Goal: Task Accomplishment & Management: Use online tool/utility

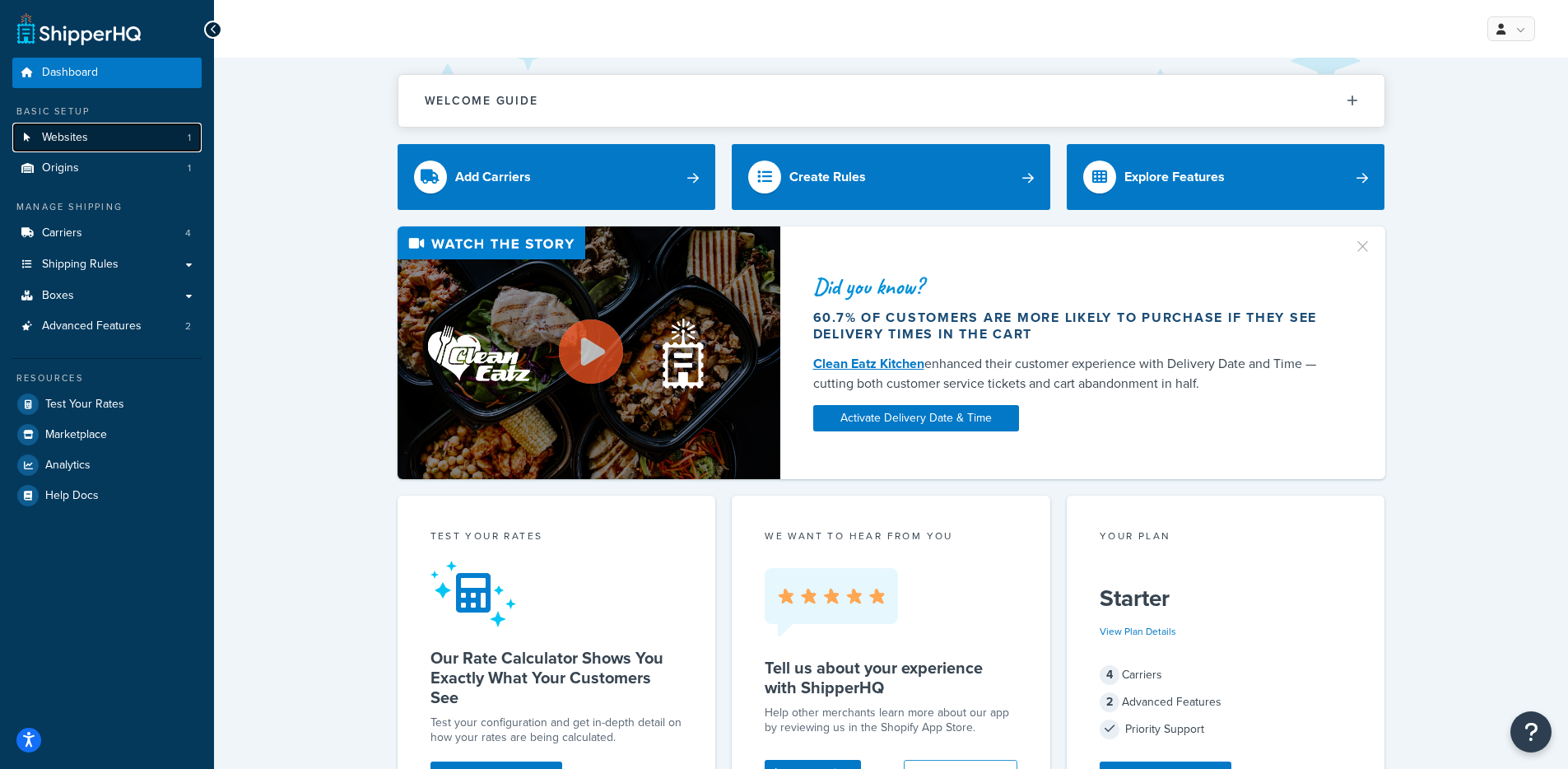
click at [92, 139] on link "Websites 1" at bounding box center [108, 137] width 189 height 31
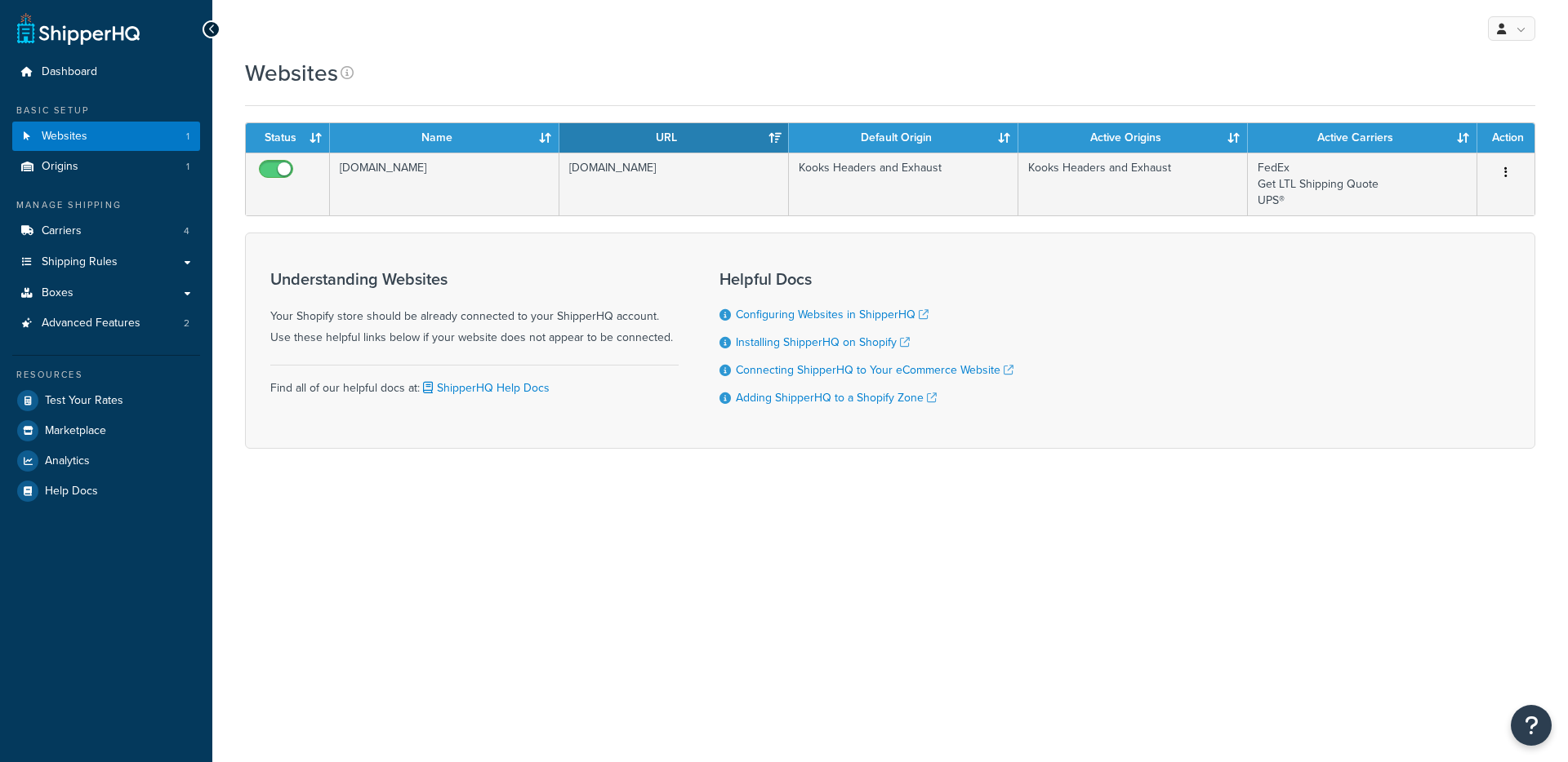
click at [728, 137] on th "URL" at bounding box center [673, 138] width 229 height 29
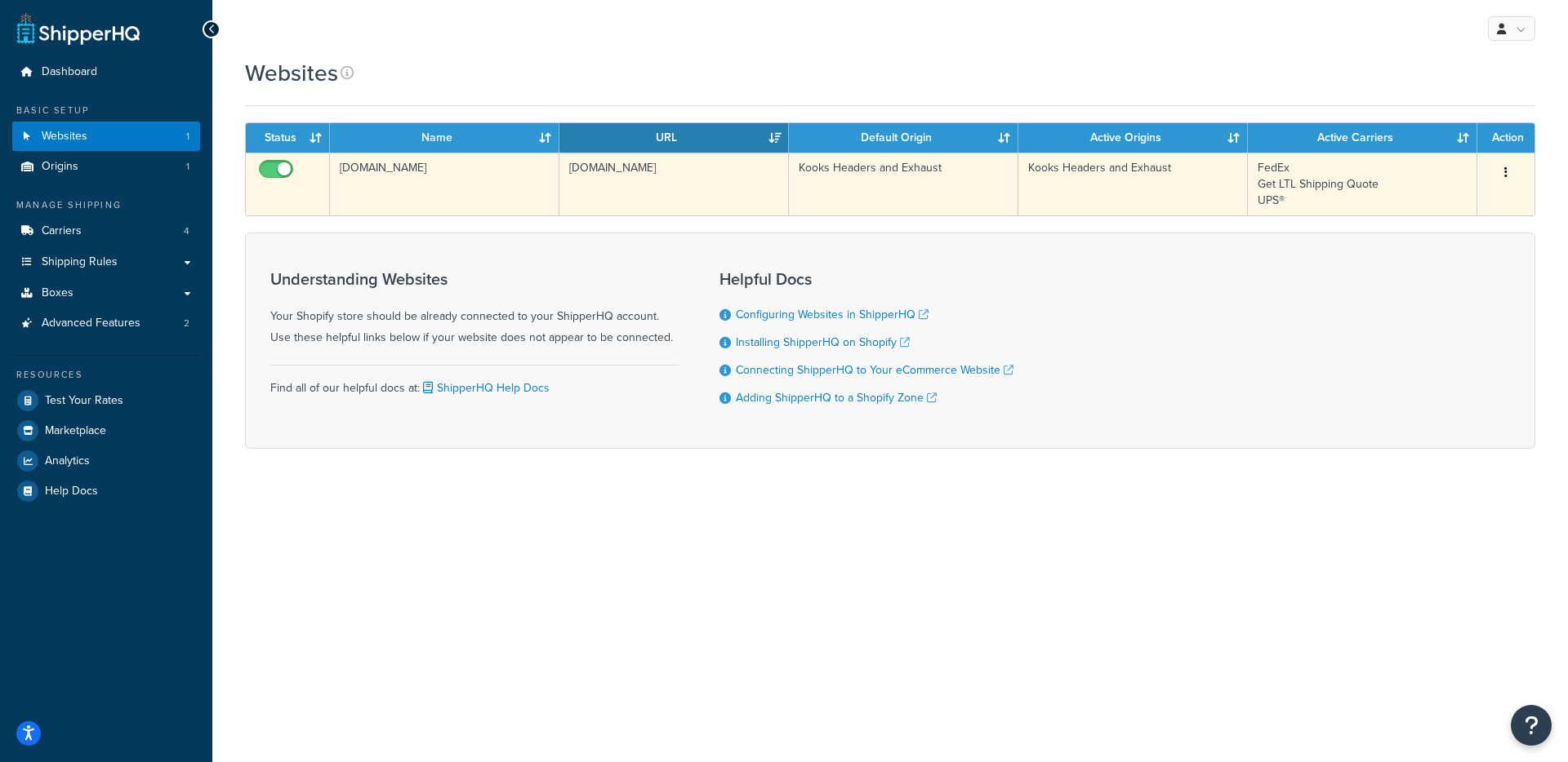
click at [643, 190] on td "[DOMAIN_NAME]" at bounding box center [673, 184] width 229 height 63
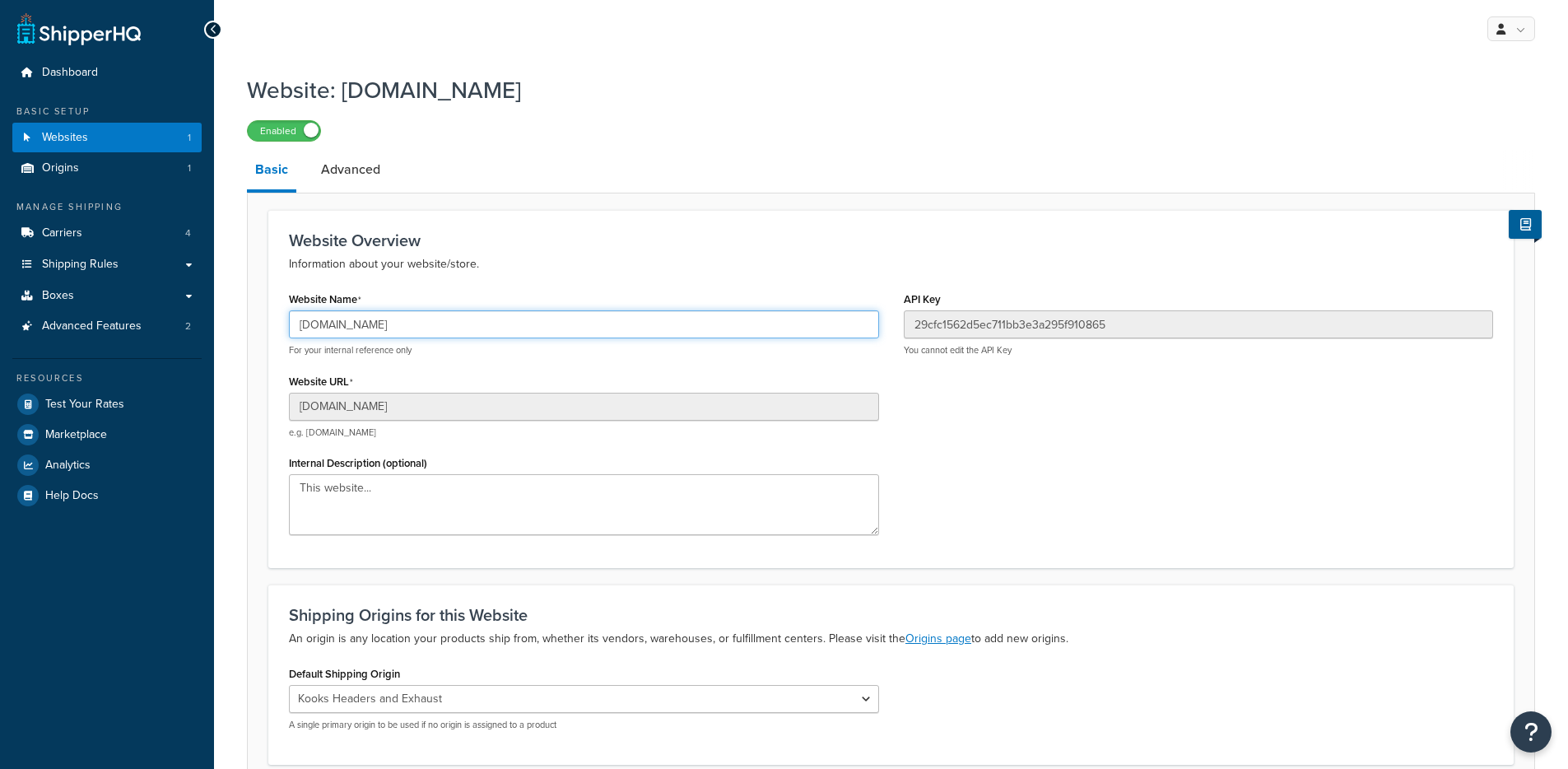
click at [450, 337] on input "[DOMAIN_NAME]" at bounding box center [584, 324] width 590 height 28
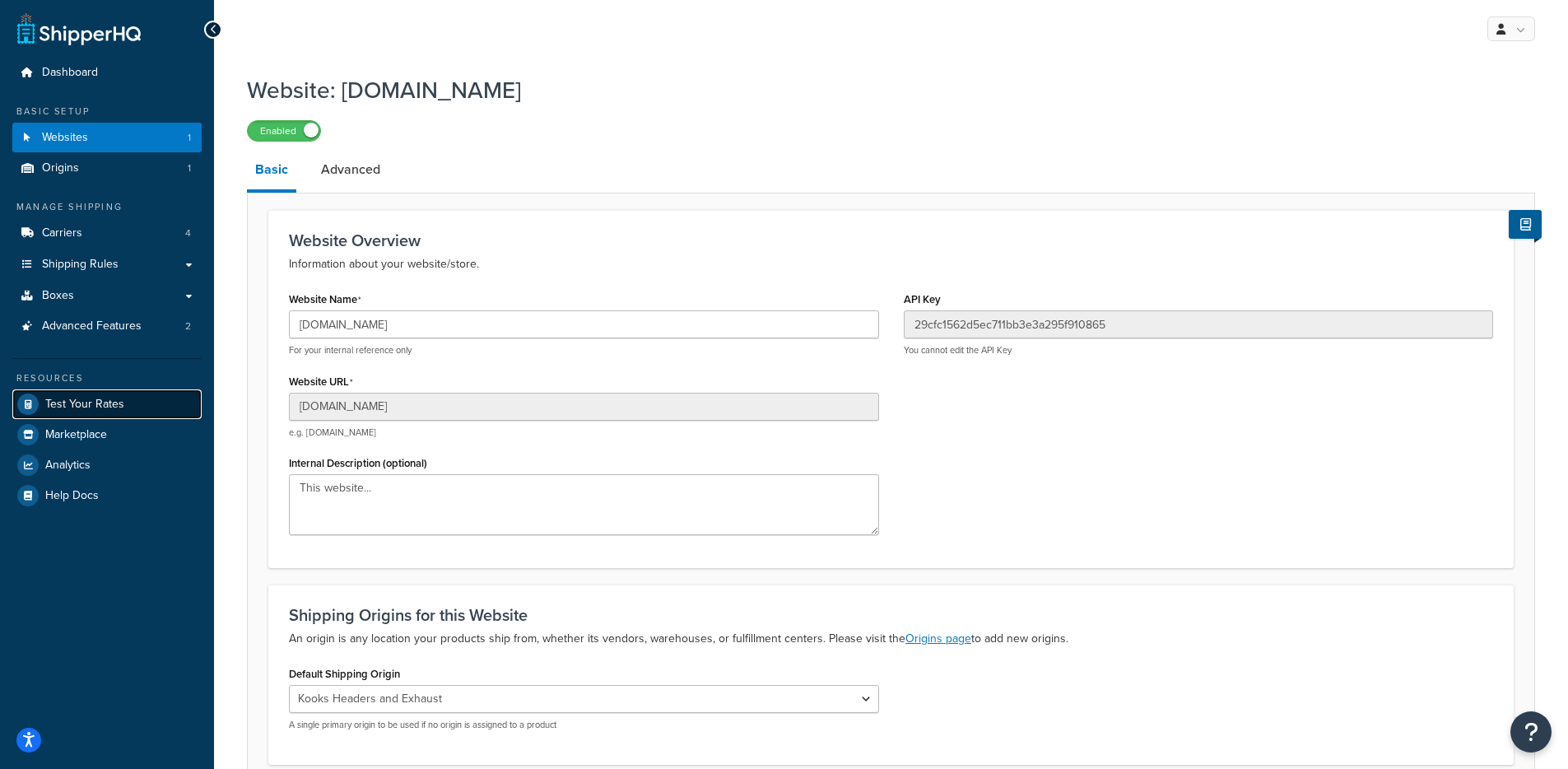
click at [81, 405] on span "Test Your Rates" at bounding box center [85, 405] width 79 height 14
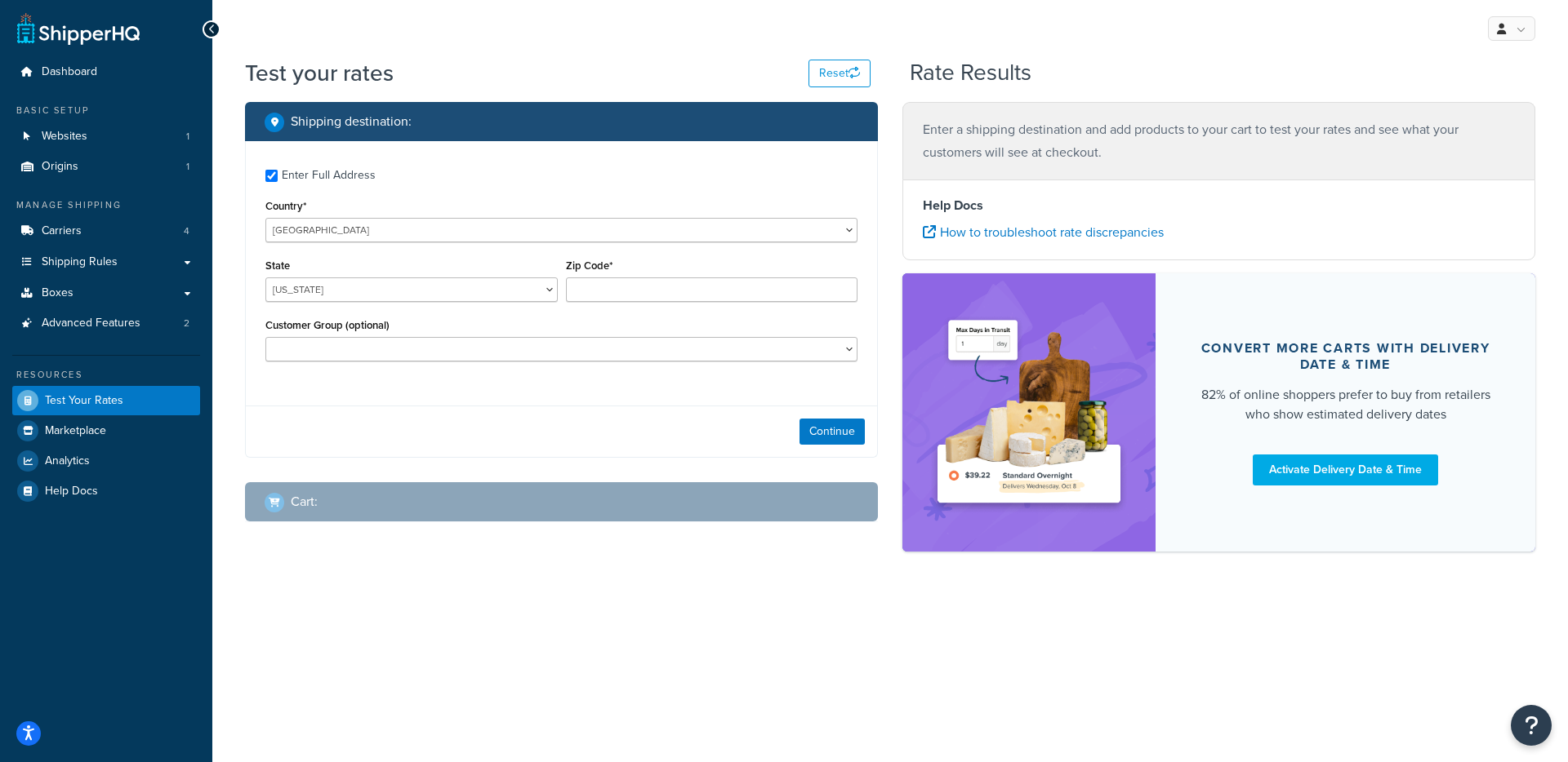
checkbox input "true"
type input "28677"
select select "NY"
select select
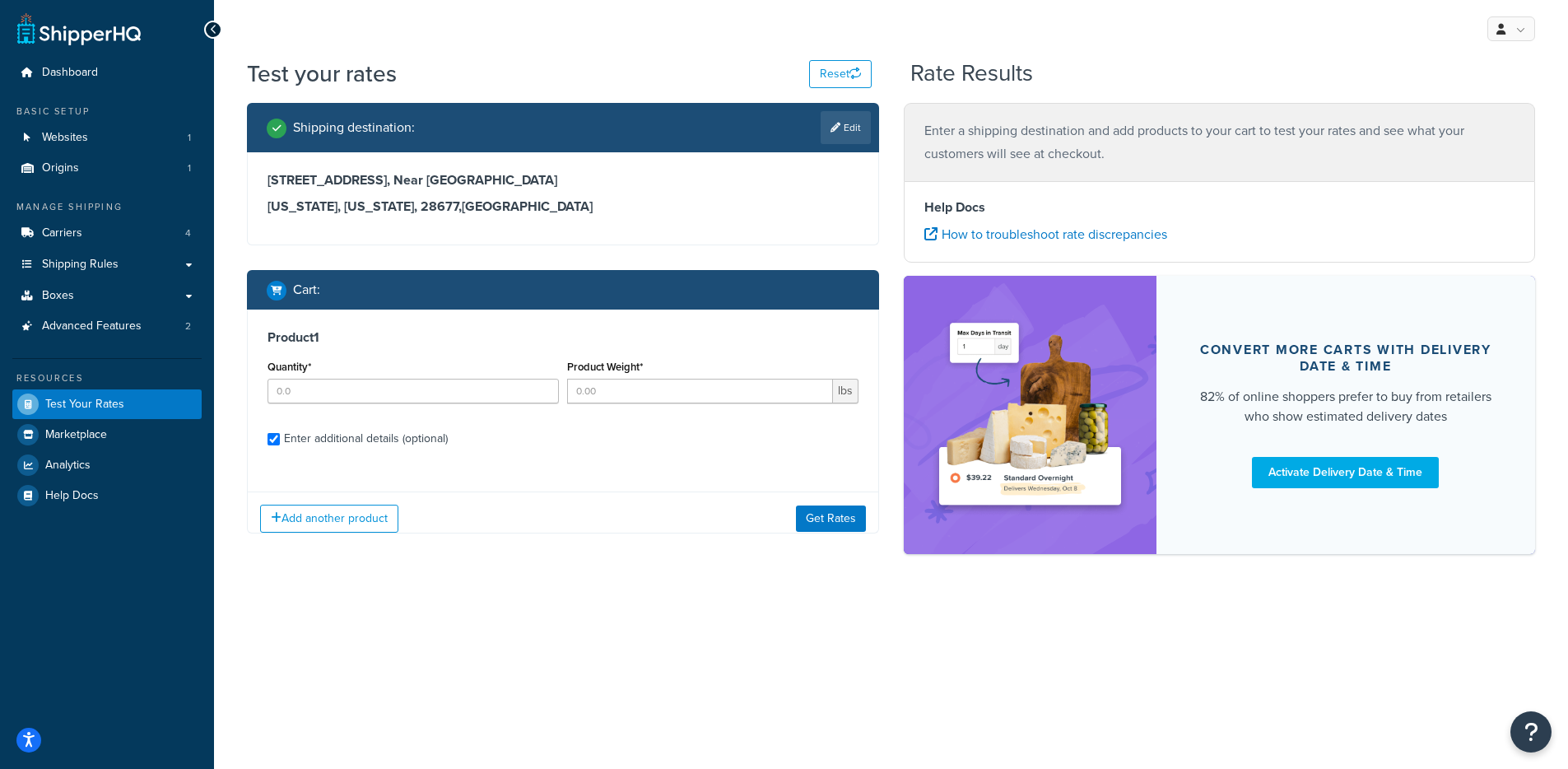
checkbox input "true"
type input "1"
type input "65.0011"
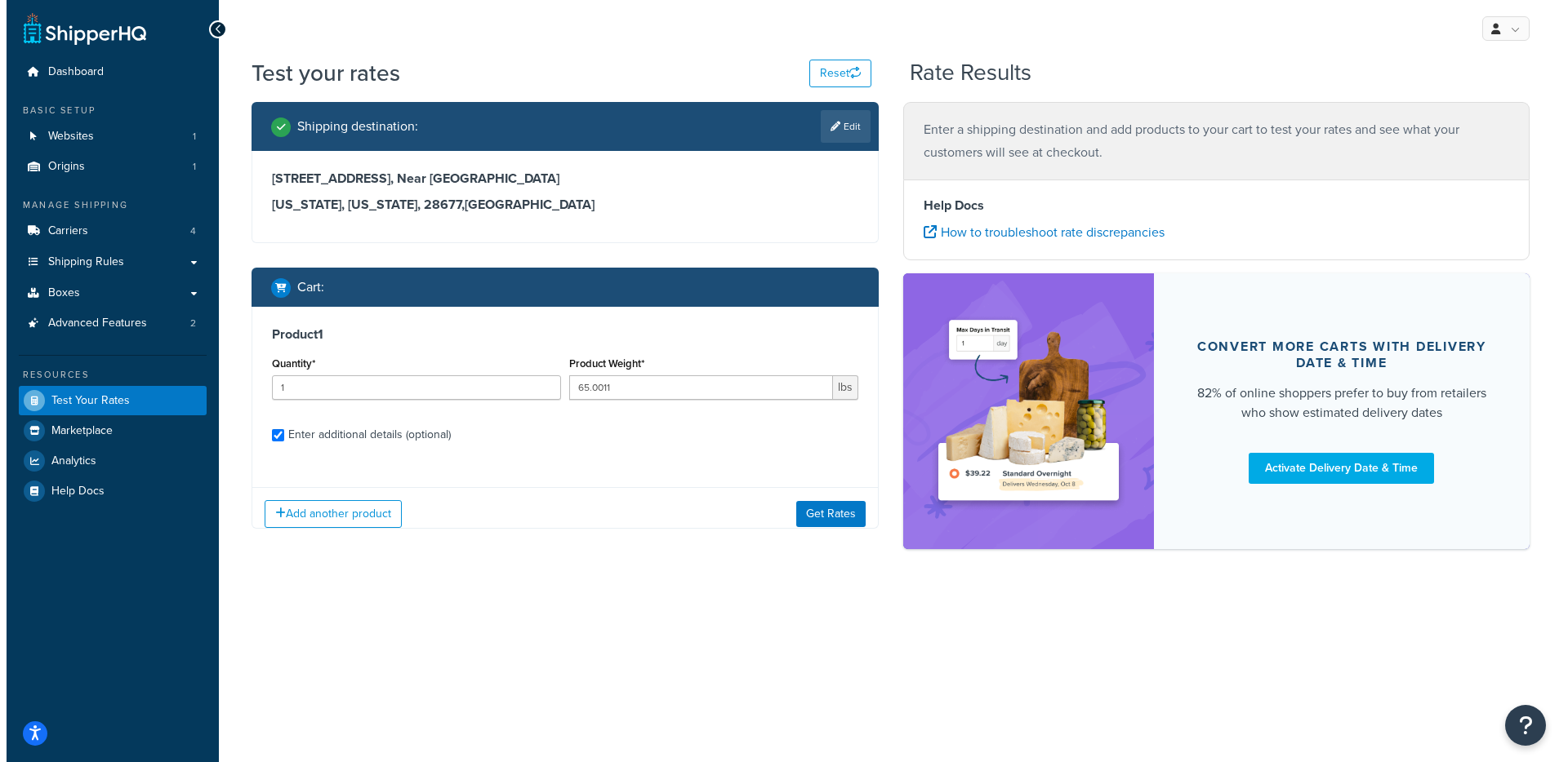
scroll to position [155, 0]
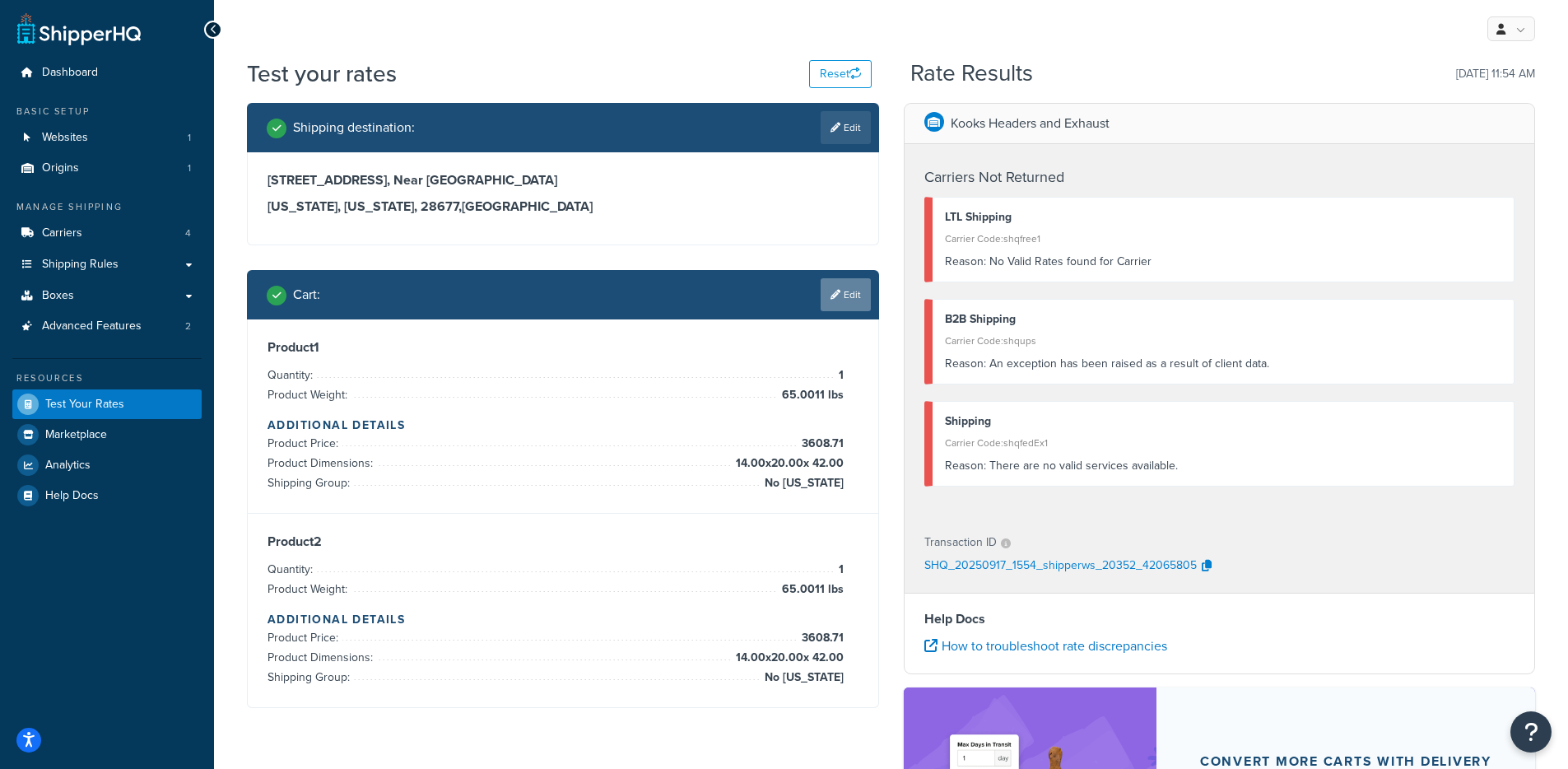
click at [837, 298] on icon at bounding box center [836, 295] width 10 height 10
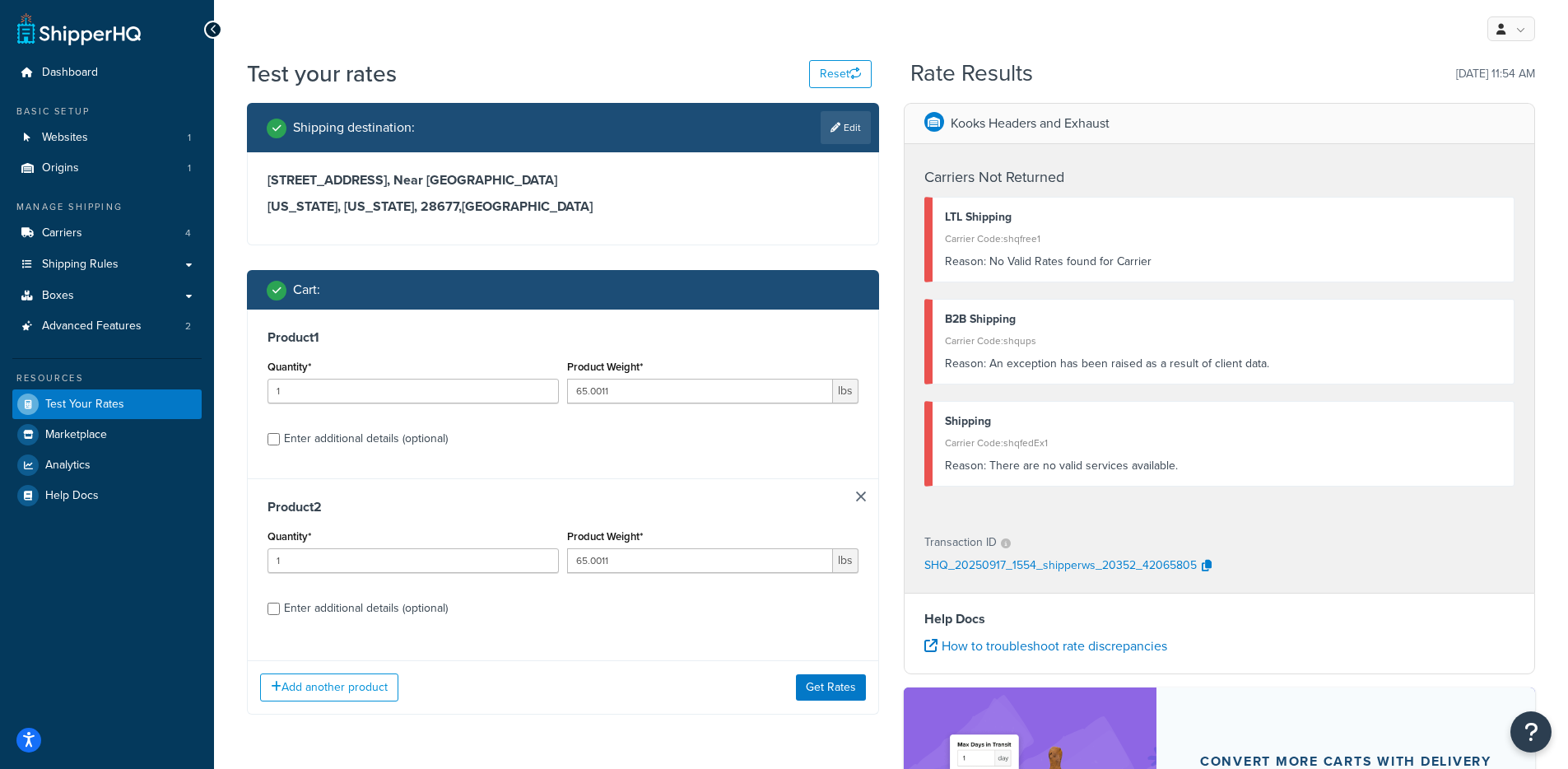
click at [864, 500] on link at bounding box center [861, 497] width 10 height 10
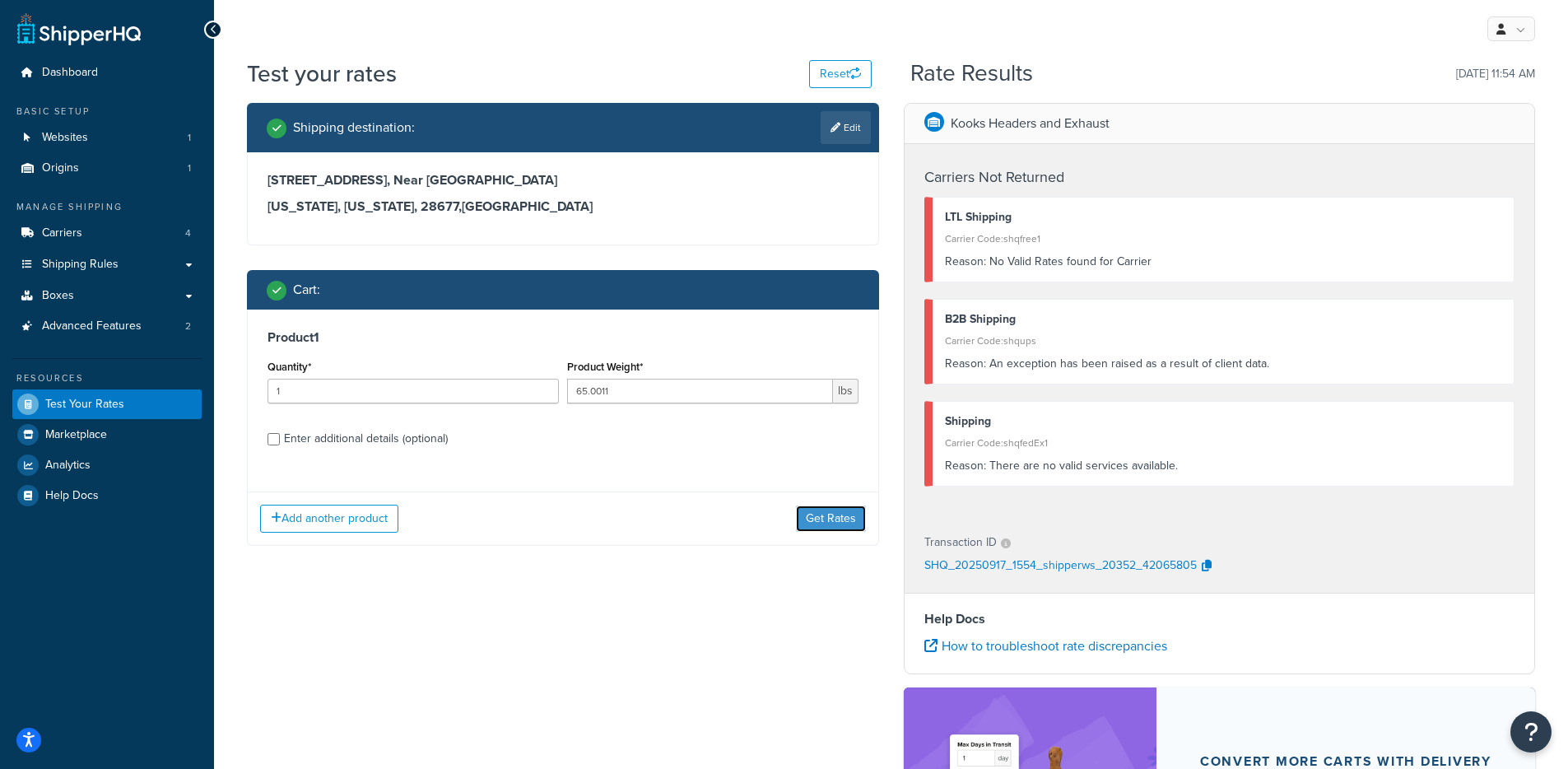
click at [840, 527] on button "Get Rates" at bounding box center [831, 518] width 70 height 27
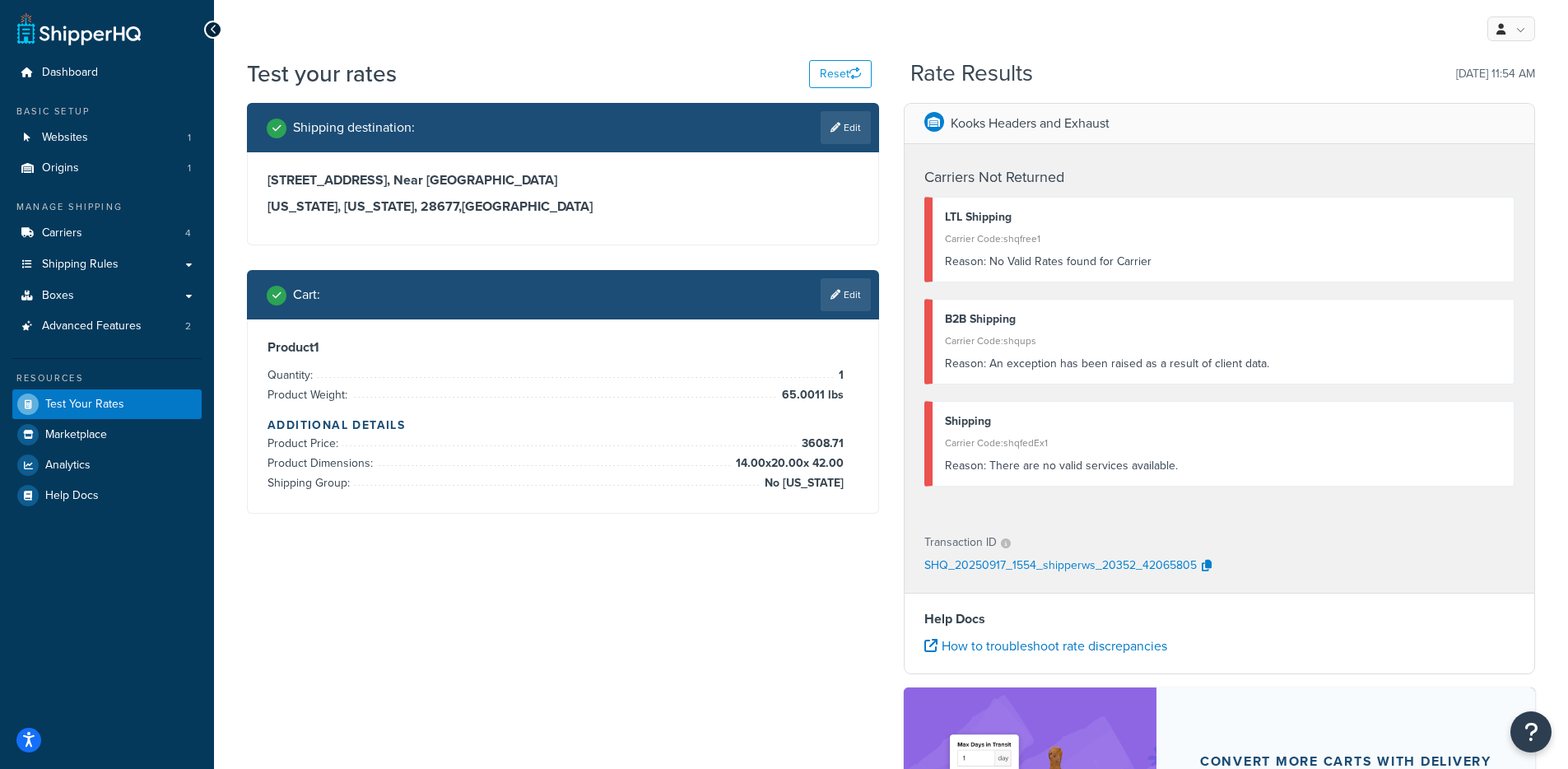
click at [837, 513] on div at bounding box center [562, 513] width 631 height 0
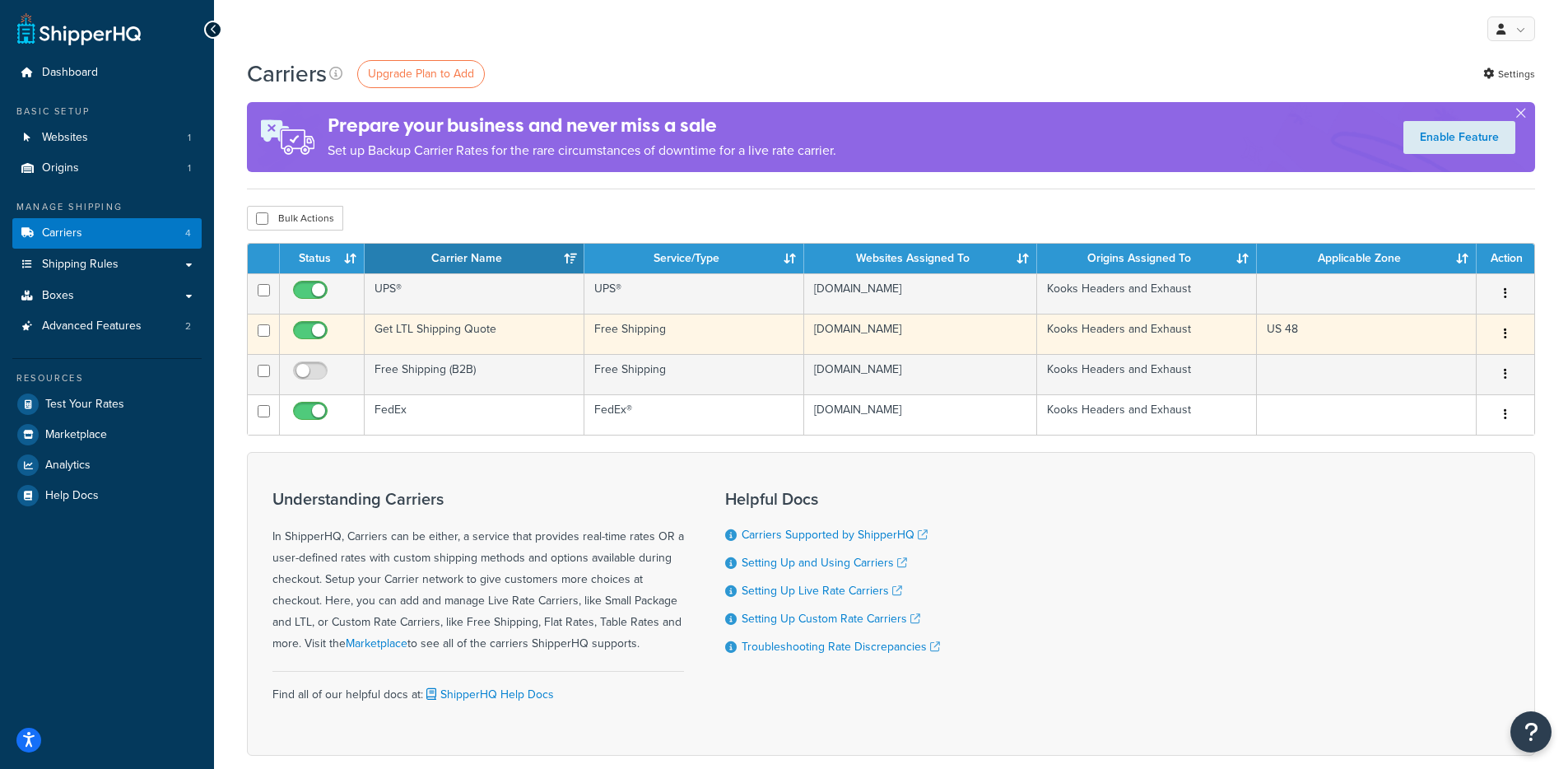
click at [454, 331] on td "Get LTL Shipping Quote" at bounding box center [475, 334] width 220 height 40
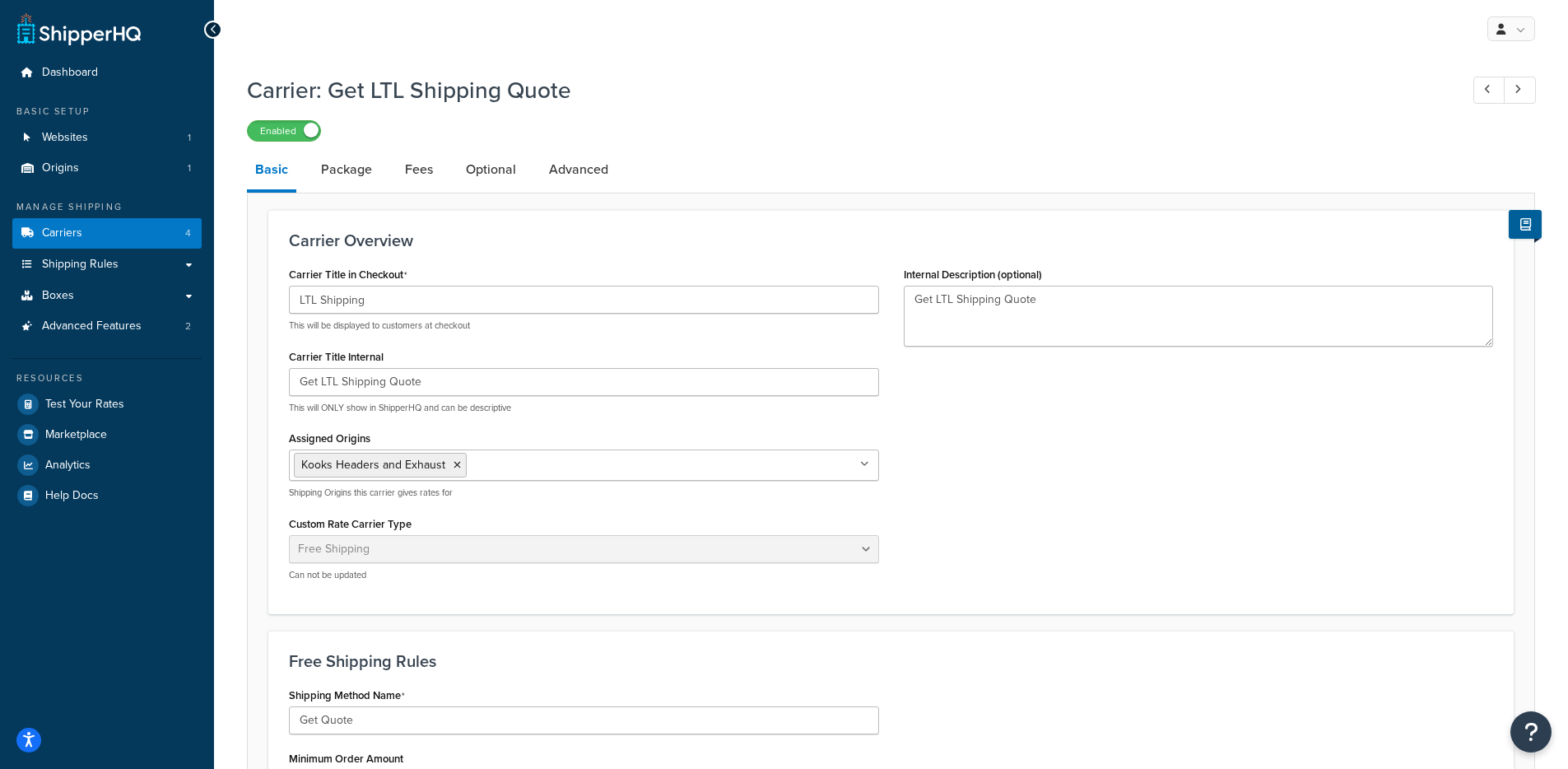
select select "free"
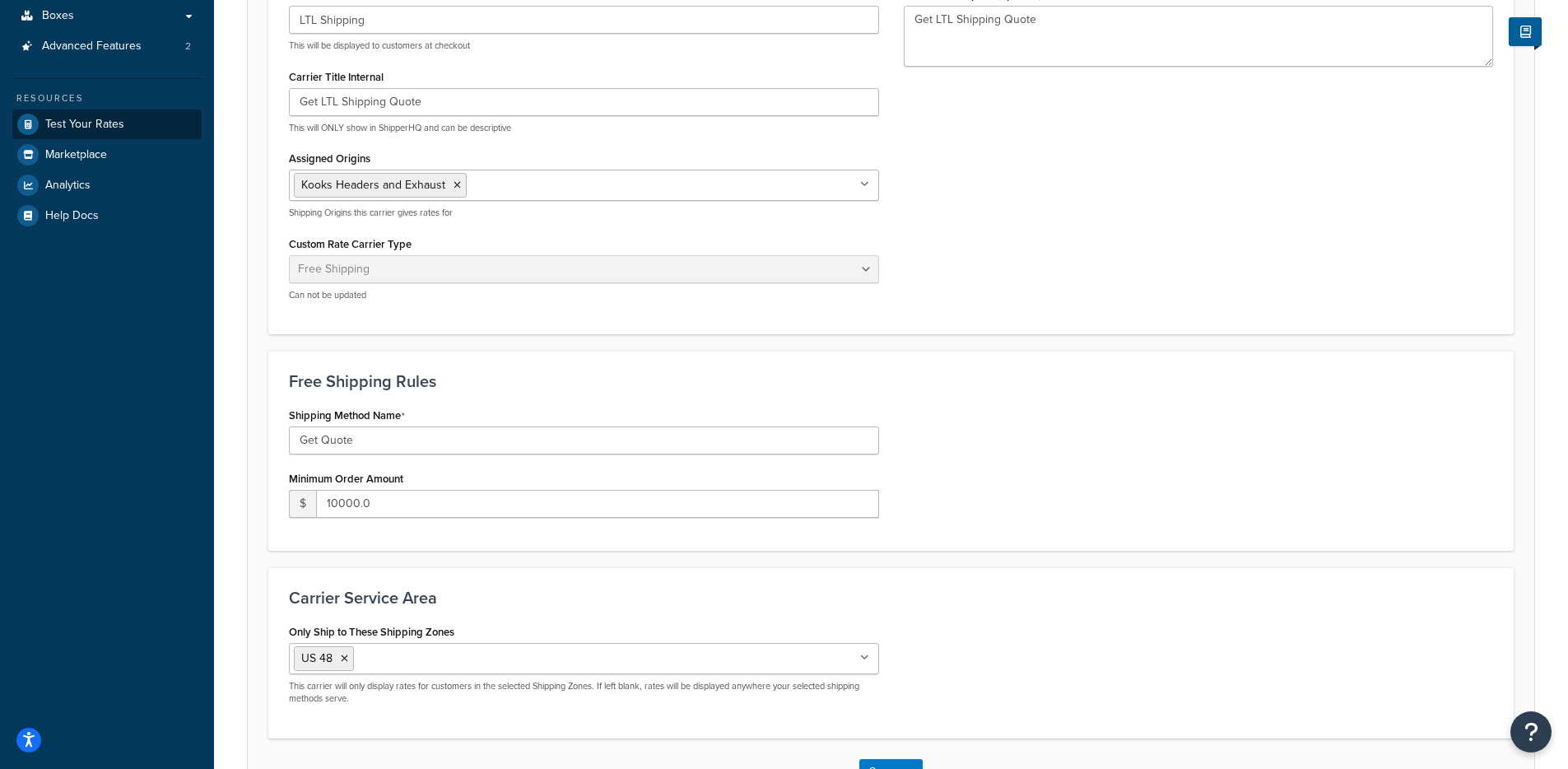
scroll to position [216, 0]
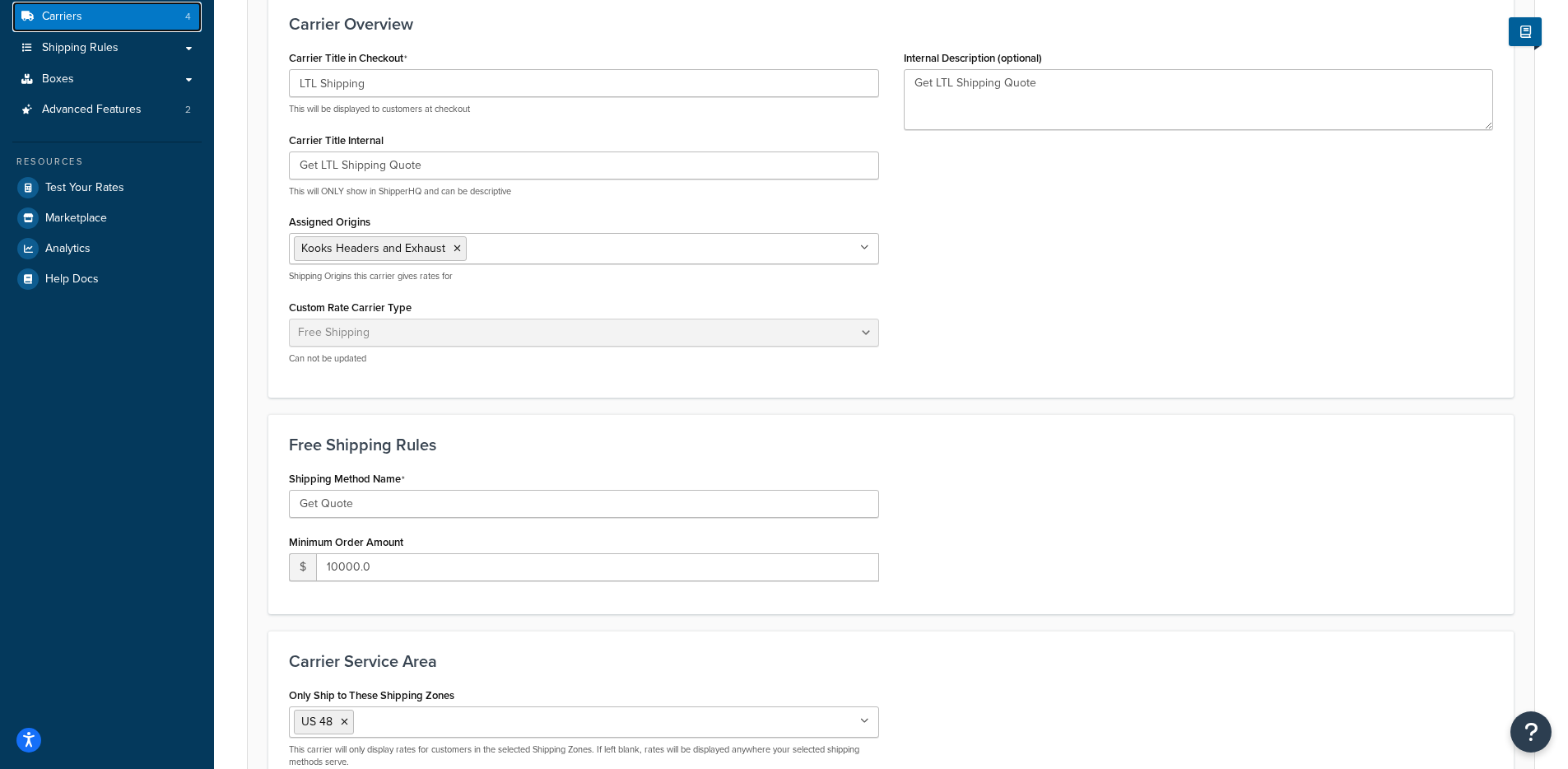
click at [131, 8] on link "Carriers 4" at bounding box center [108, 17] width 189 height 31
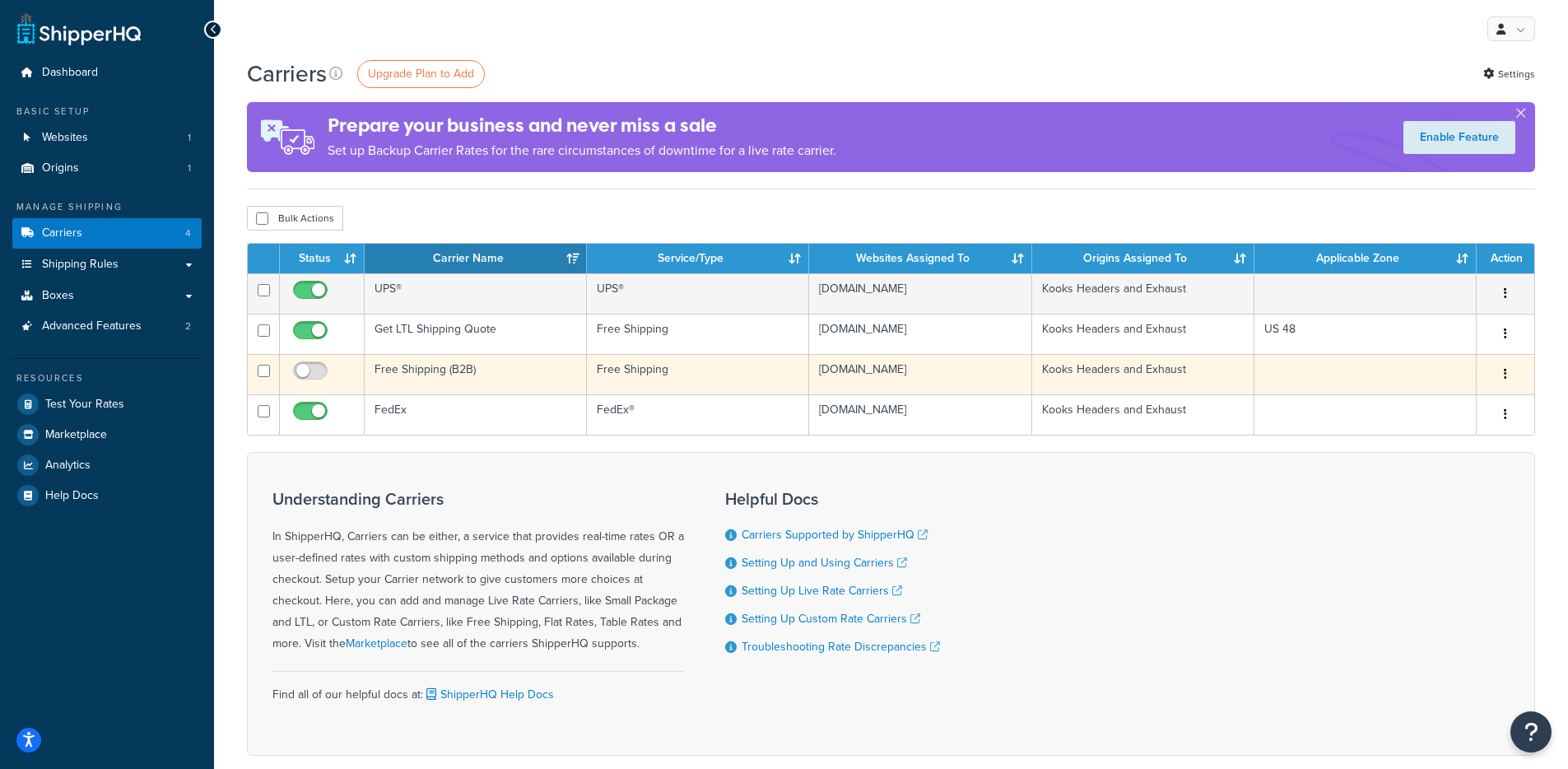
click at [481, 370] on td "Free Shipping (B2B)" at bounding box center [476, 374] width 222 height 40
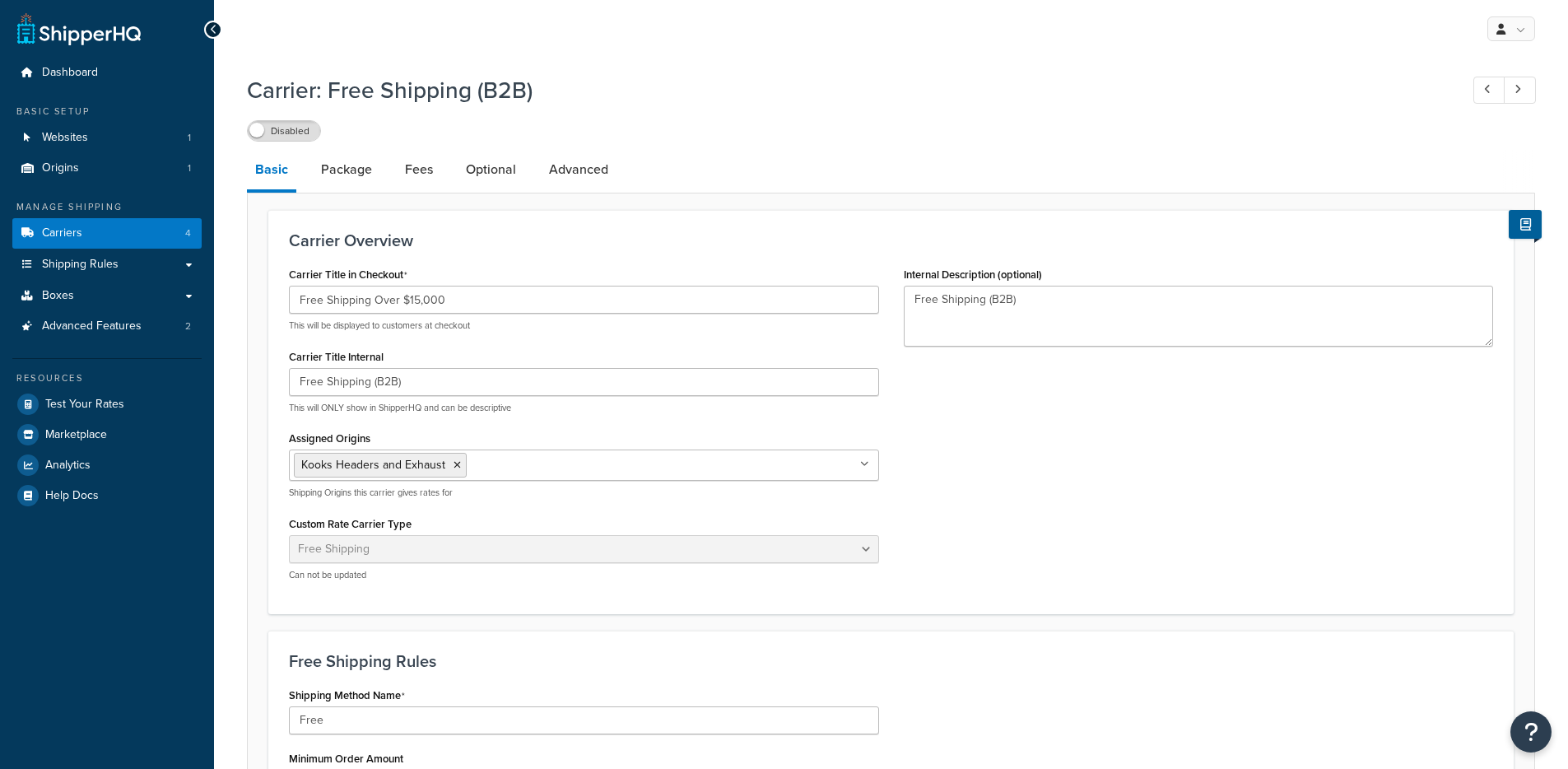
select select "free"
click at [603, 179] on link "Advanced" at bounding box center [578, 170] width 76 height 39
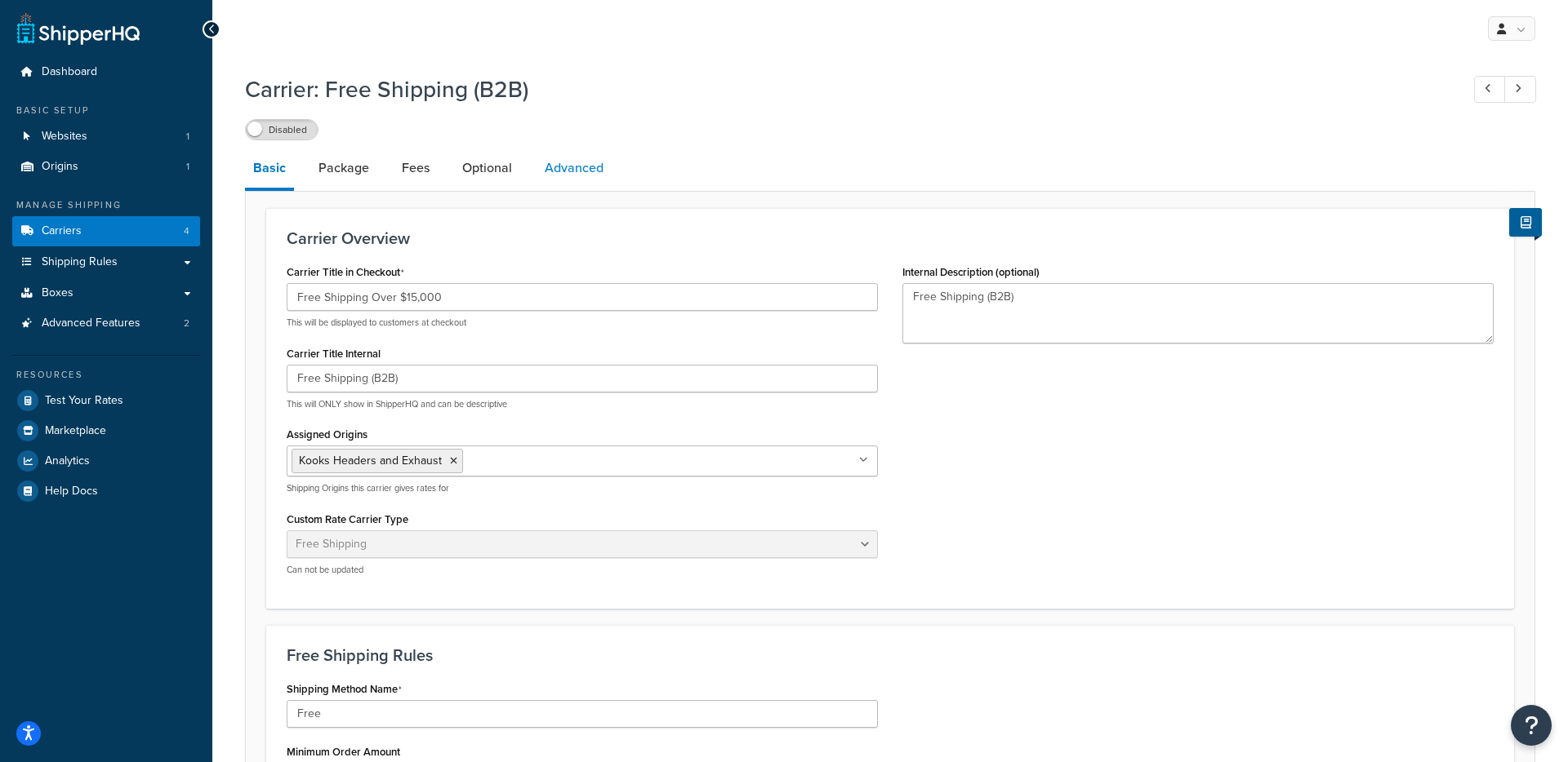
select select "false"
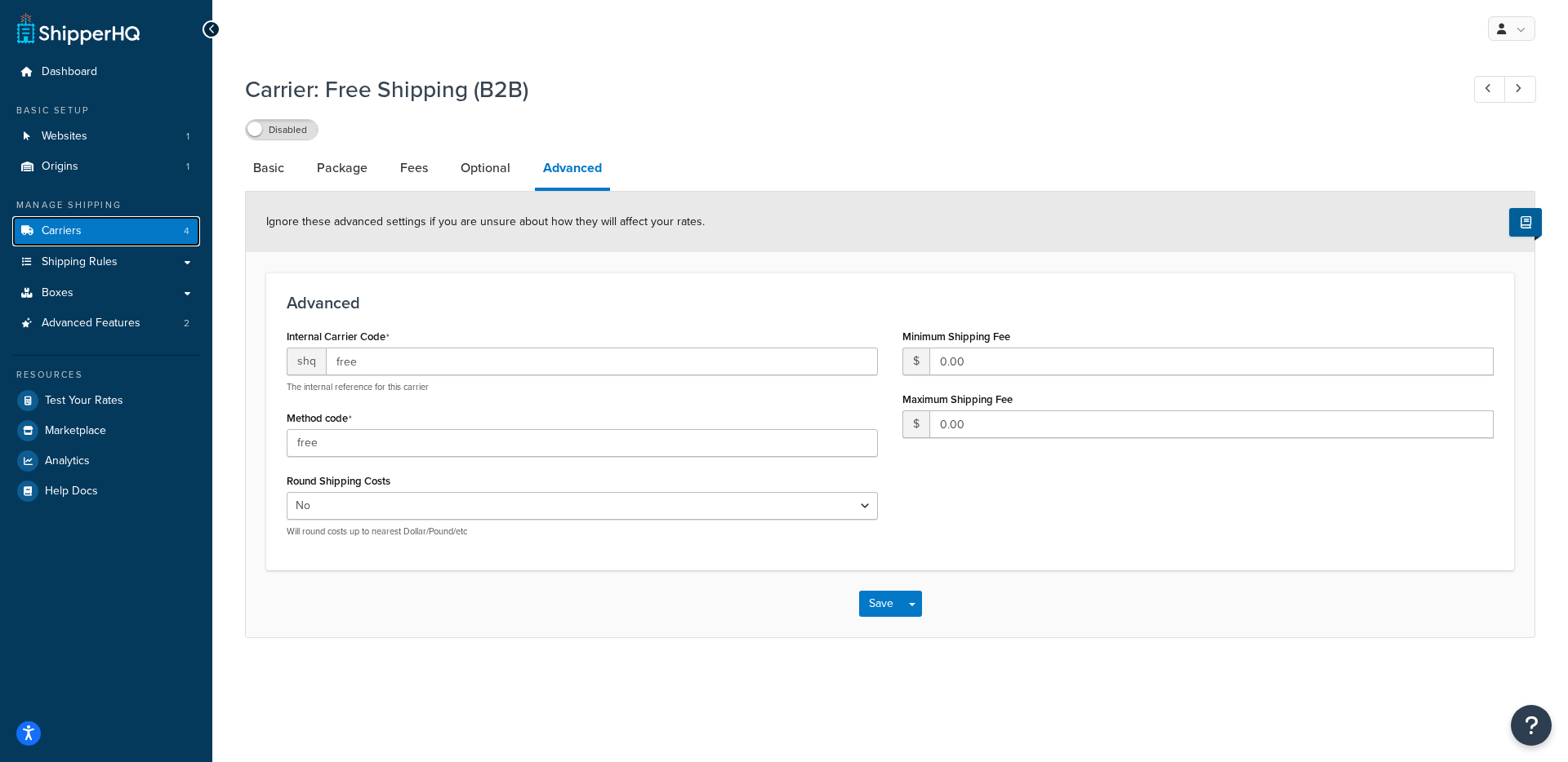
click at [115, 232] on link "Carriers 4" at bounding box center [107, 231] width 188 height 30
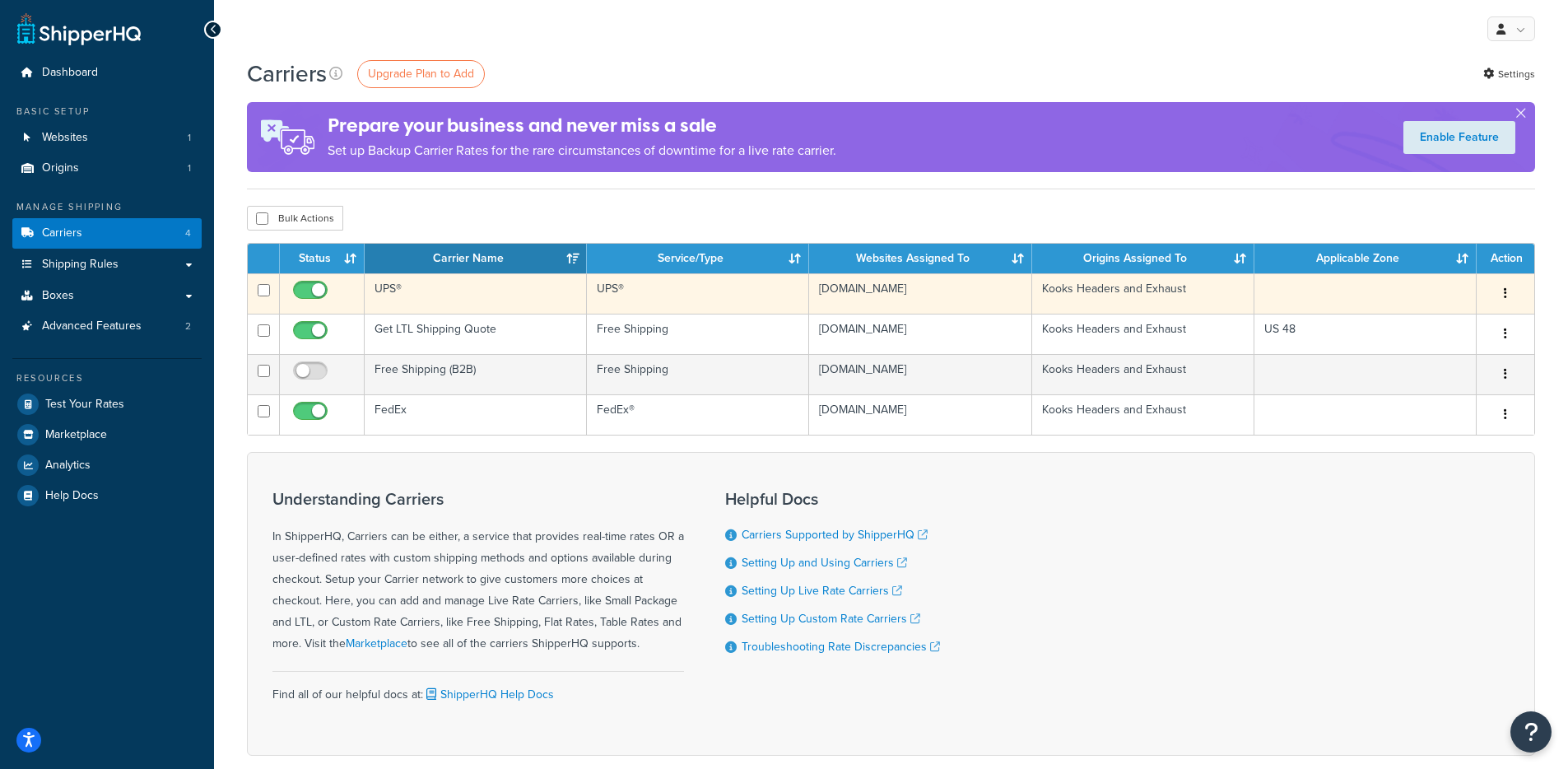
click at [584, 298] on td "UPS®" at bounding box center [476, 293] width 222 height 40
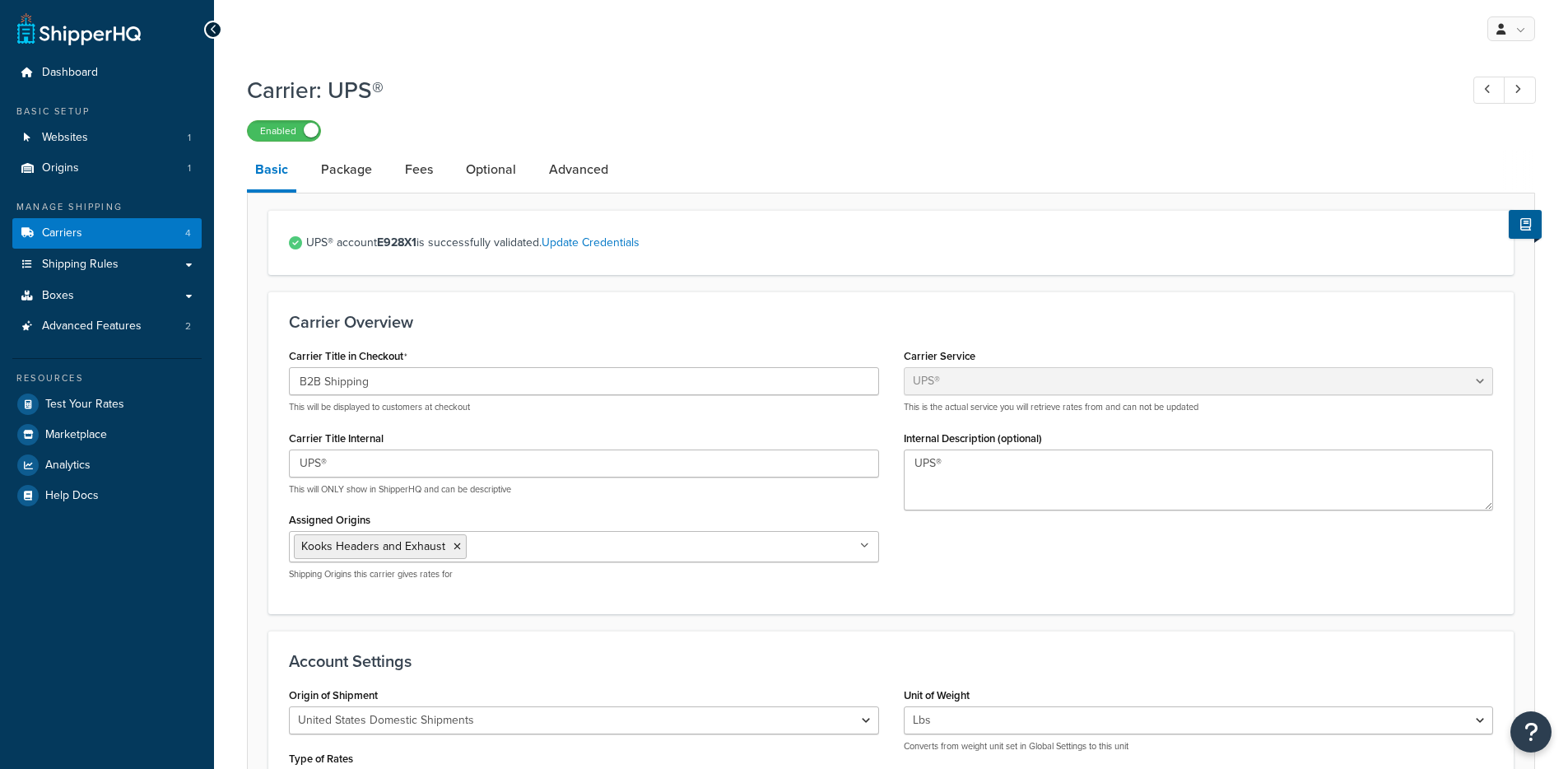
select select "ups"
click at [567, 179] on link "Advanced" at bounding box center [578, 170] width 76 height 39
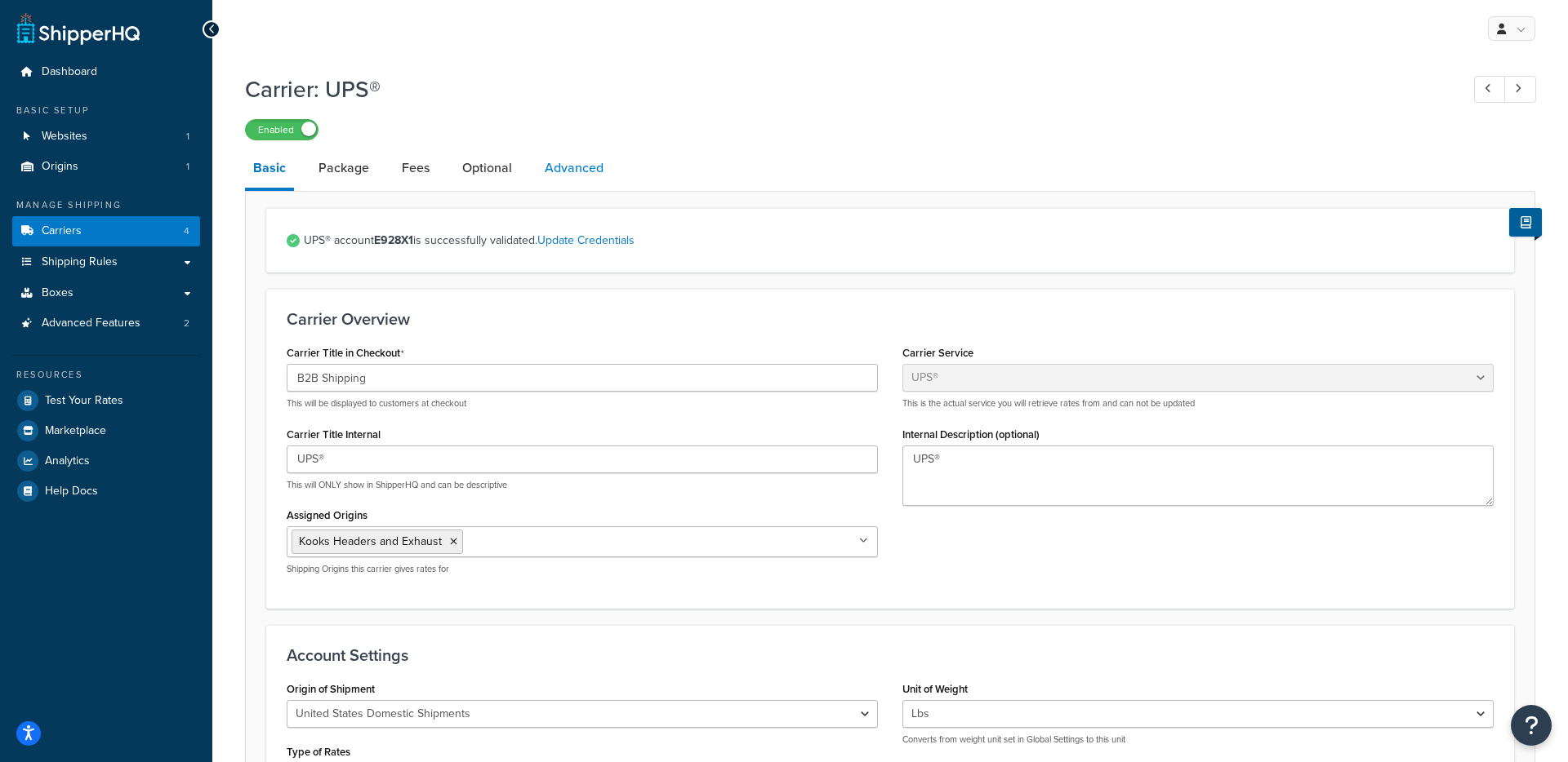
select select "false"
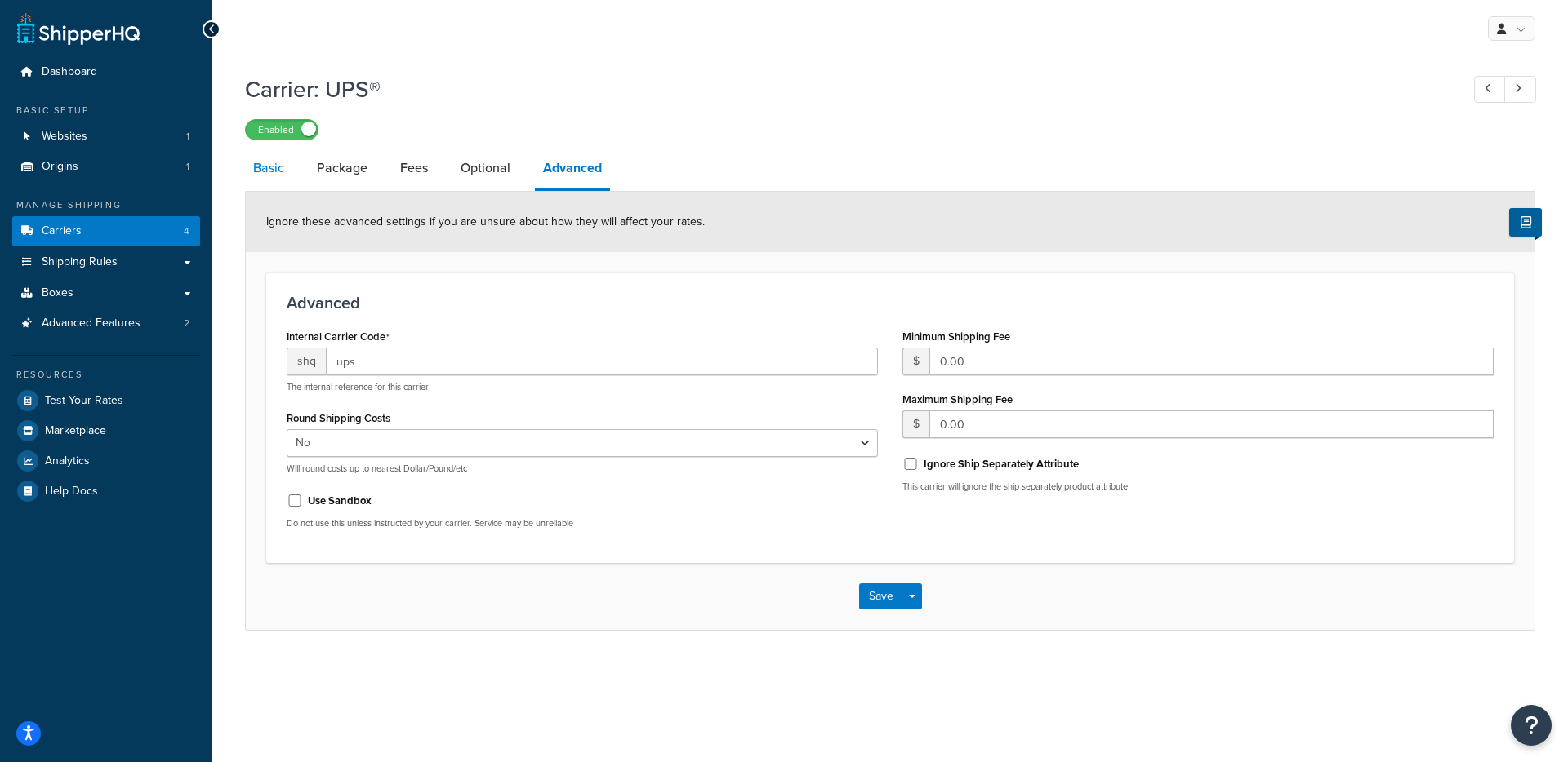
click at [262, 180] on link "Basic" at bounding box center [268, 168] width 47 height 39
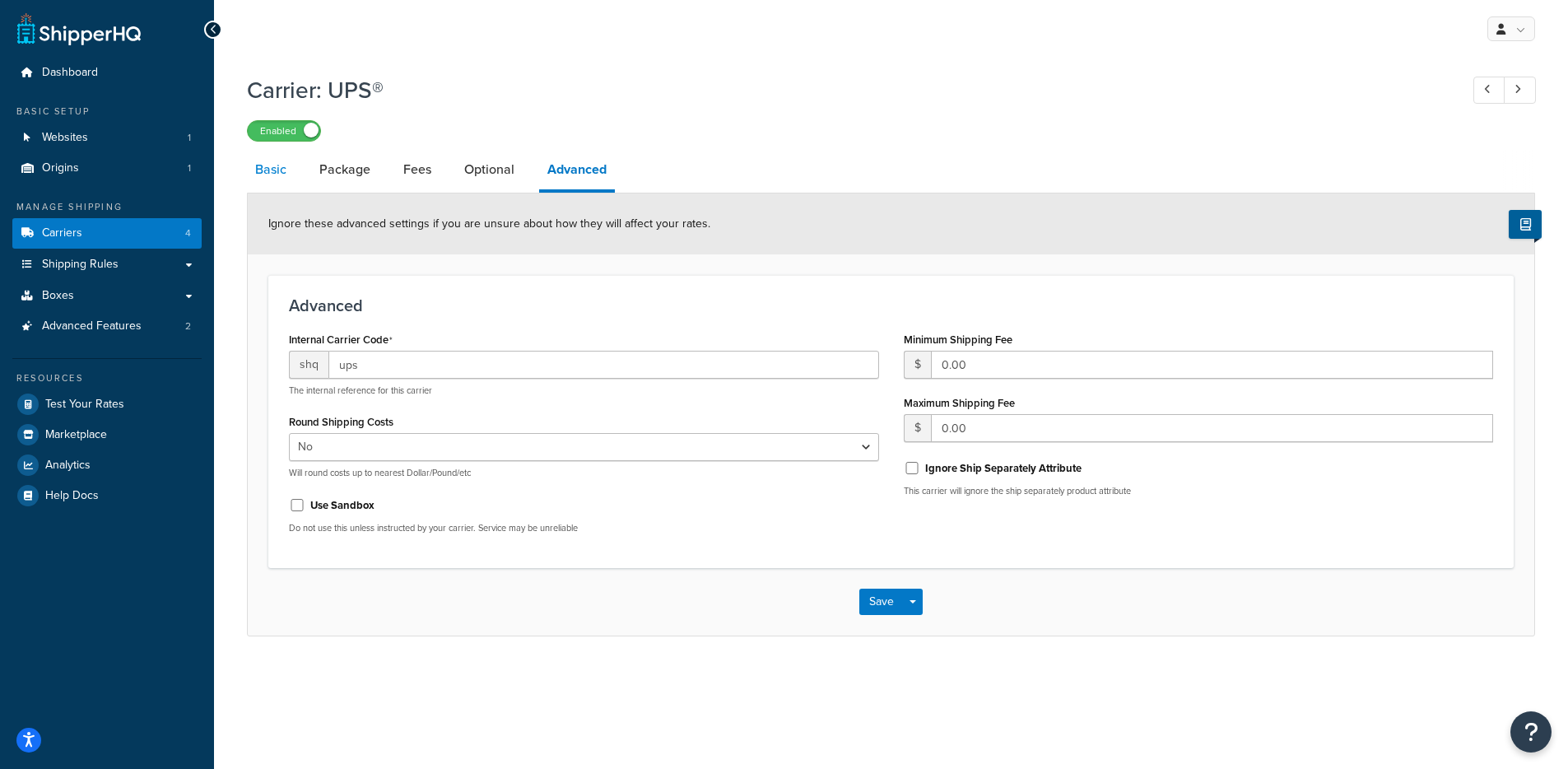
select select "ups"
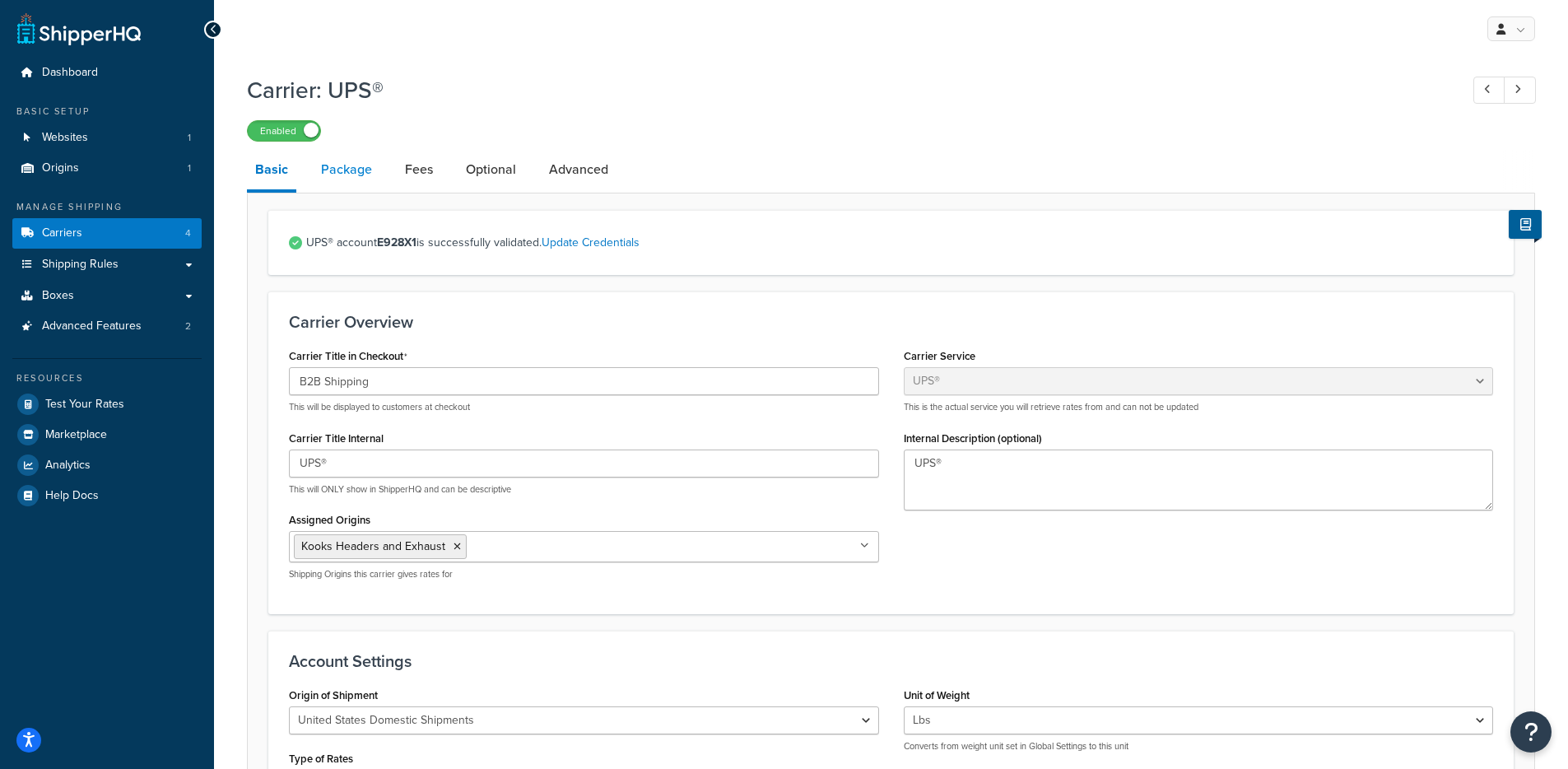
click at [368, 182] on link "Package" at bounding box center [346, 170] width 67 height 39
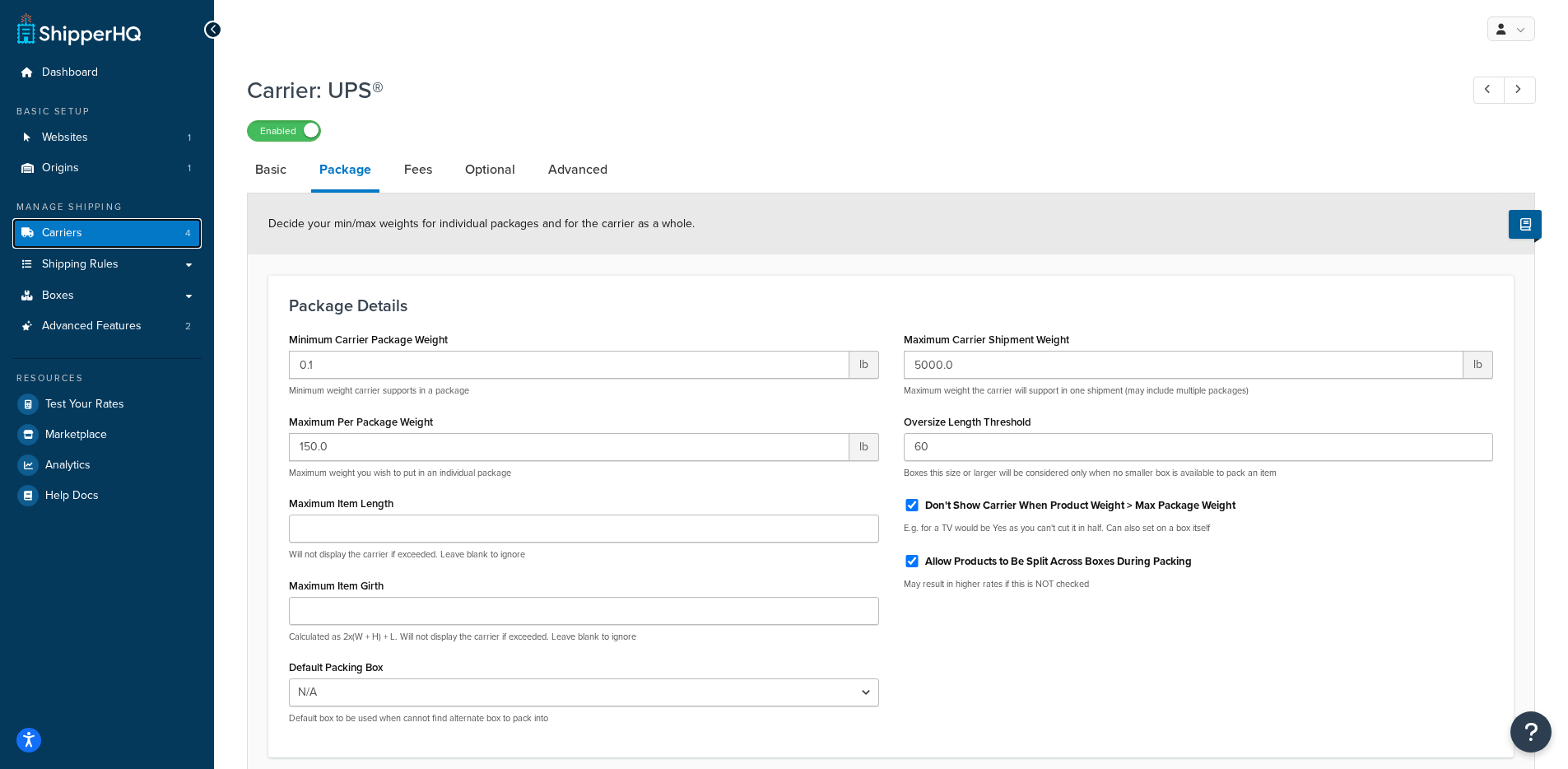
click at [112, 235] on link "Carriers 4" at bounding box center [108, 233] width 189 height 31
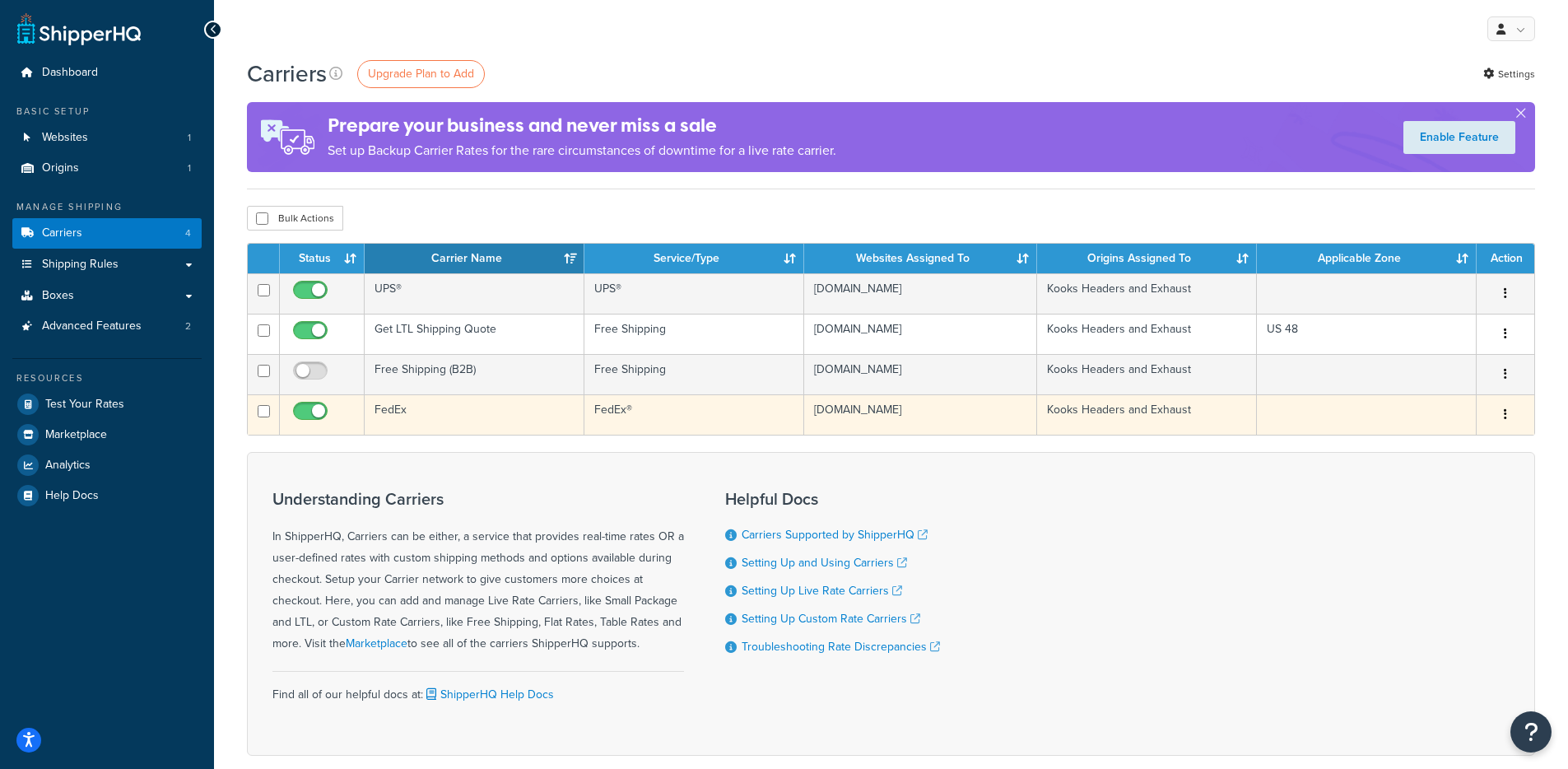
click at [443, 416] on td "FedEx" at bounding box center [475, 415] width 220 height 40
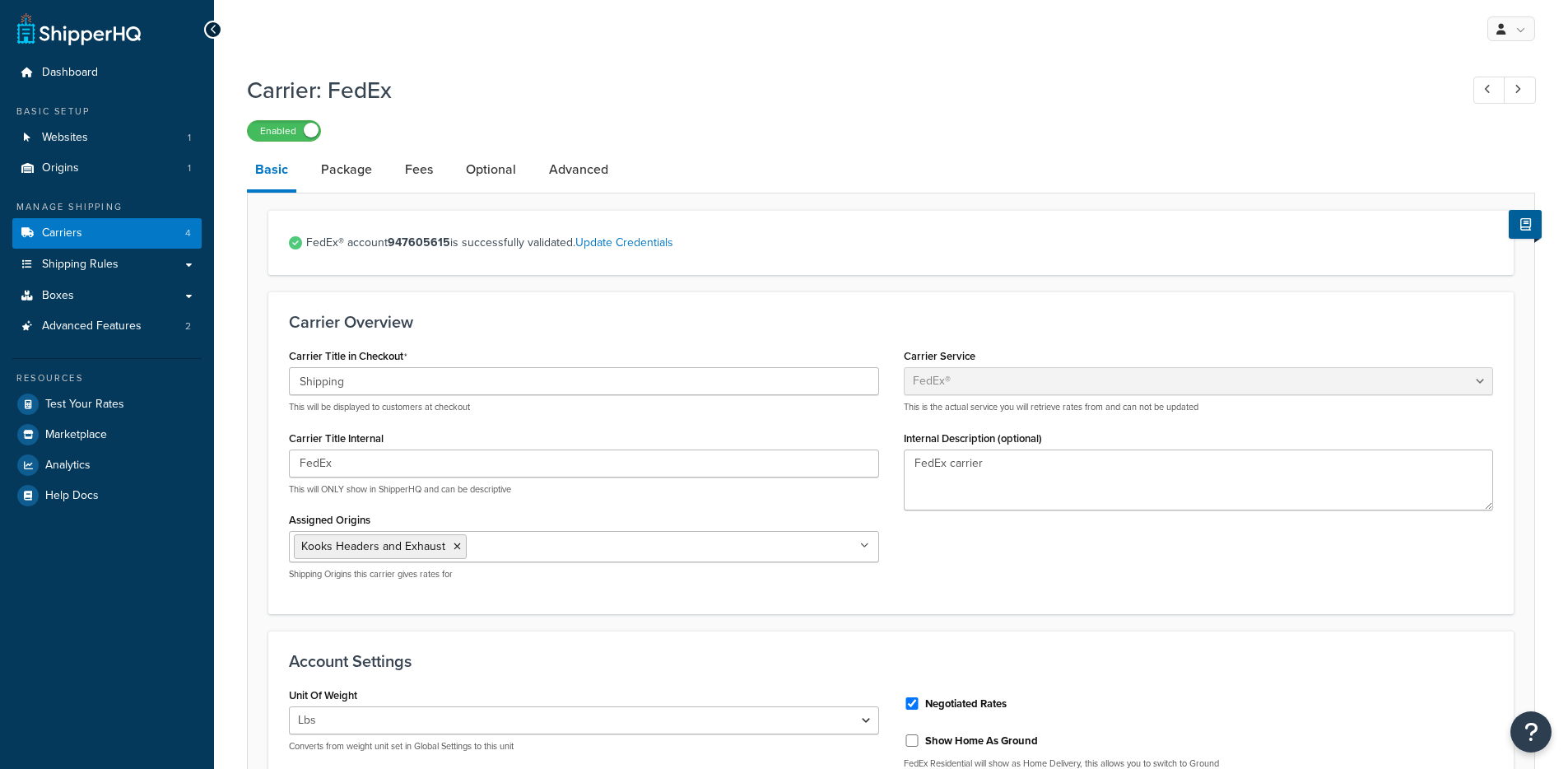
select select "fedEx"
select select "REGULAR_PICKUP"
select select "YOUR_PACKAGING"
click at [564, 157] on link "Advanced" at bounding box center [578, 170] width 76 height 39
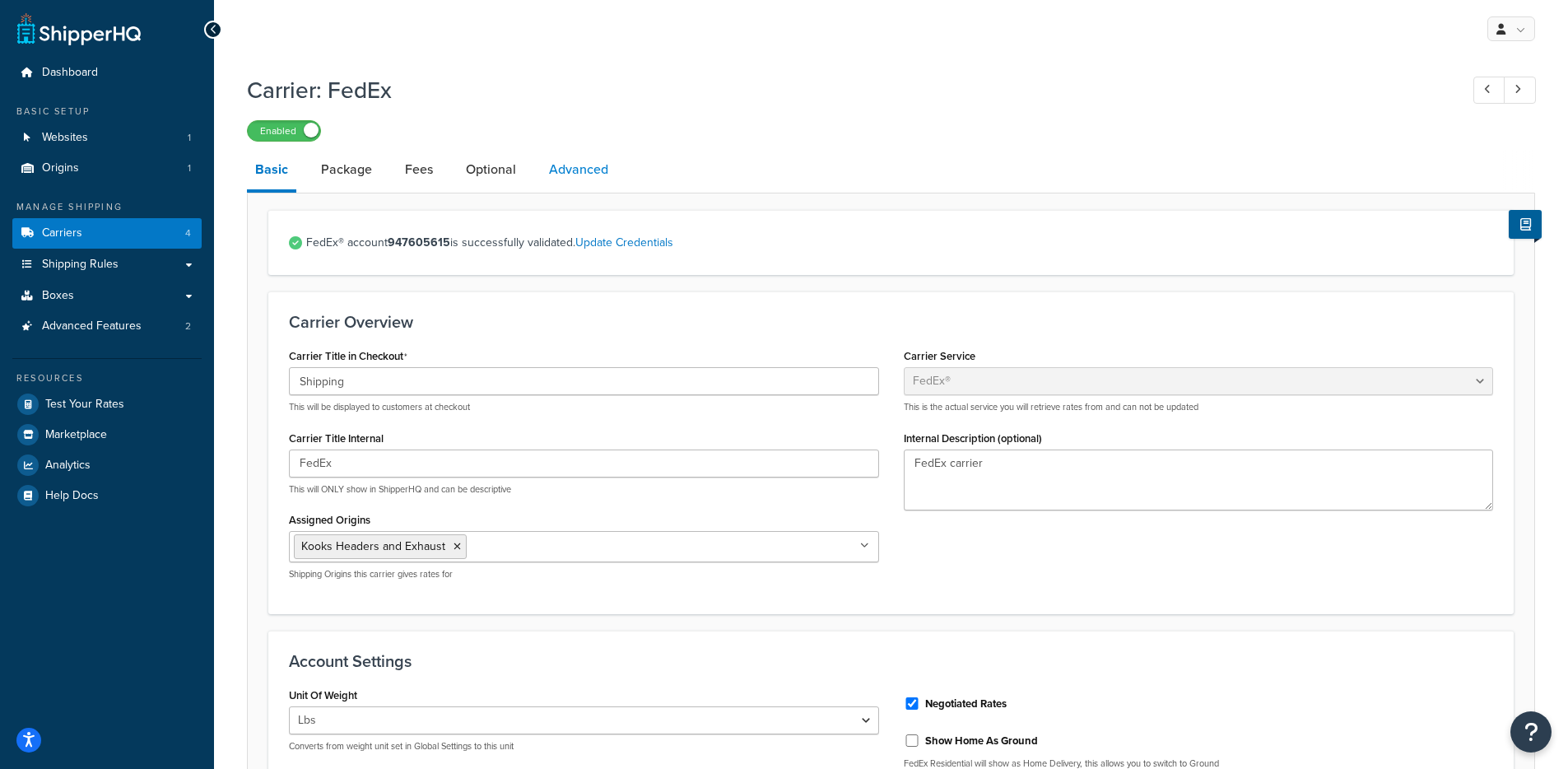
select select "false"
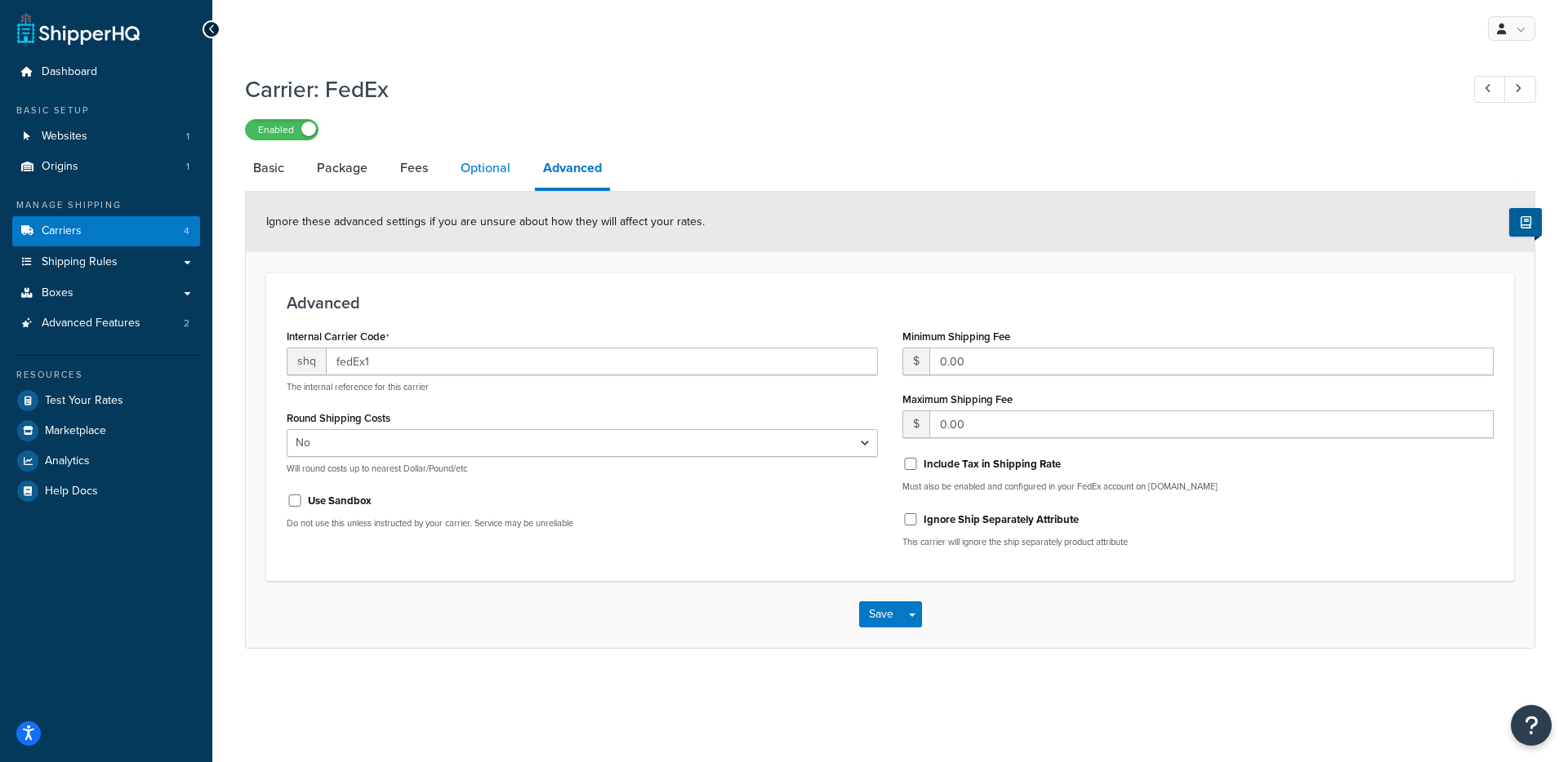
click at [462, 161] on link "Optional" at bounding box center [485, 168] width 67 height 39
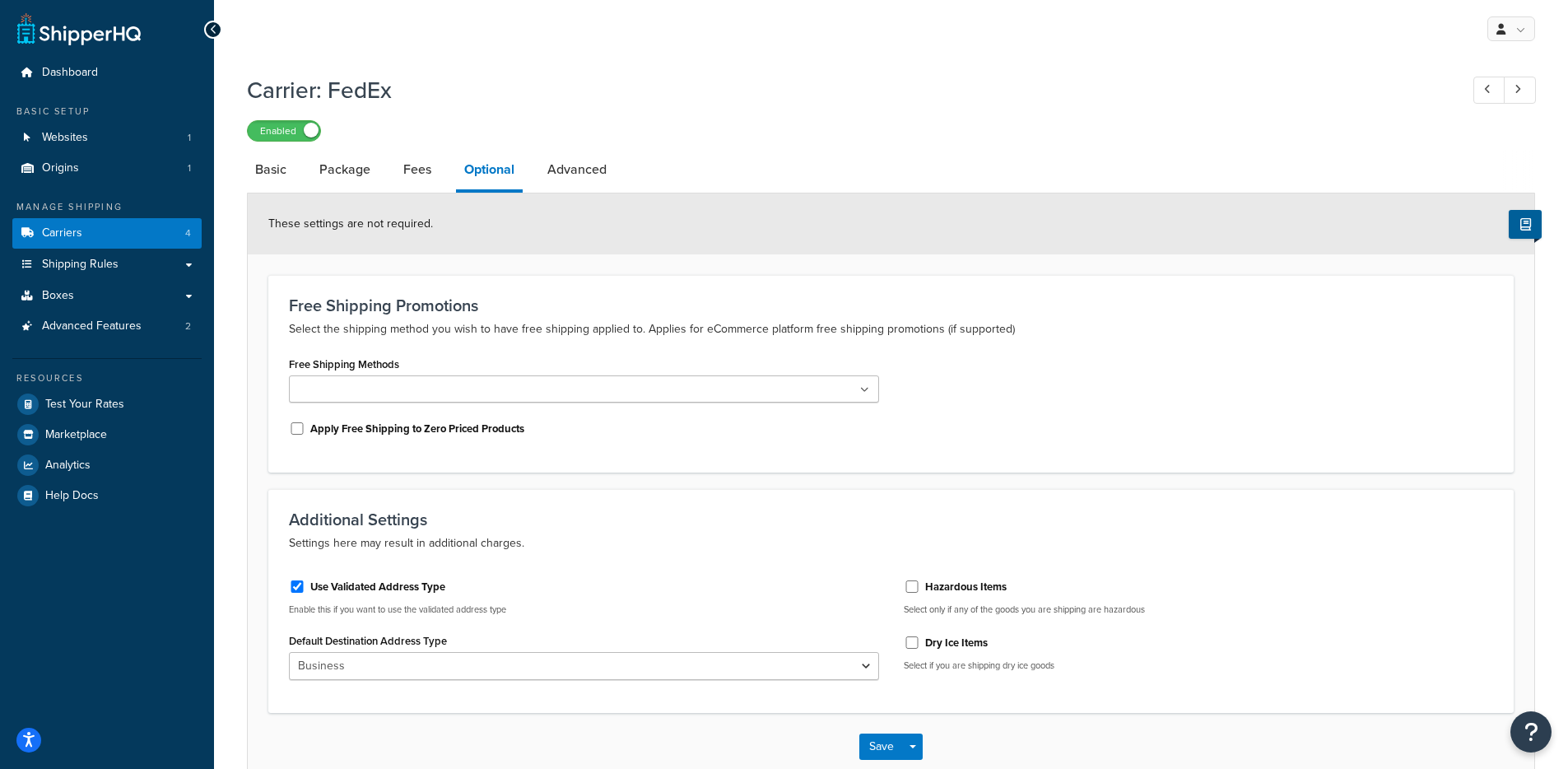
scroll to position [97, 0]
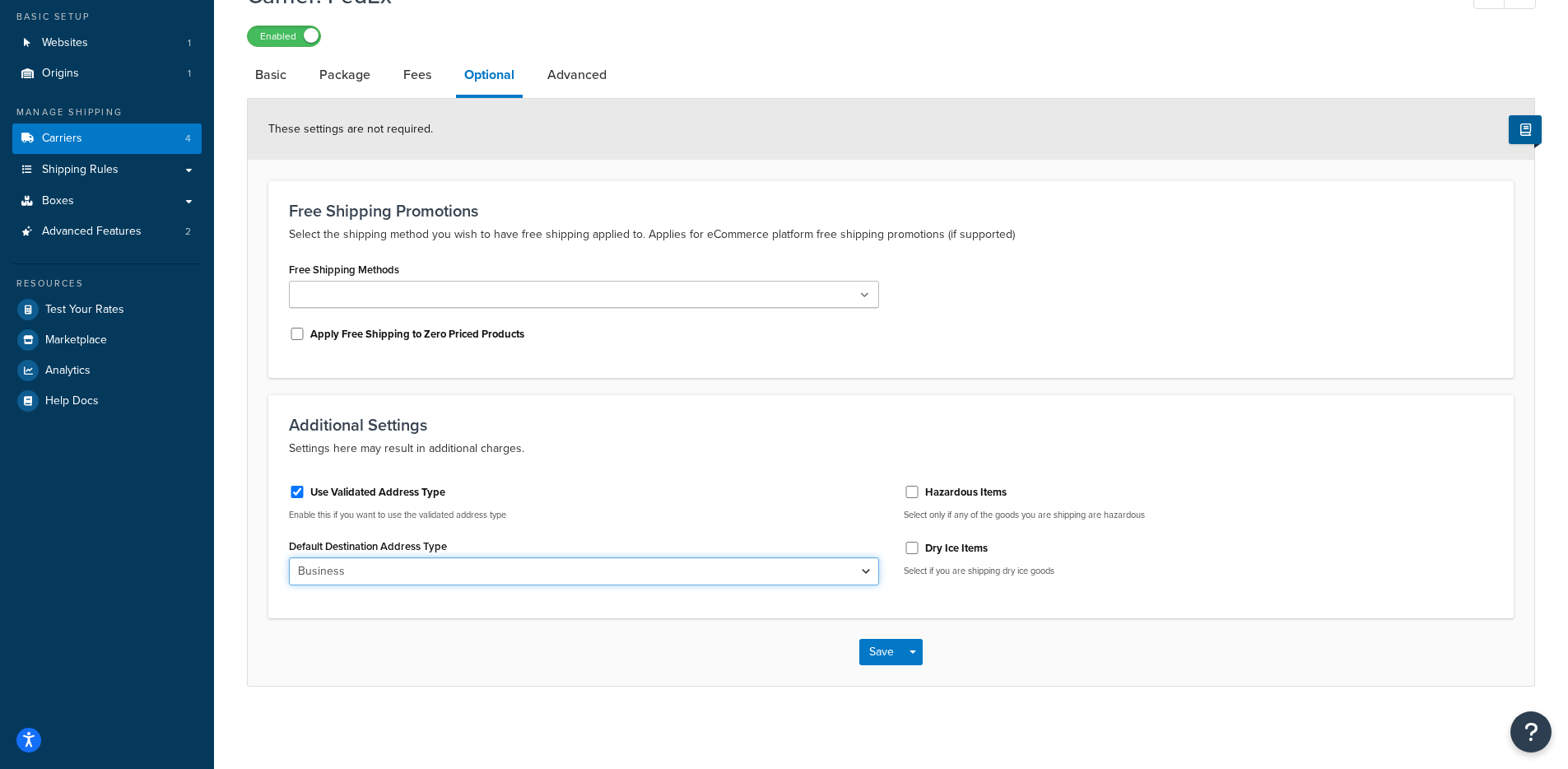
click at [676, 569] on select "Business Residential" at bounding box center [584, 572] width 590 height 28
click at [289, 558] on select "Business Residential" at bounding box center [584, 572] width 590 height 28
click at [913, 650] on button "Save Dropdown" at bounding box center [913, 652] width 20 height 27
click at [668, 569] on select "Business Residential" at bounding box center [584, 572] width 590 height 28
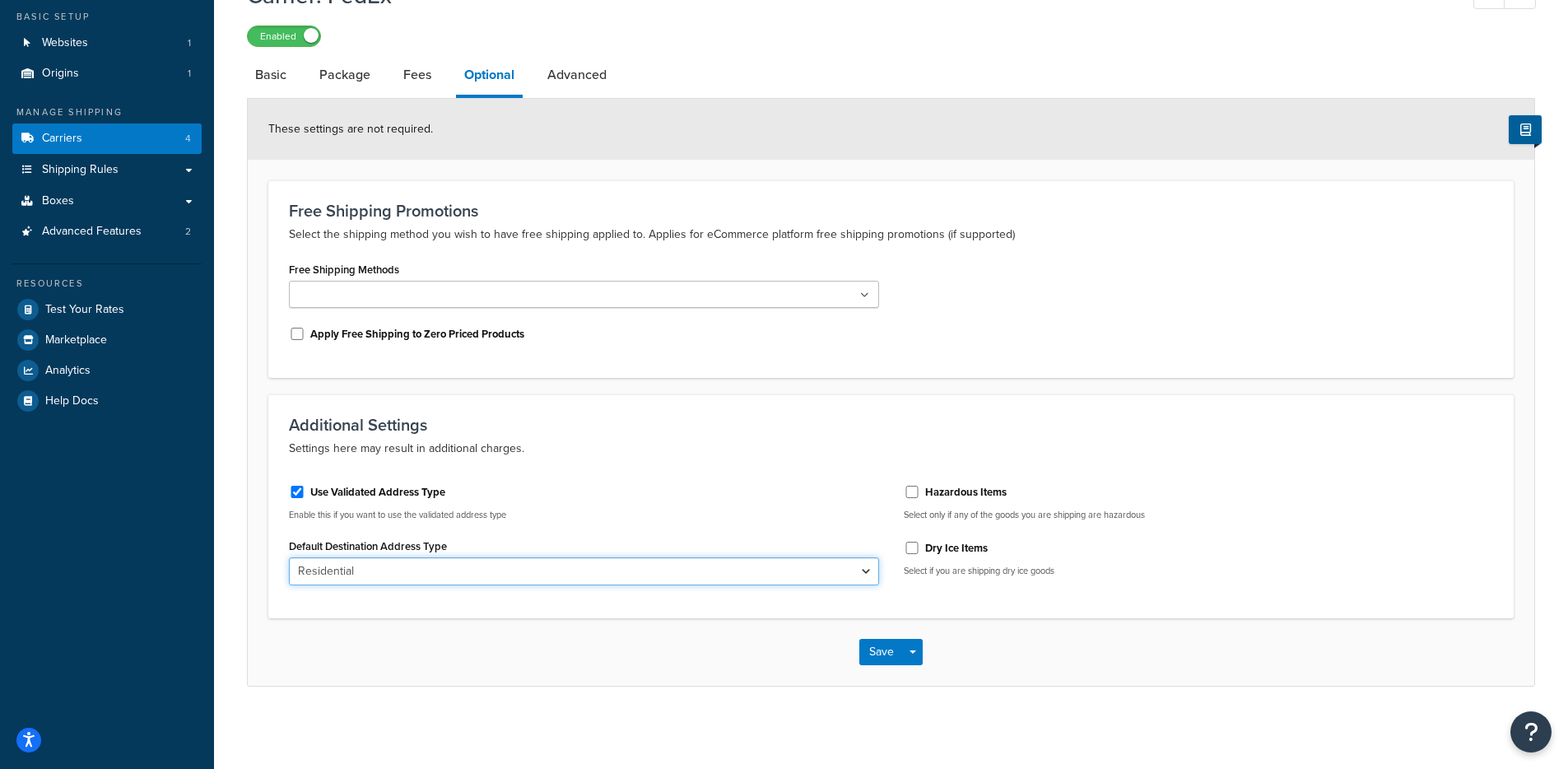
select select "business"
click at [289, 558] on select "Business Residential" at bounding box center [584, 572] width 590 height 28
click at [151, 227] on link "Advanced Features 2" at bounding box center [108, 231] width 189 height 31
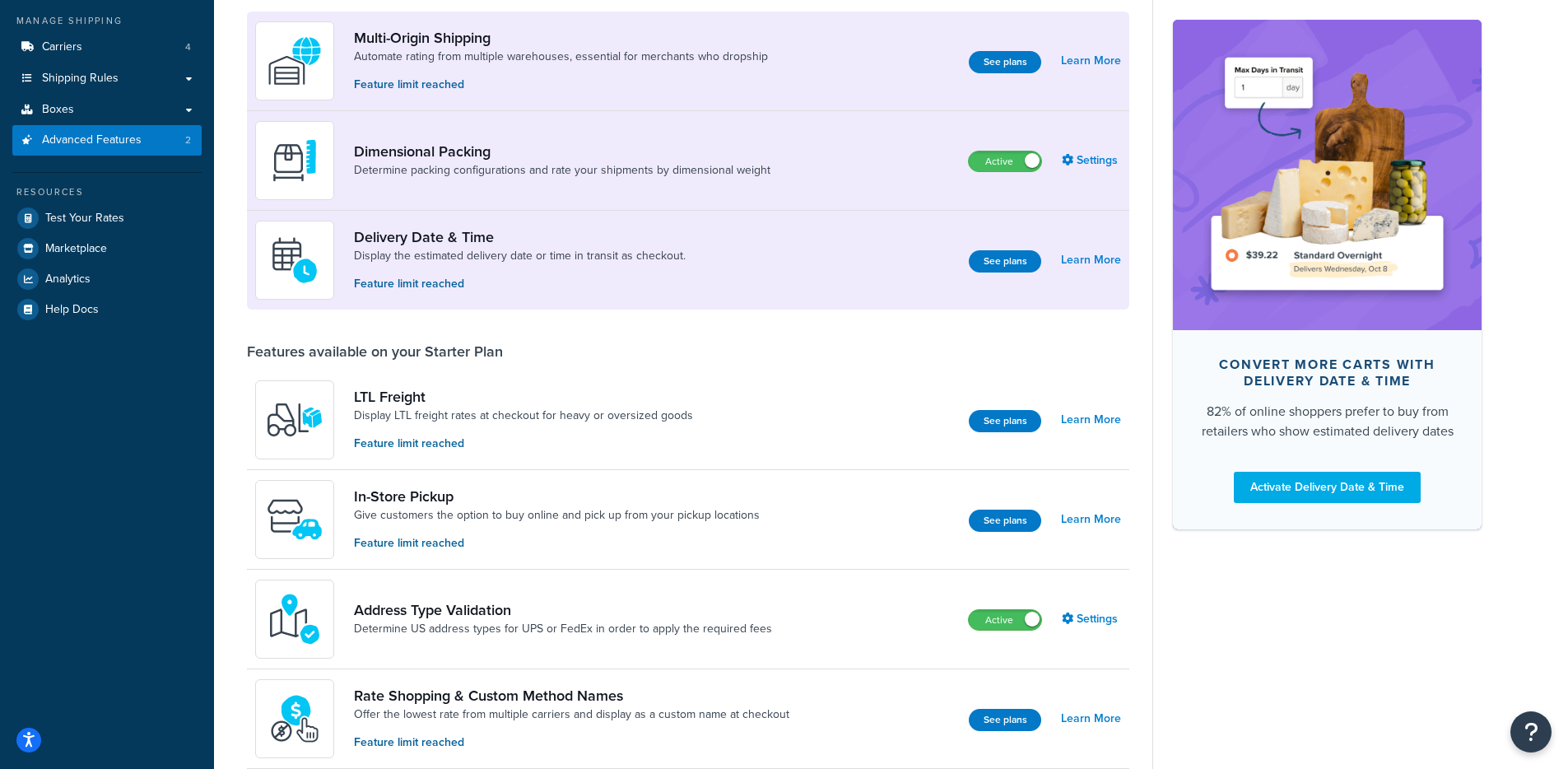
scroll to position [383, 0]
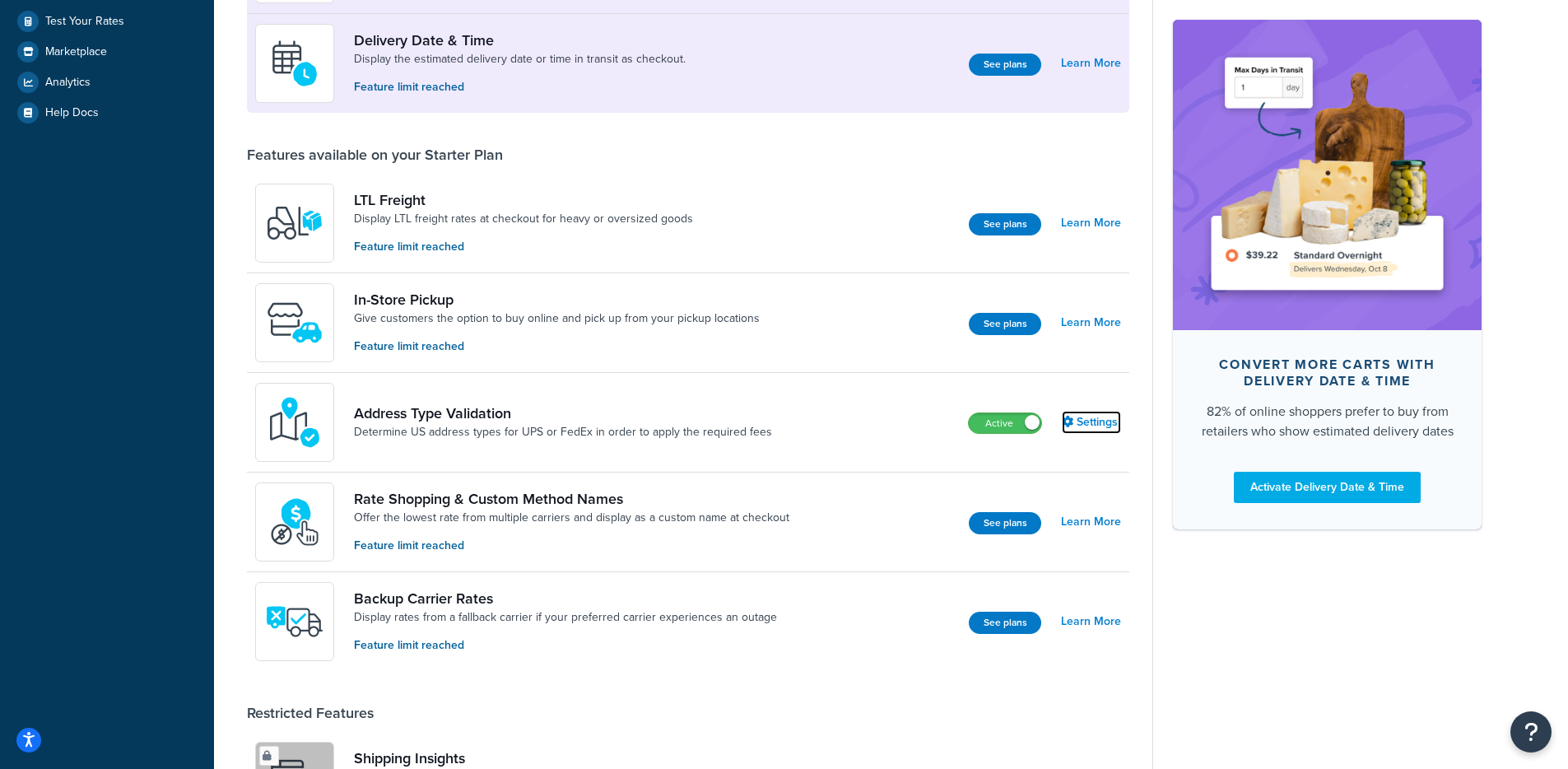
click at [1076, 429] on link "Settings" at bounding box center [1091, 422] width 59 height 23
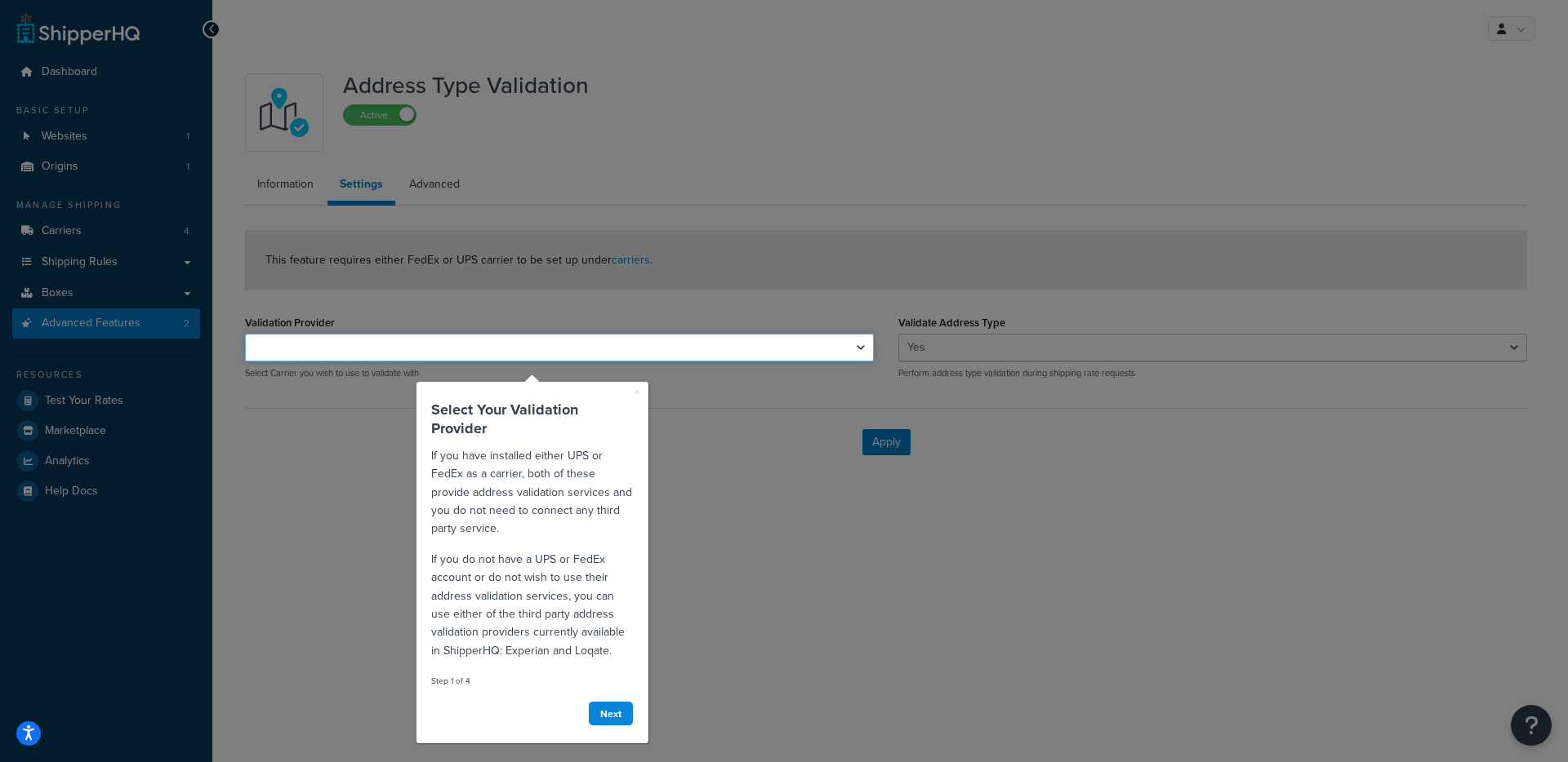
click at [731, 354] on select "FedEx UPS®" at bounding box center [559, 347] width 628 height 27
click at [884, 451] on div at bounding box center [1221, 381] width 694 height 762
click at [625, 716] on link "Next" at bounding box center [611, 714] width 46 height 25
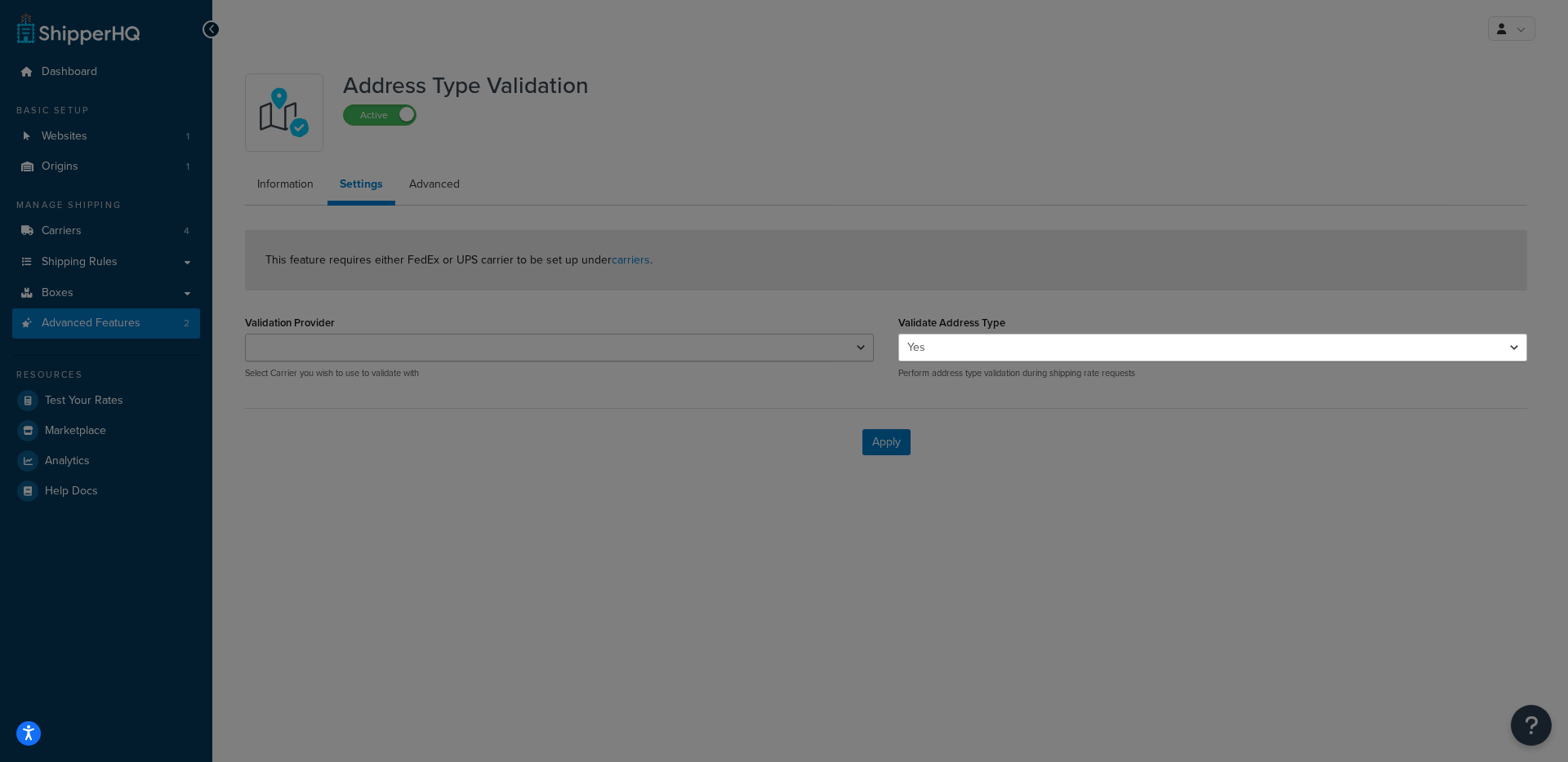
click at [877, 458] on div at bounding box center [449, 381] width 899 height 762
click at [885, 450] on div at bounding box center [449, 381] width 899 height 762
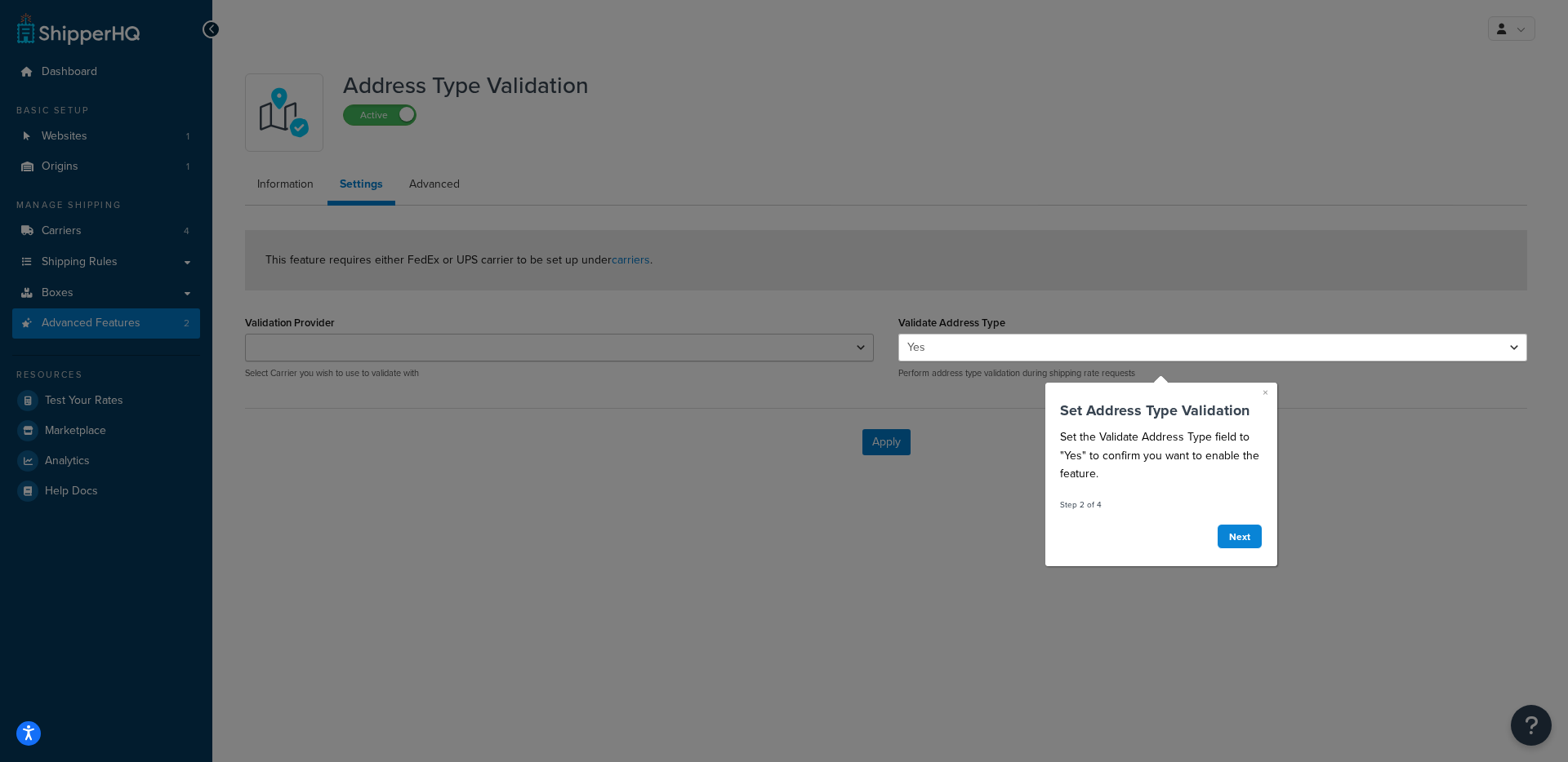
click at [1263, 392] on link "×" at bounding box center [1266, 392] width 6 height 17
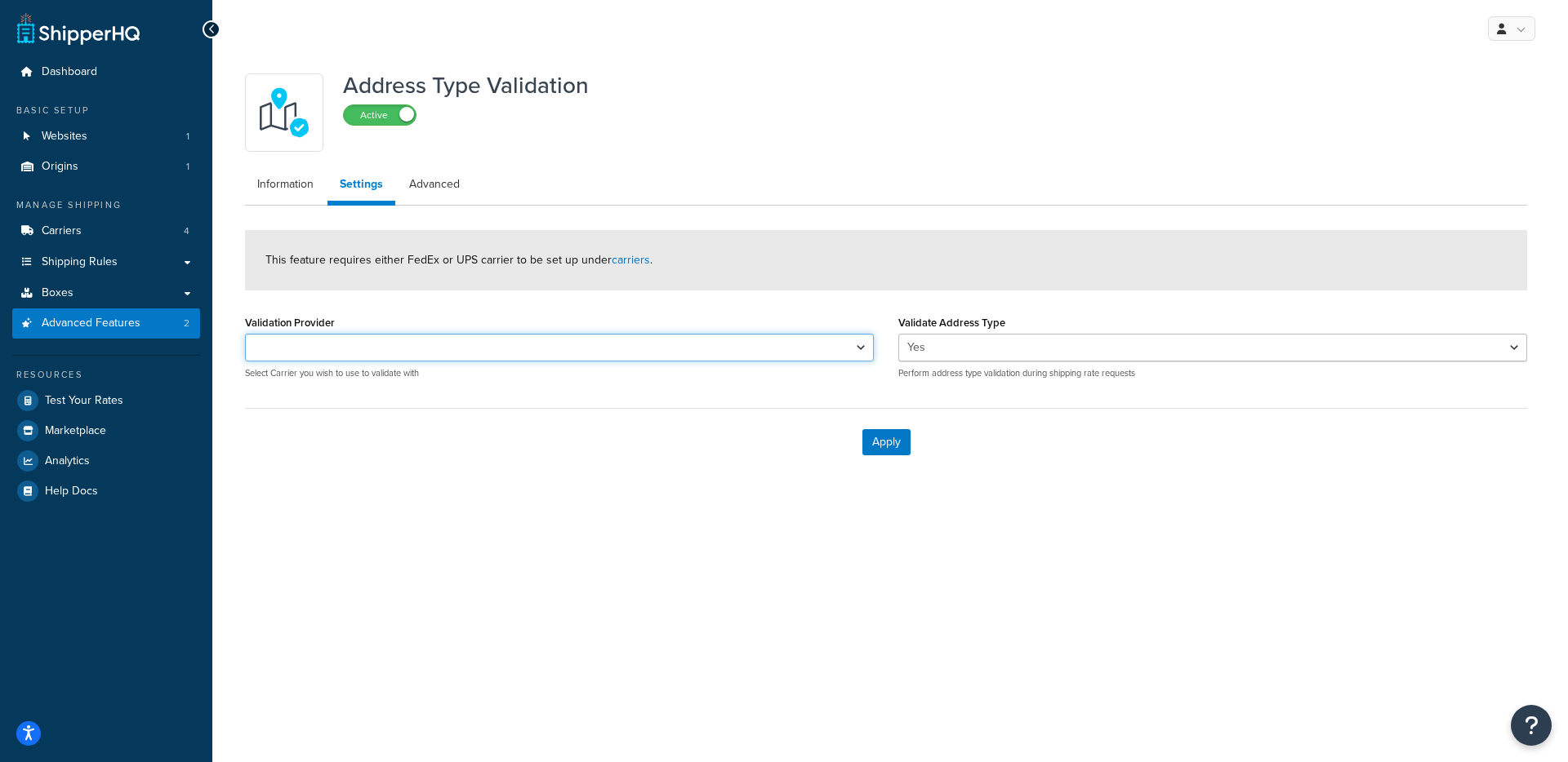
click at [707, 347] on select "FedEx UPS®" at bounding box center [559, 347] width 628 height 27
select select "158478"
click at [245, 334] on select "FedEx UPS®" at bounding box center [559, 347] width 628 height 27
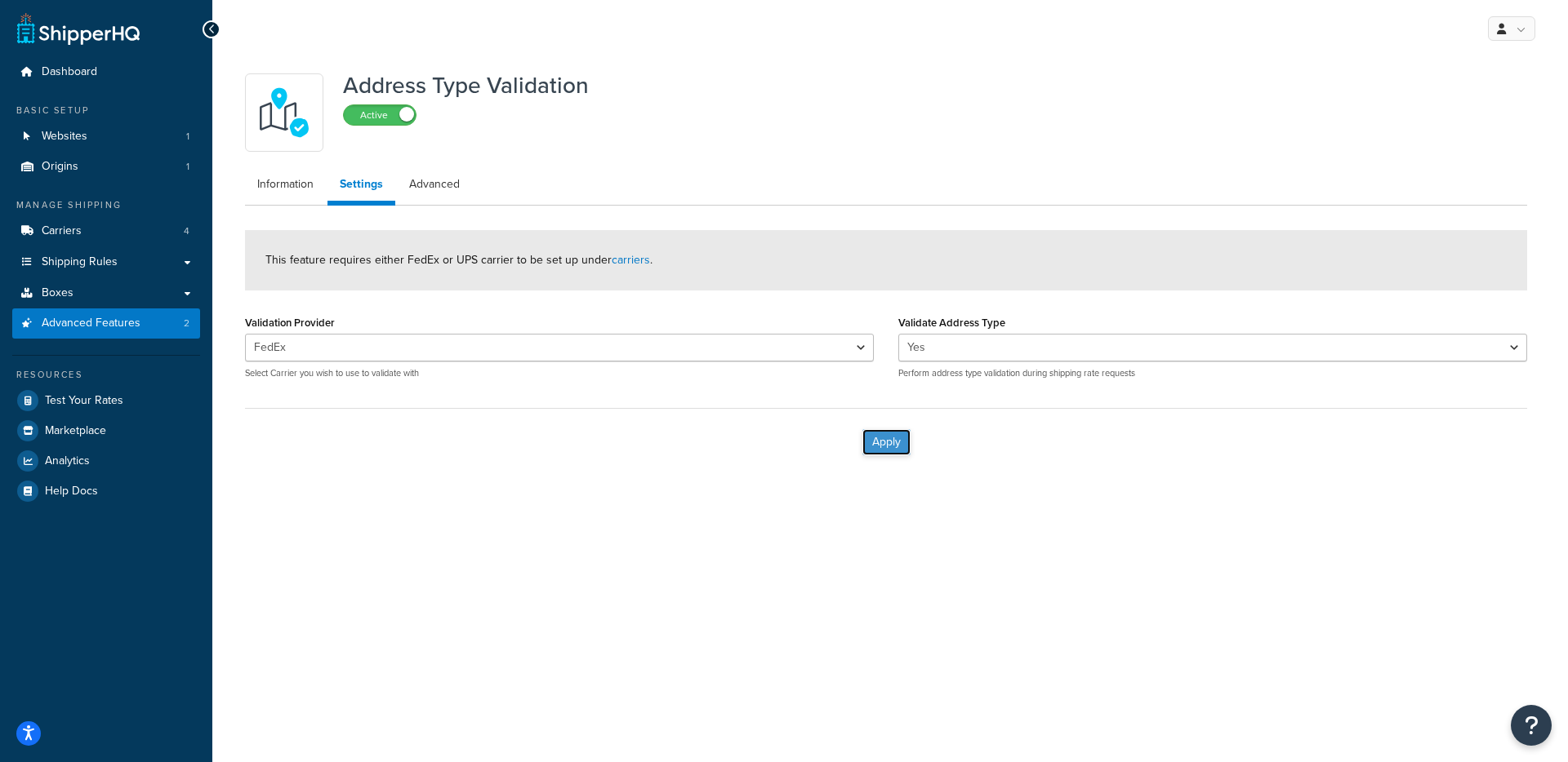
click at [864, 446] on button "Apply" at bounding box center [886, 442] width 48 height 26
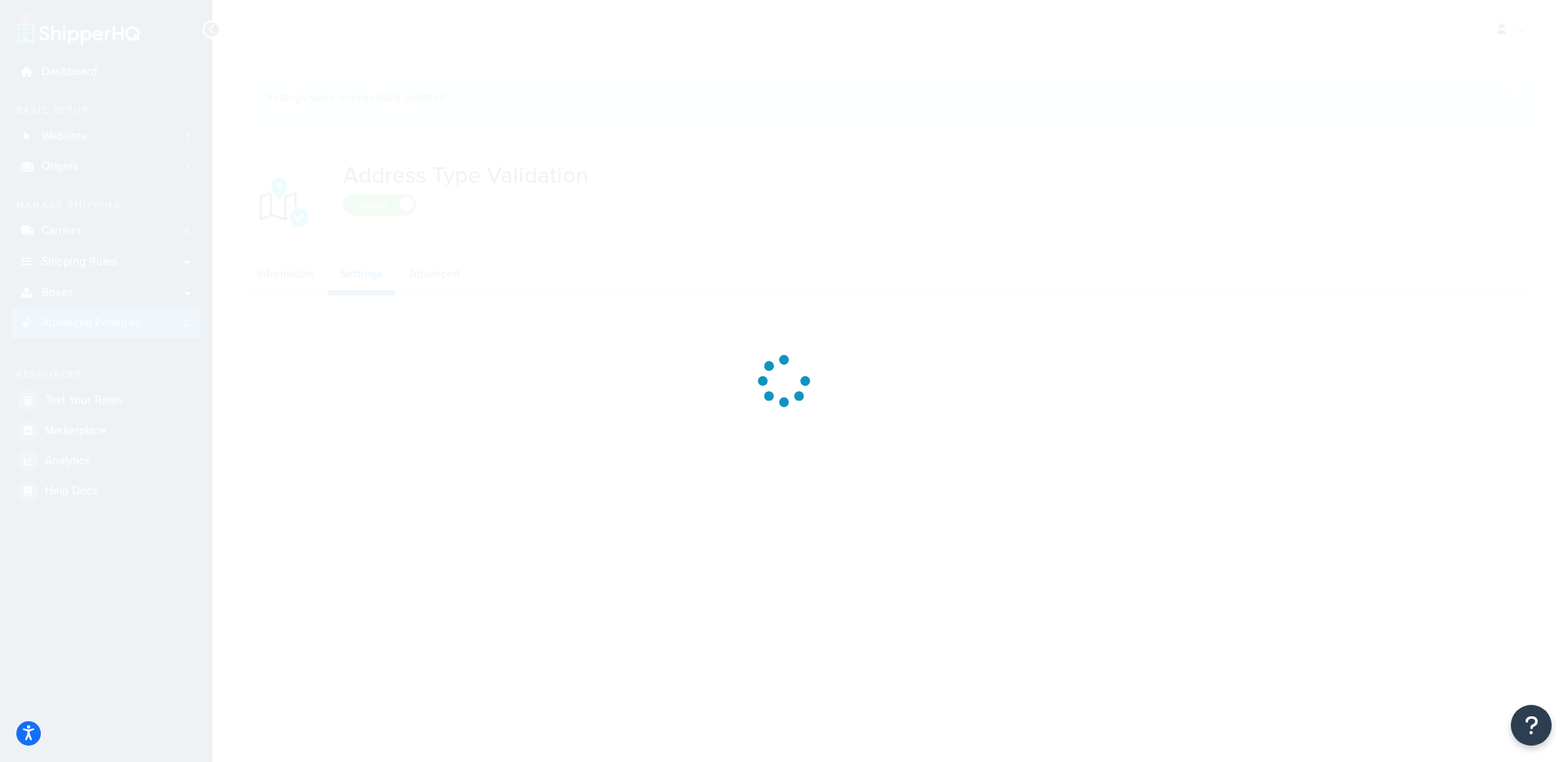
select select "158478"
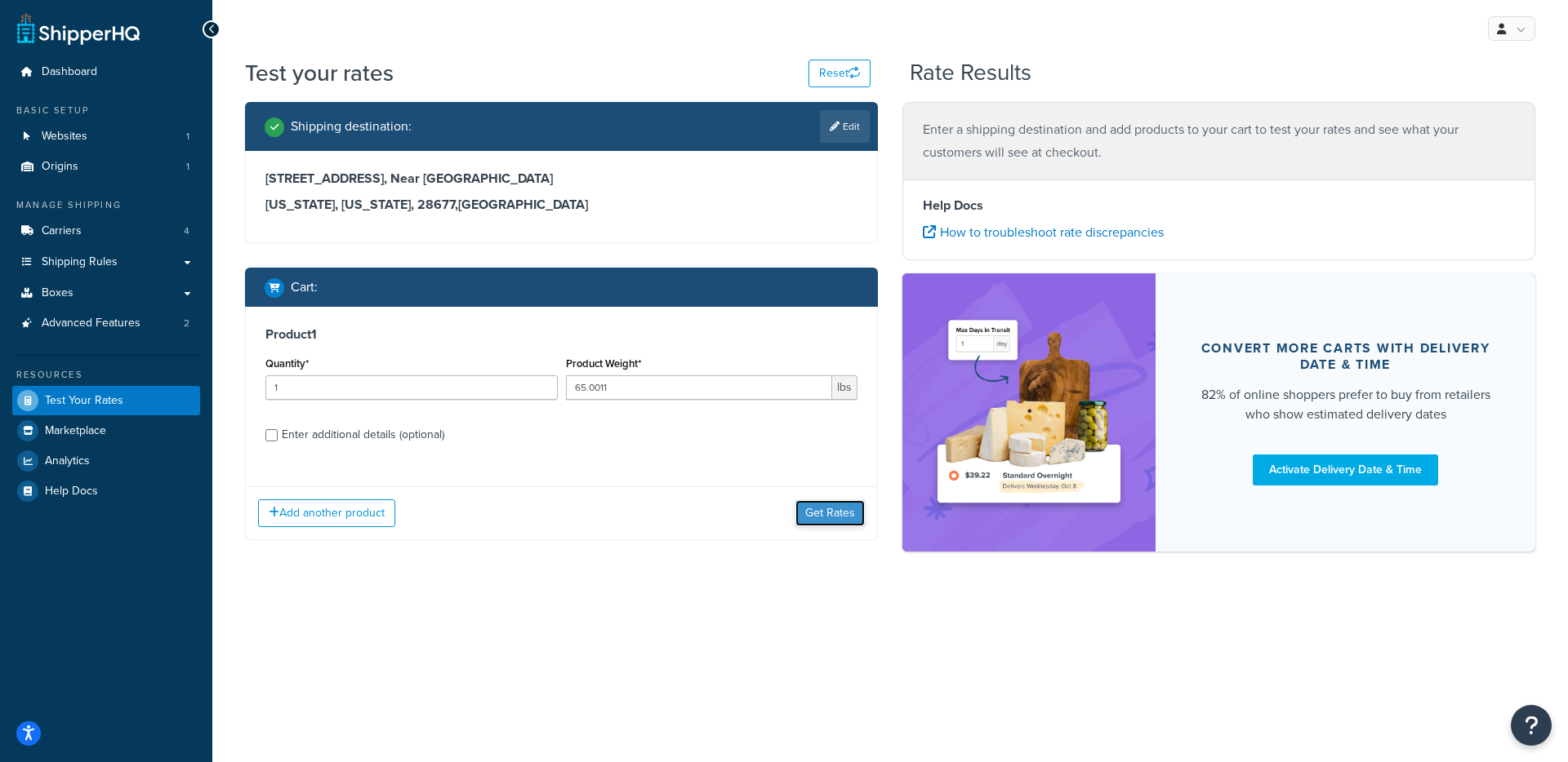
click at [835, 520] on button "Get Rates" at bounding box center [830, 513] width 69 height 26
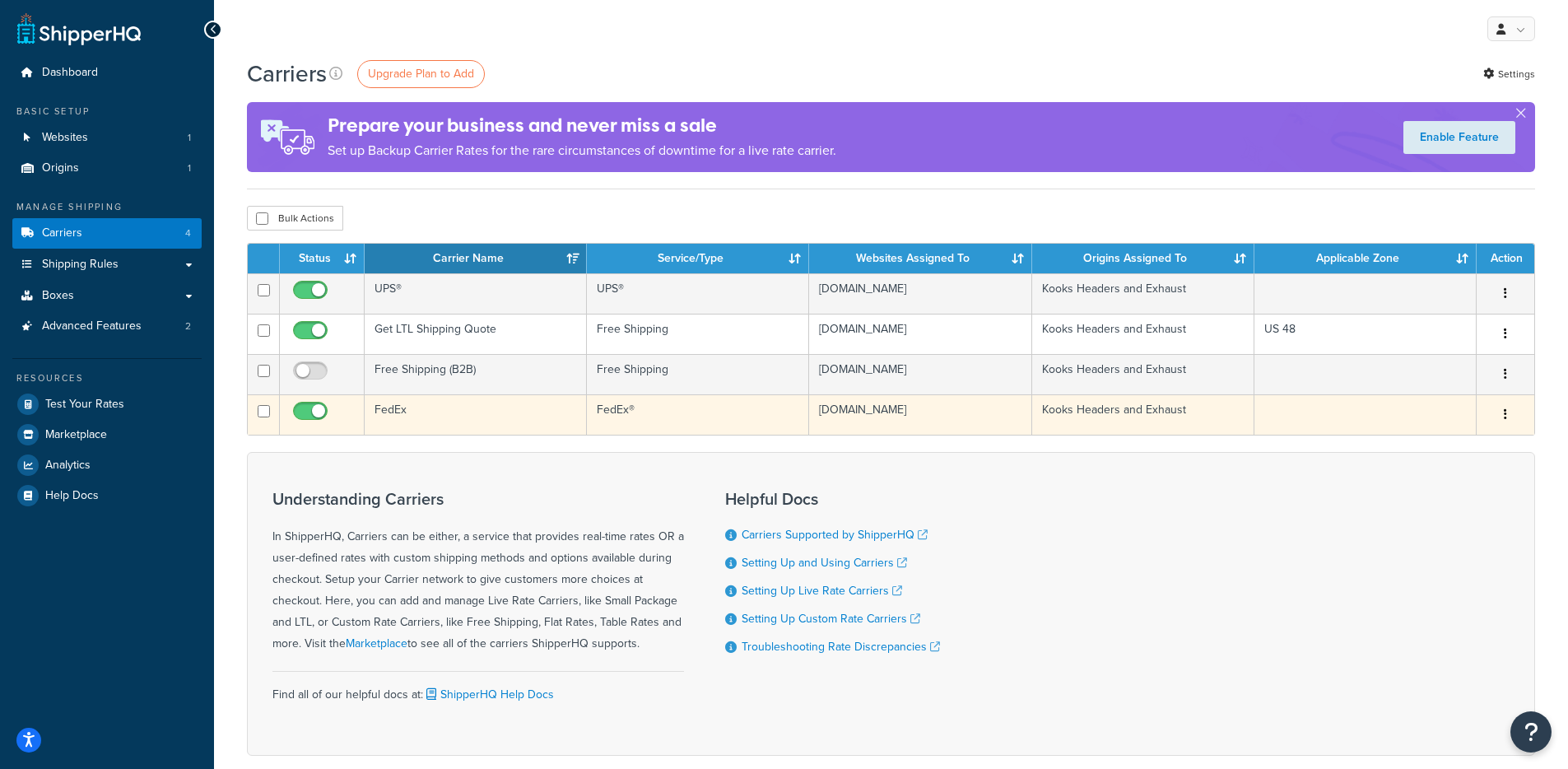
click at [504, 420] on td "FedEx" at bounding box center [476, 415] width 222 height 40
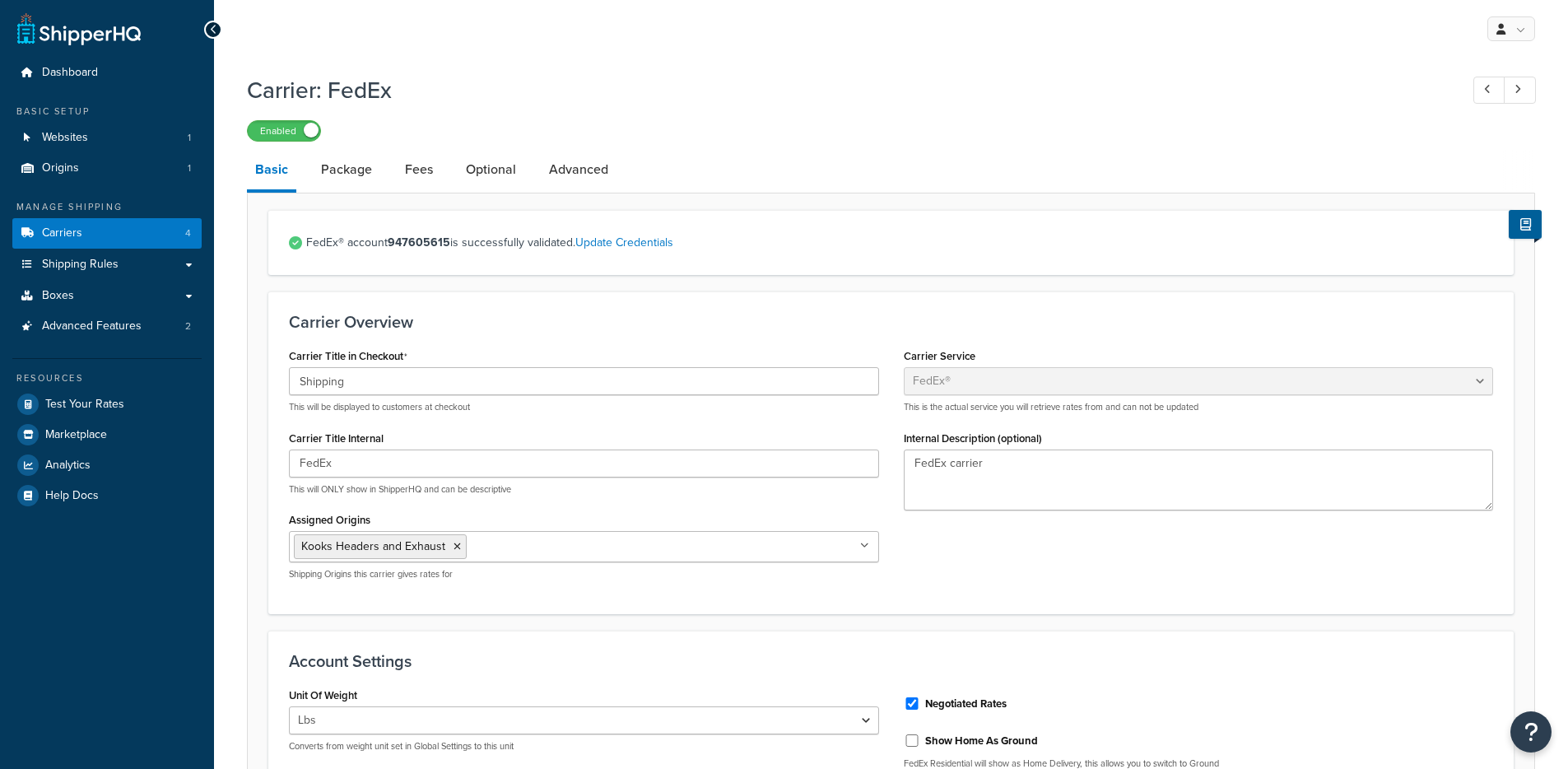
select select "fedEx"
select select "REGULAR_PICKUP"
select select "YOUR_PACKAGING"
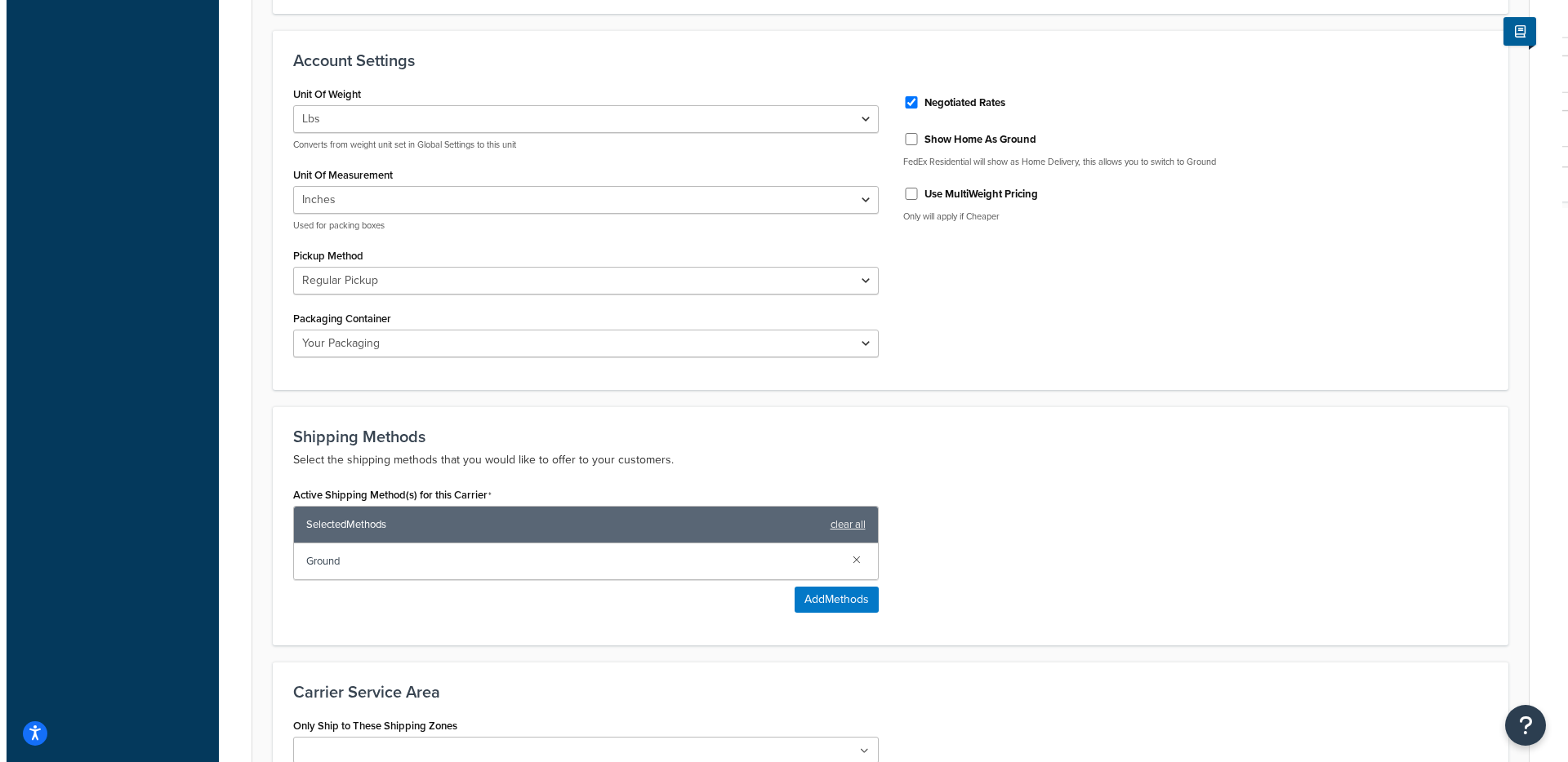
scroll to position [622, 0]
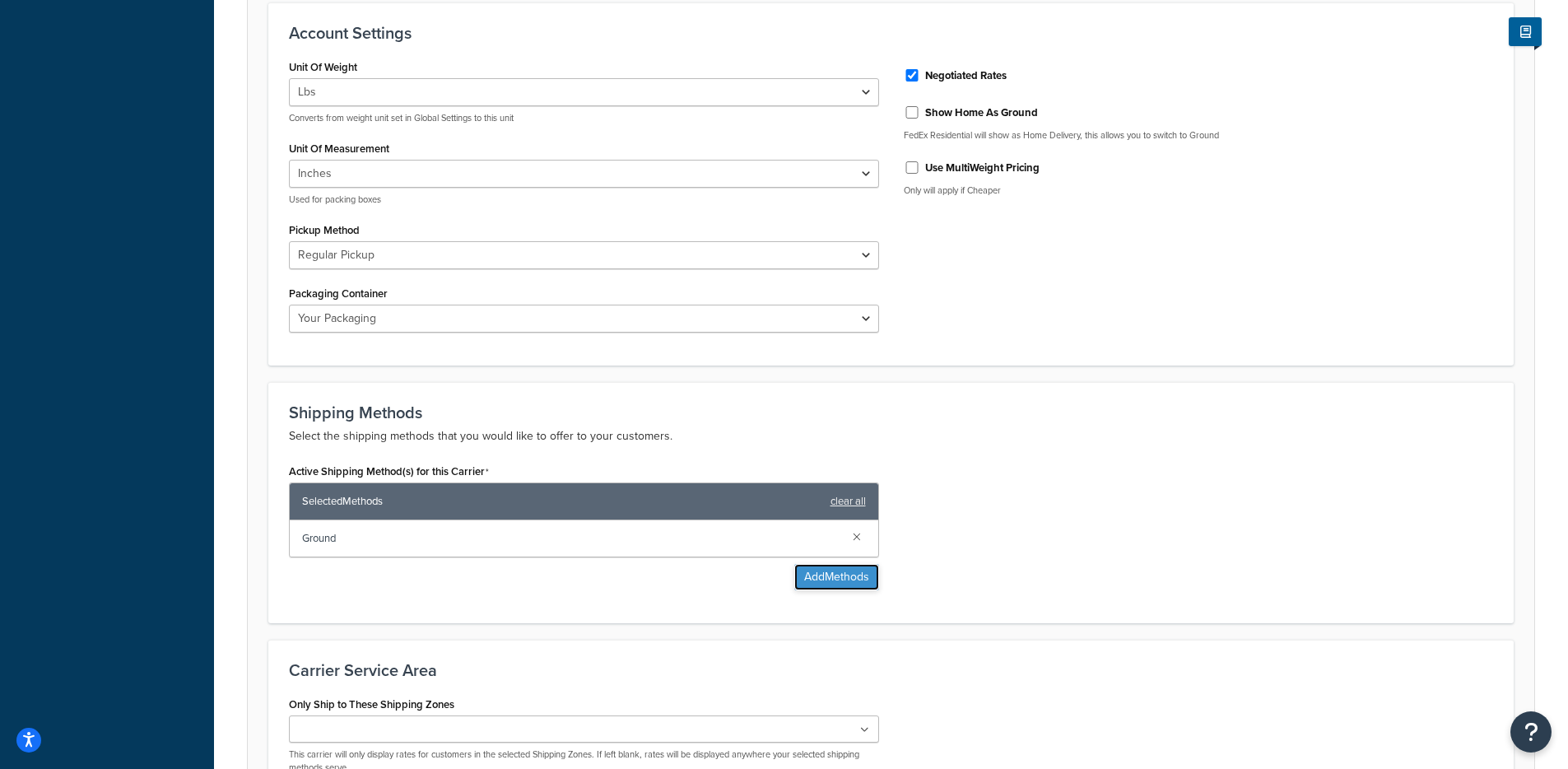
click at [807, 583] on button "Add Methods" at bounding box center [837, 577] width 85 height 27
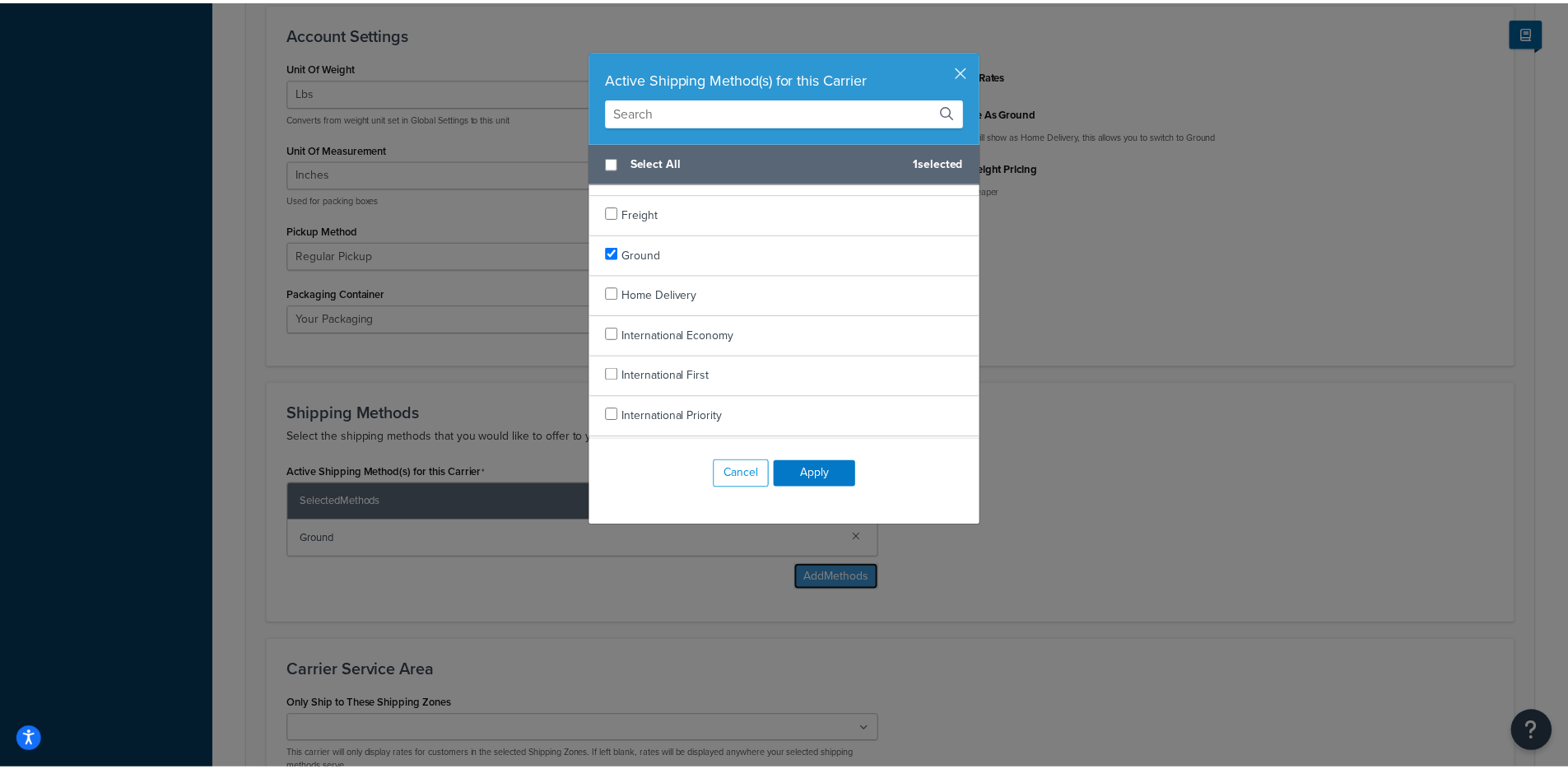
scroll to position [989, 0]
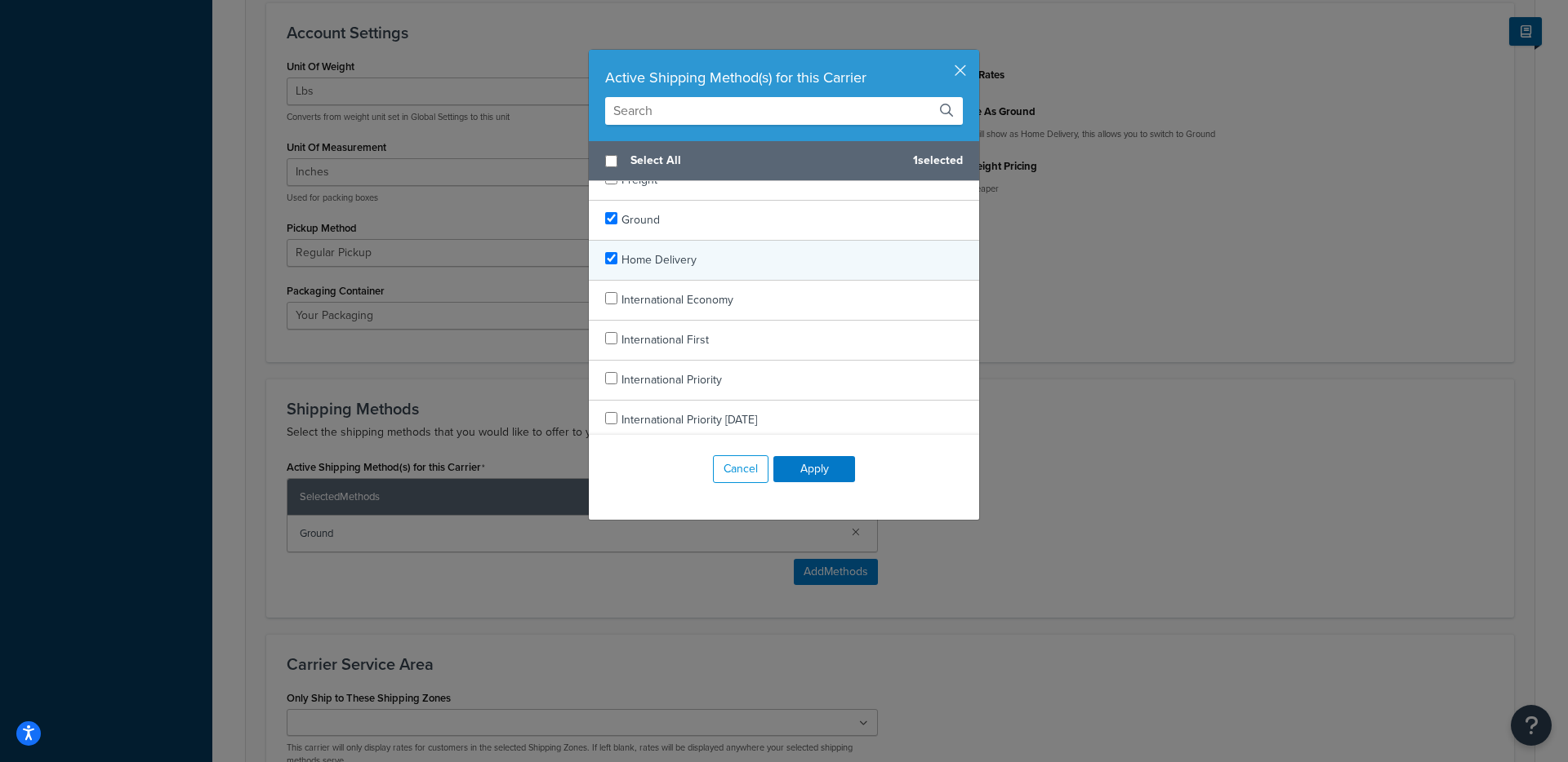
checkbox input "true"
click at [664, 263] on span "Home Delivery" at bounding box center [659, 260] width 75 height 18
click at [821, 474] on button "Apply" at bounding box center [813, 469] width 81 height 26
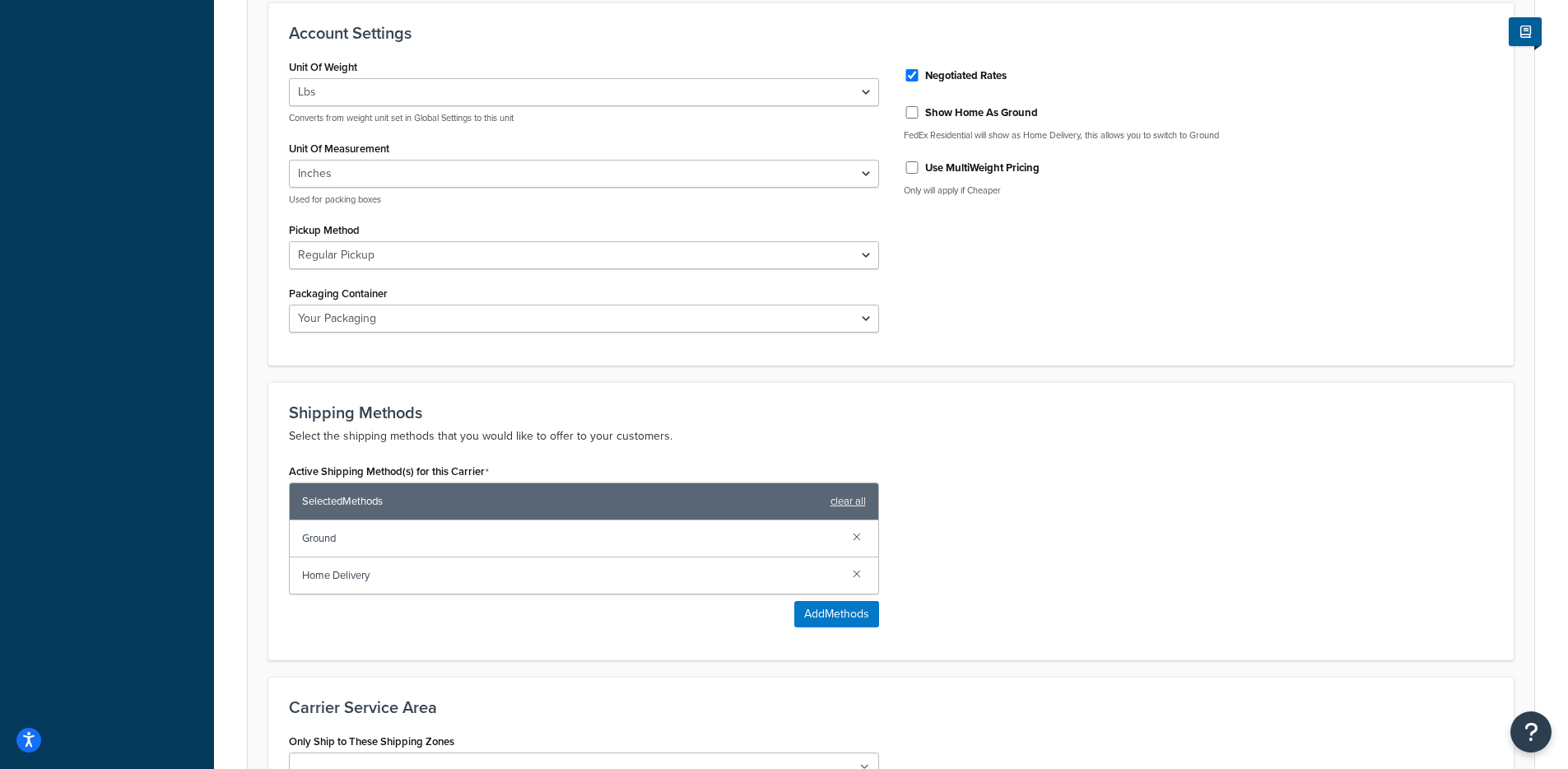
click at [1125, 454] on div "Shipping Methods Select the shipping methods that you would like to offer to yo…" at bounding box center [891, 521] width 1245 height 278
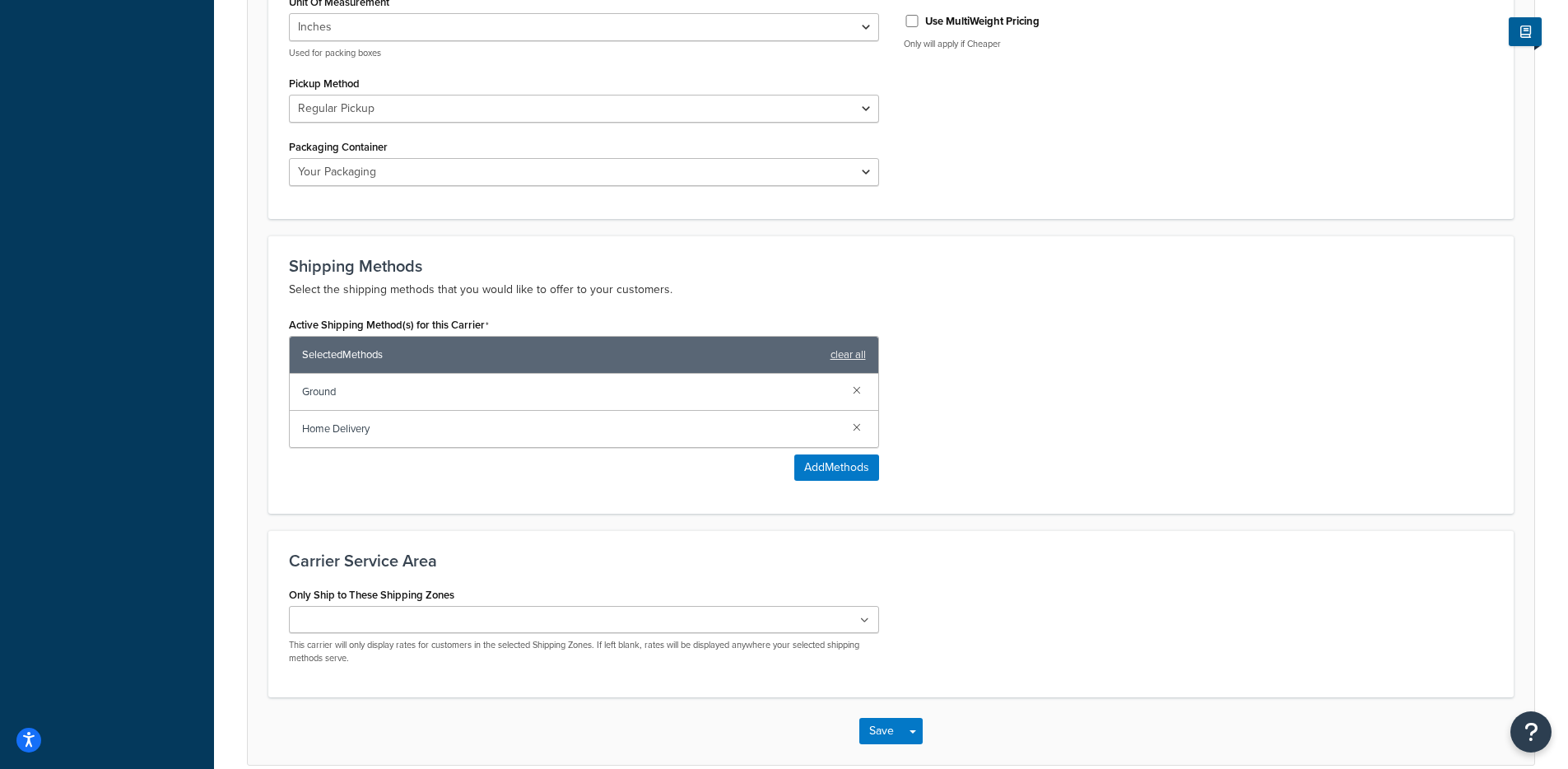
scroll to position [856, 0]
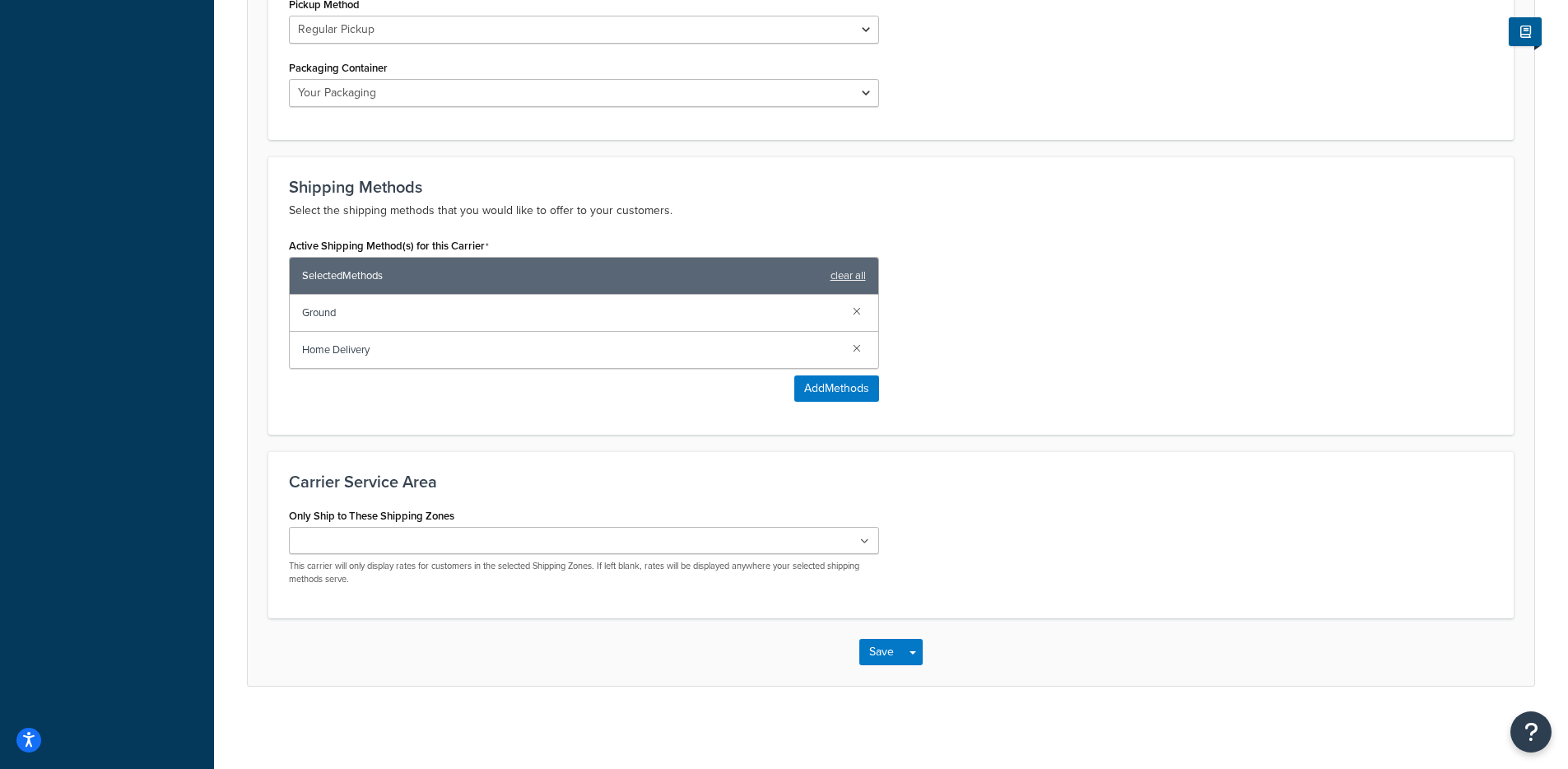
click at [926, 654] on div "Save Save Dropdown Save and Edit" at bounding box center [891, 652] width 1287 height 67
click at [914, 655] on button "Save Dropdown" at bounding box center [913, 652] width 20 height 27
click at [917, 680] on button "Save and Edit" at bounding box center [920, 682] width 120 height 35
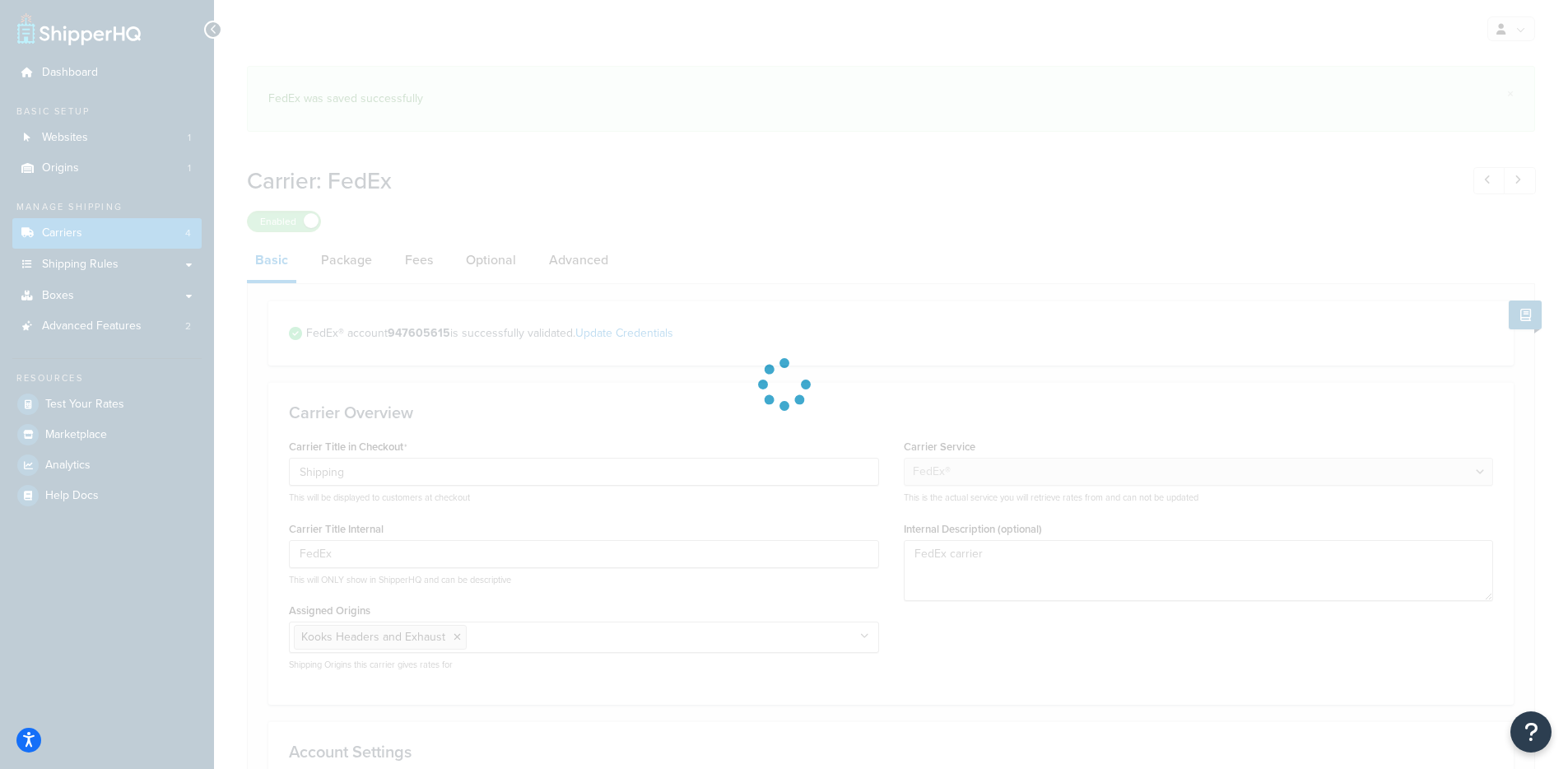
select select "fedEx"
select select "REGULAR_PICKUP"
select select "YOUR_PACKAGING"
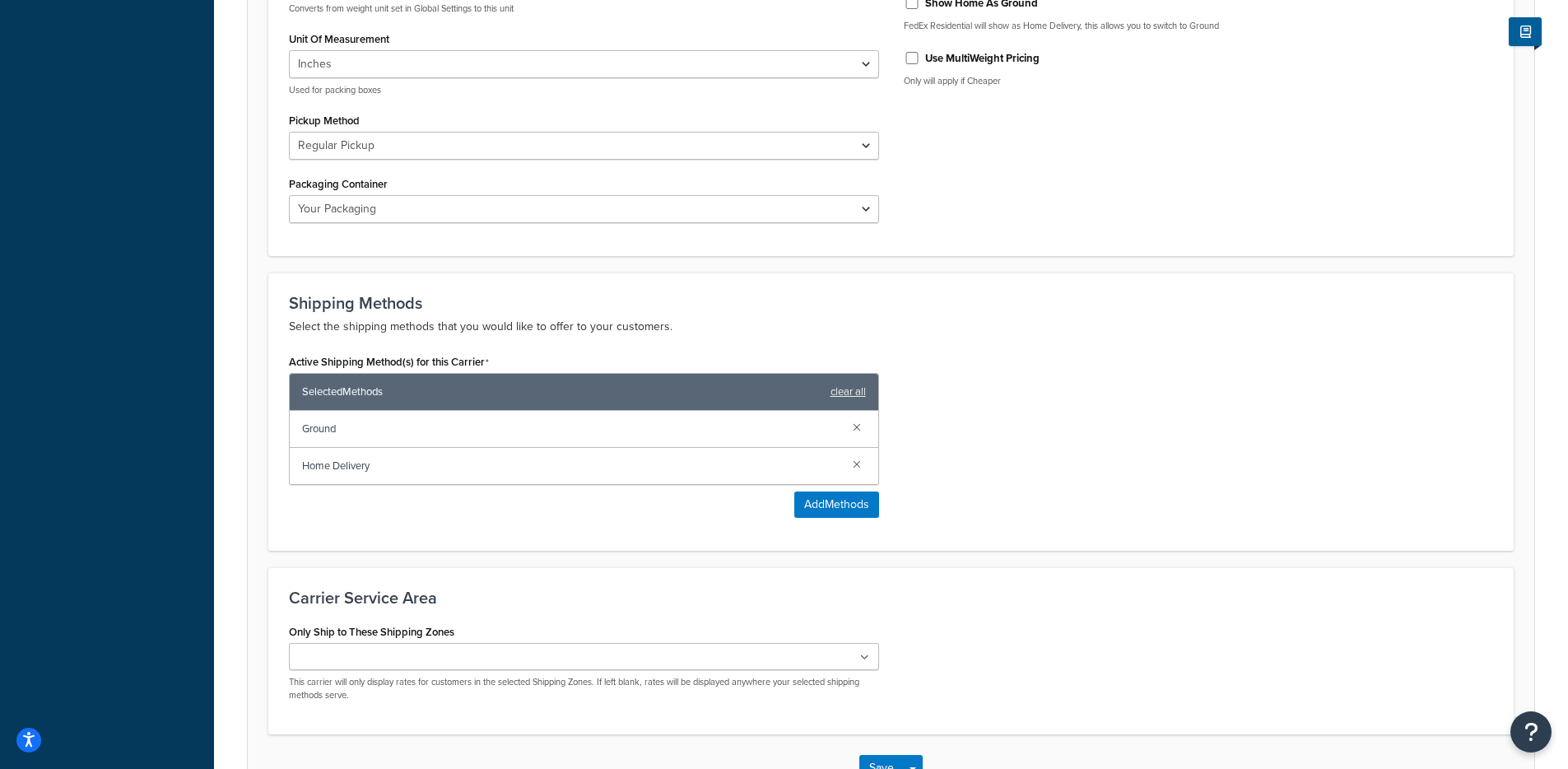
scroll to position [837, 0]
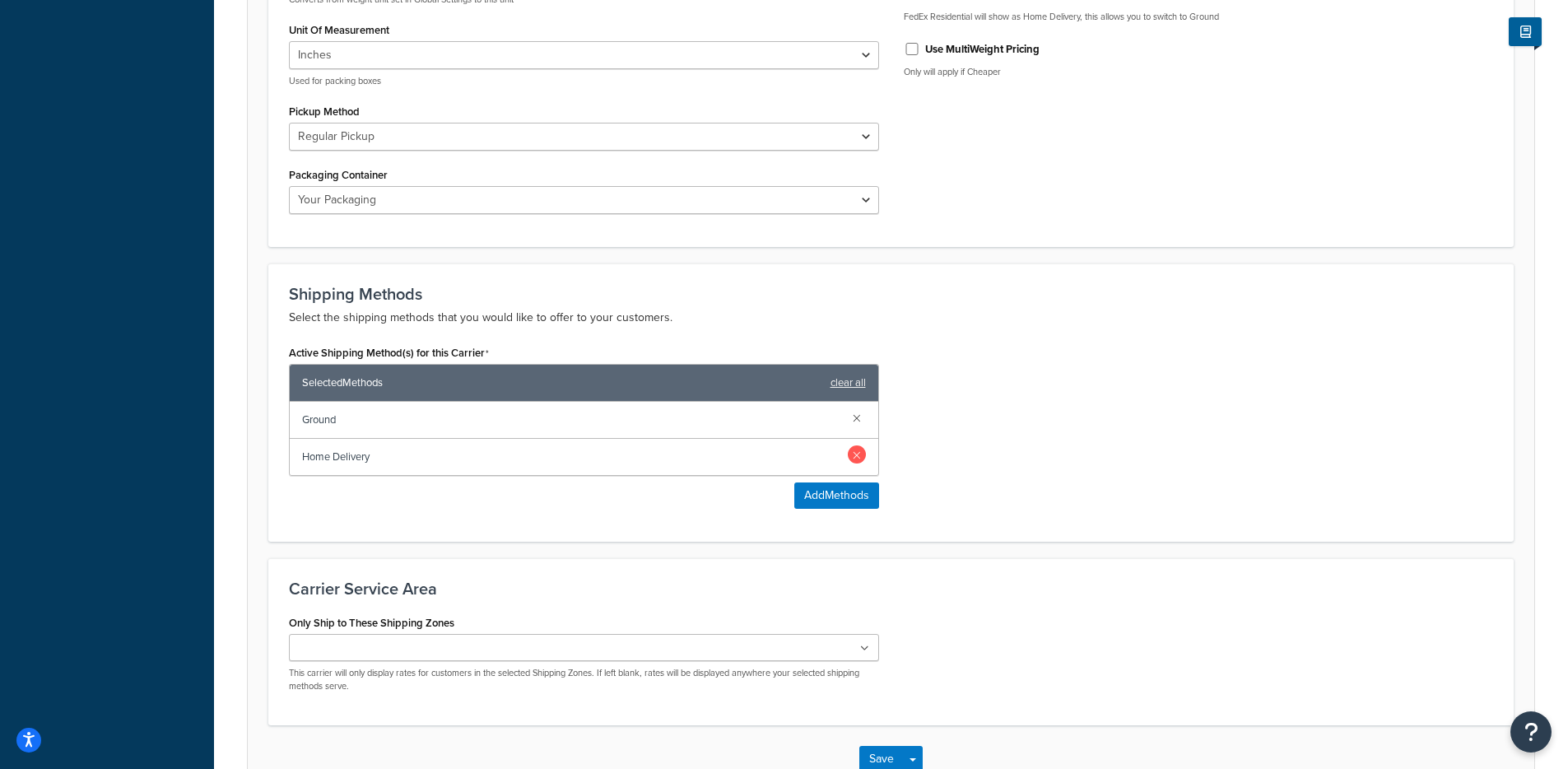
click at [856, 454] on link at bounding box center [857, 454] width 18 height 18
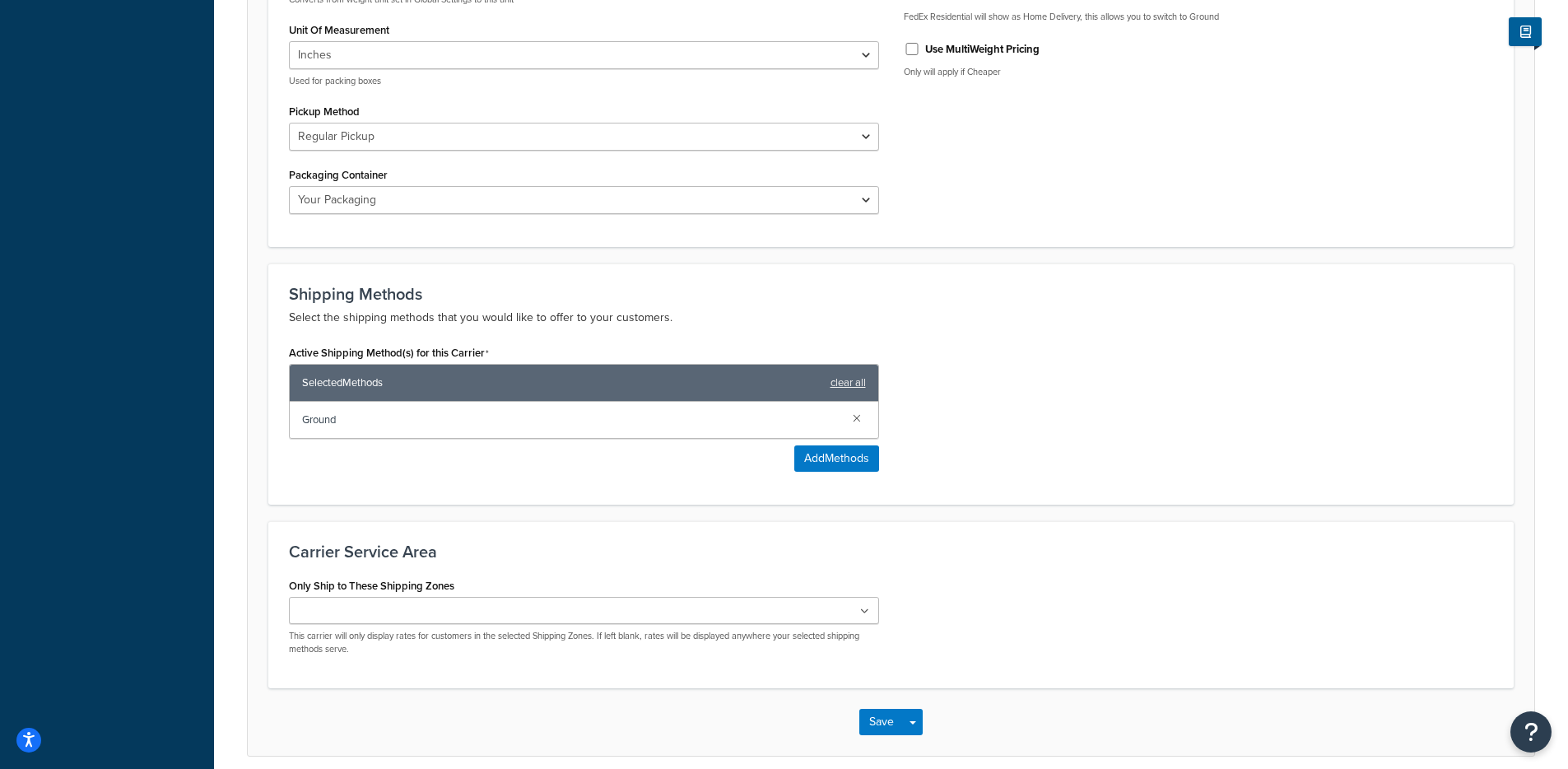
click at [1083, 464] on div "Active Shipping Method(s) for this Carrier Selected Methods clear all Ground Ad…" at bounding box center [890, 412] width 1229 height 143
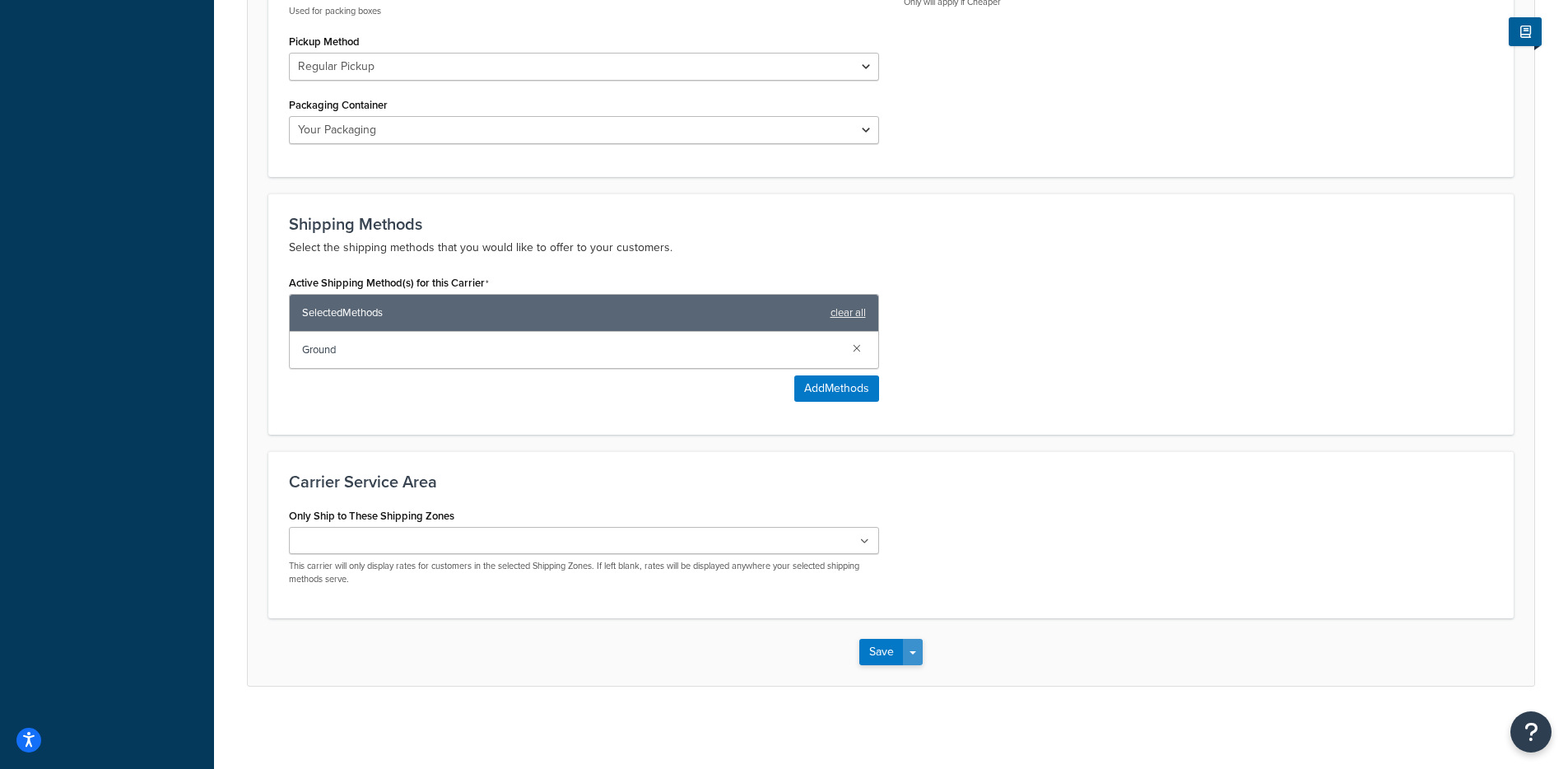
drag, startPoint x: 905, startPoint y: 644, endPoint x: 914, endPoint y: 658, distance: 16.6
click at [905, 644] on button "Save Dropdown" at bounding box center [913, 652] width 20 height 27
click at [924, 678] on button "Save and Edit" at bounding box center [920, 682] width 120 height 35
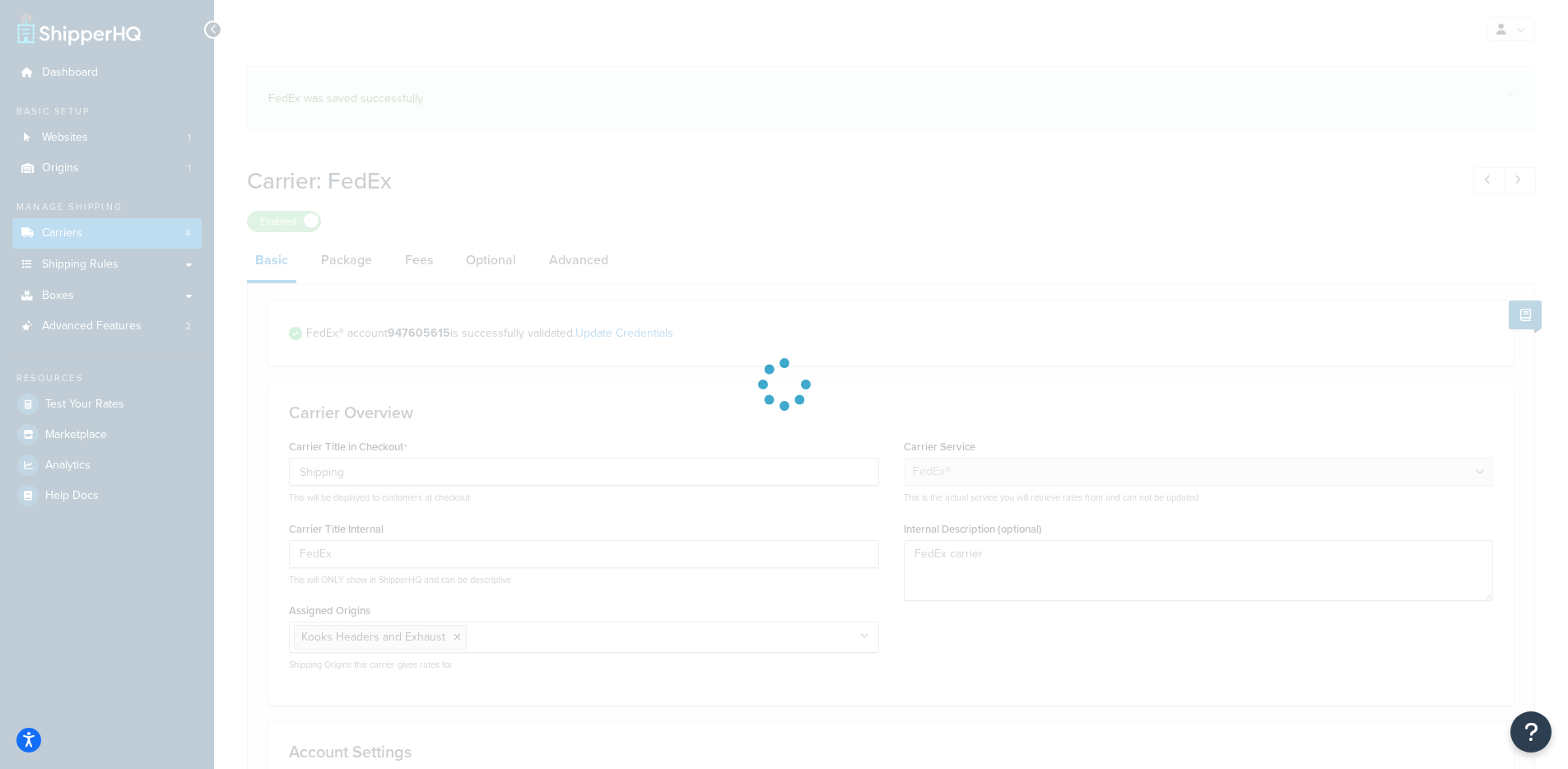
select select "fedEx"
select select "REGULAR_PICKUP"
select select "YOUR_PACKAGING"
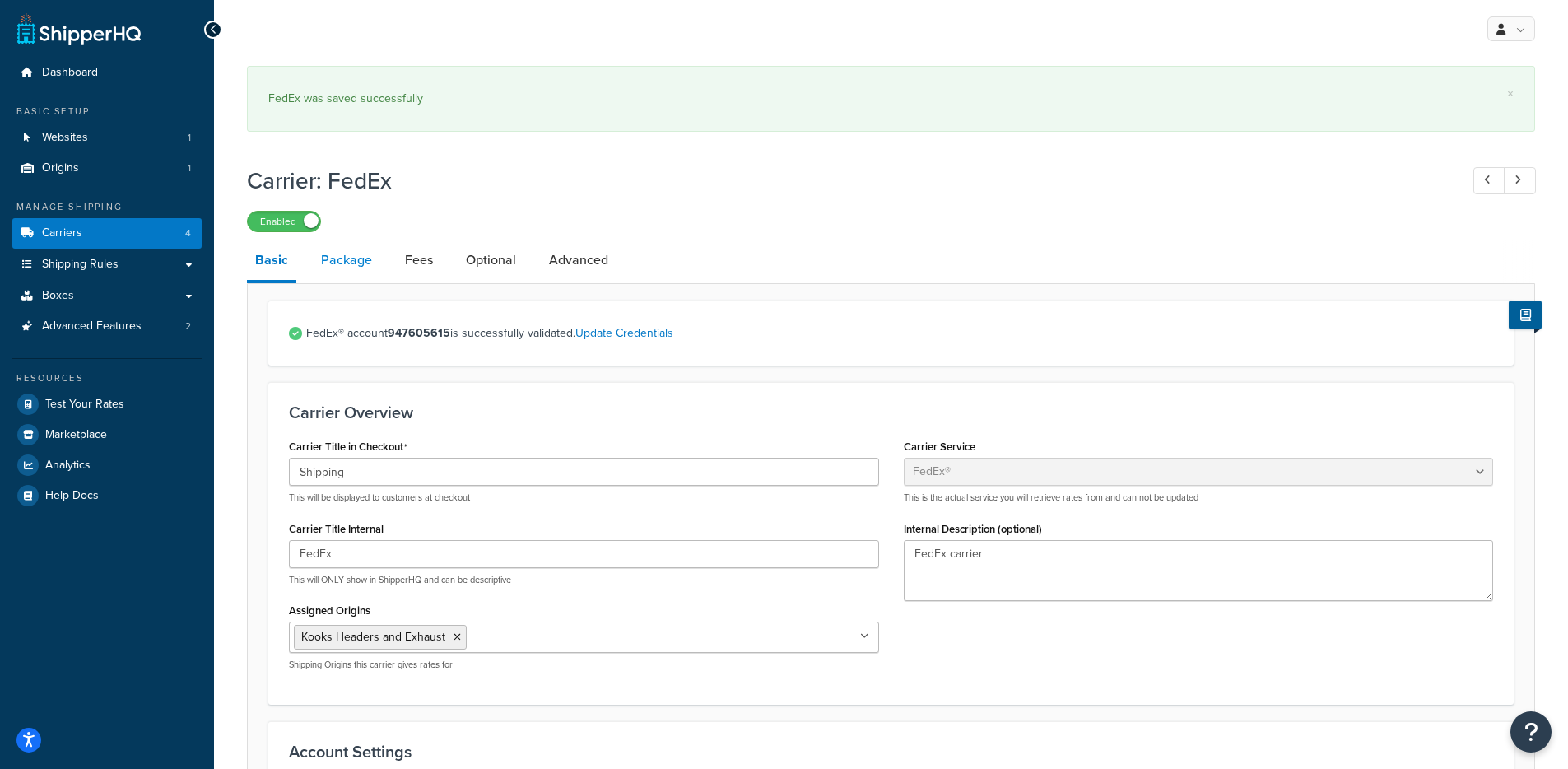
click at [373, 256] on link "Package" at bounding box center [346, 261] width 67 height 39
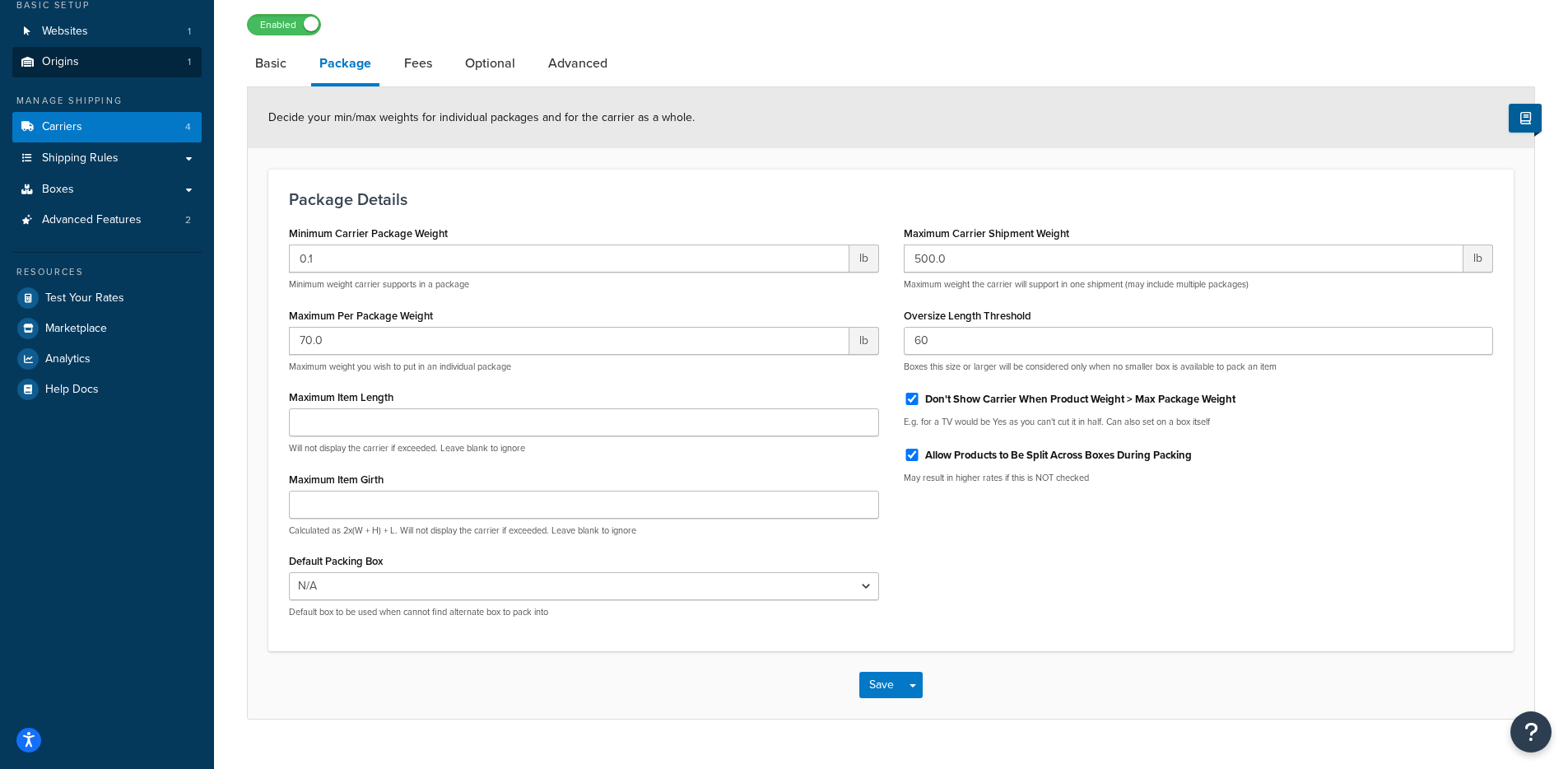
scroll to position [69, 0]
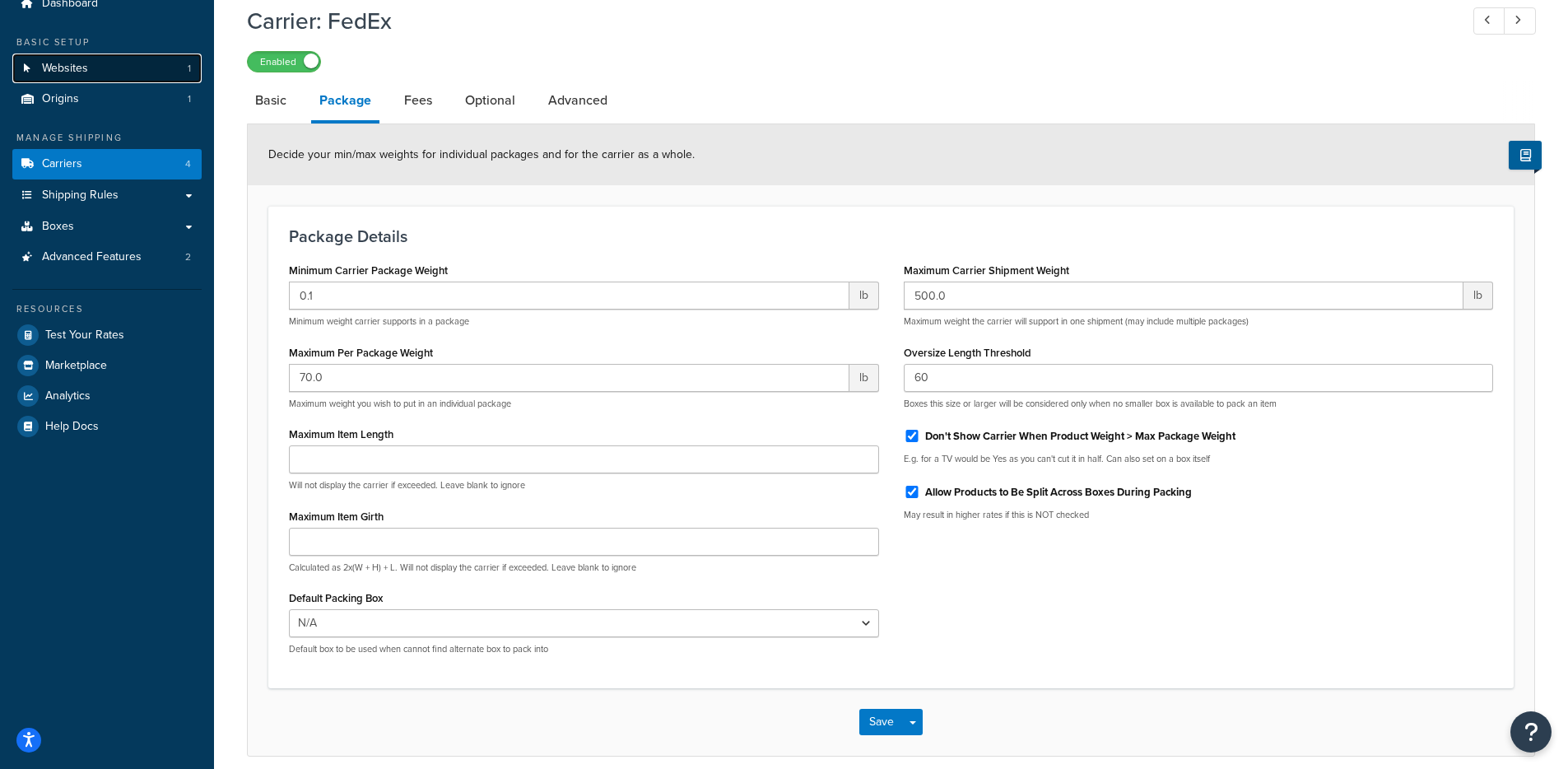
click at [98, 74] on link "Websites 1" at bounding box center [108, 68] width 189 height 31
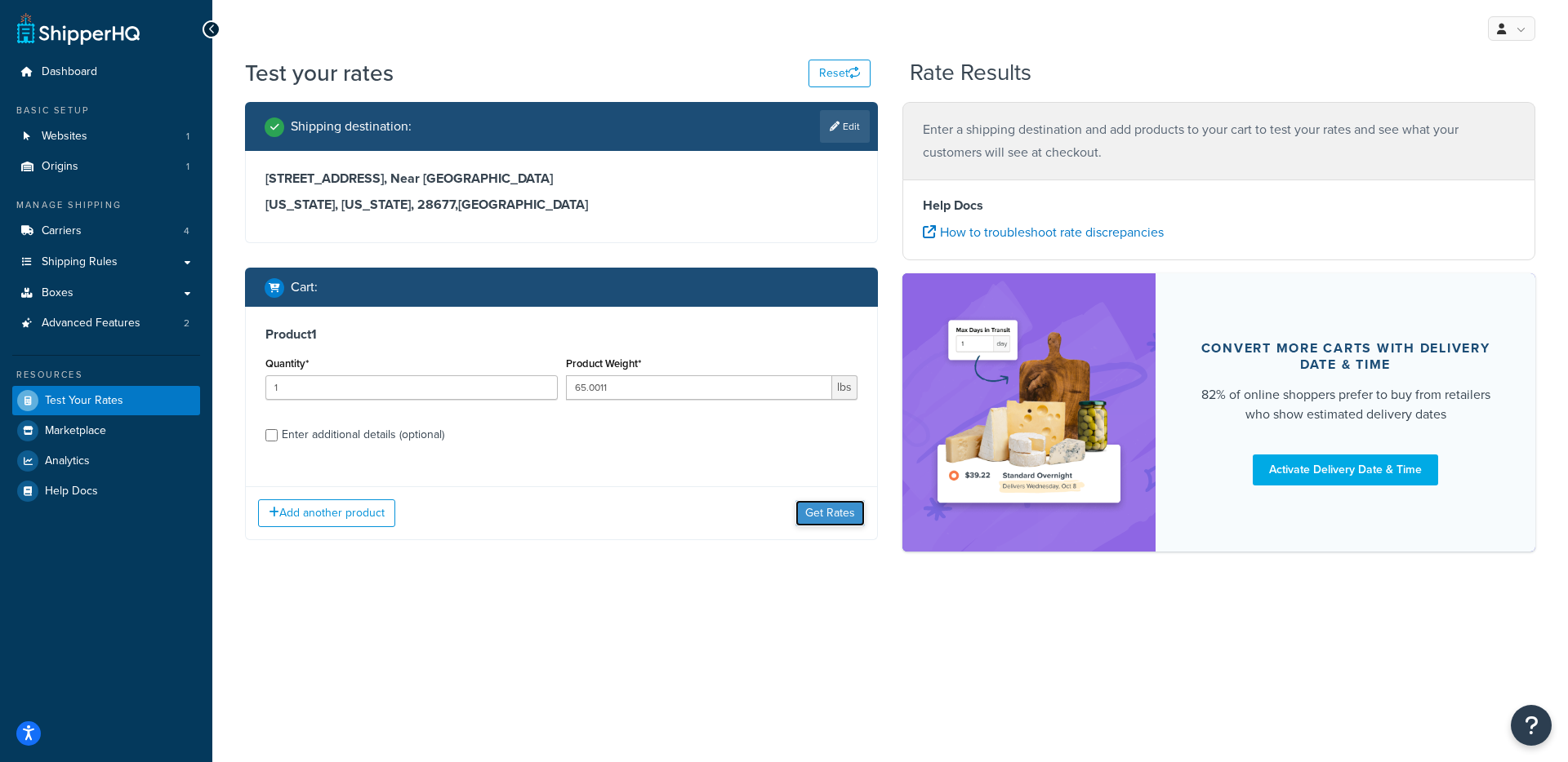
click at [808, 514] on button "Get Rates" at bounding box center [830, 513] width 69 height 26
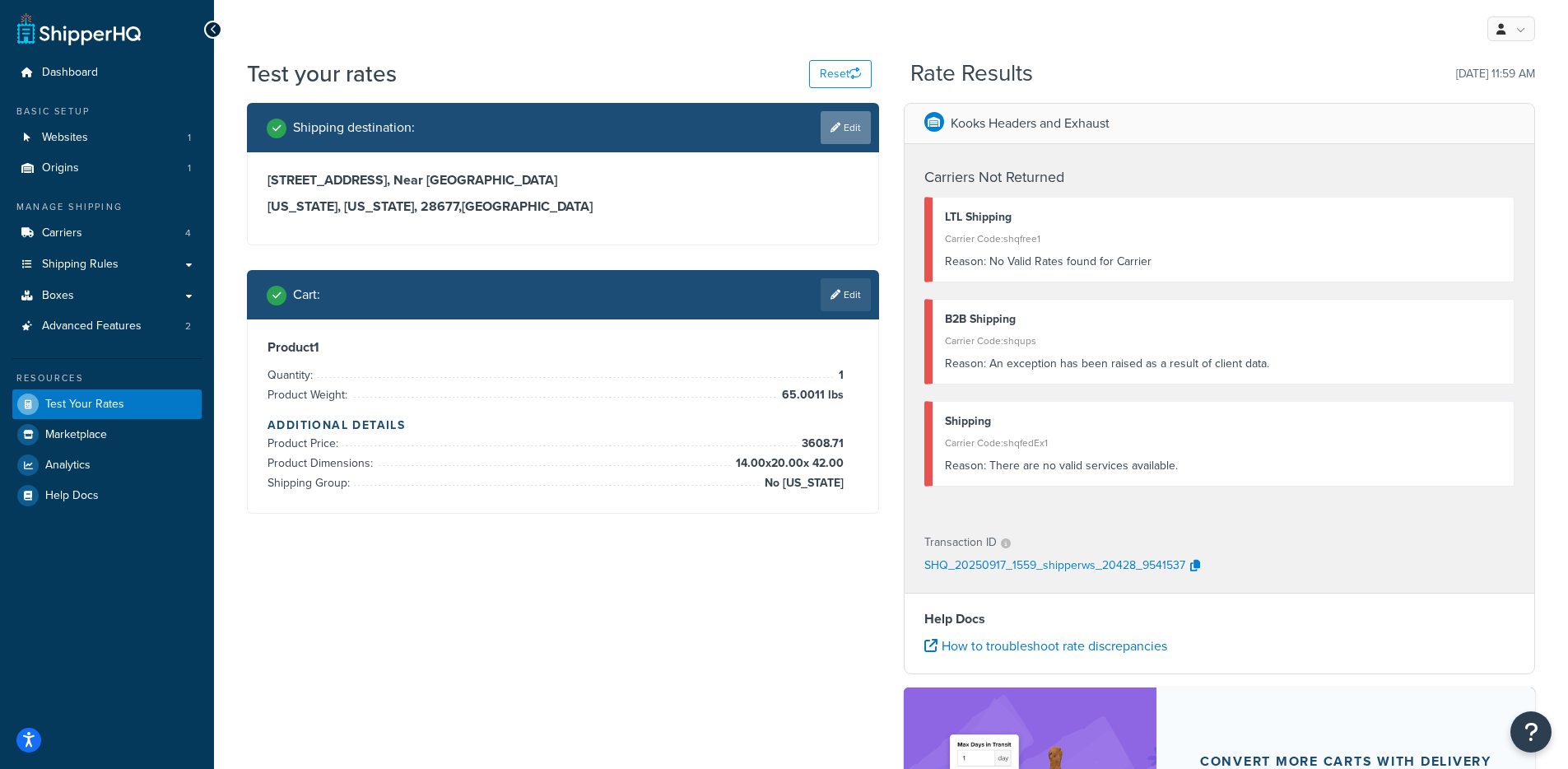
click at [827, 131] on link "Edit" at bounding box center [846, 127] width 50 height 33
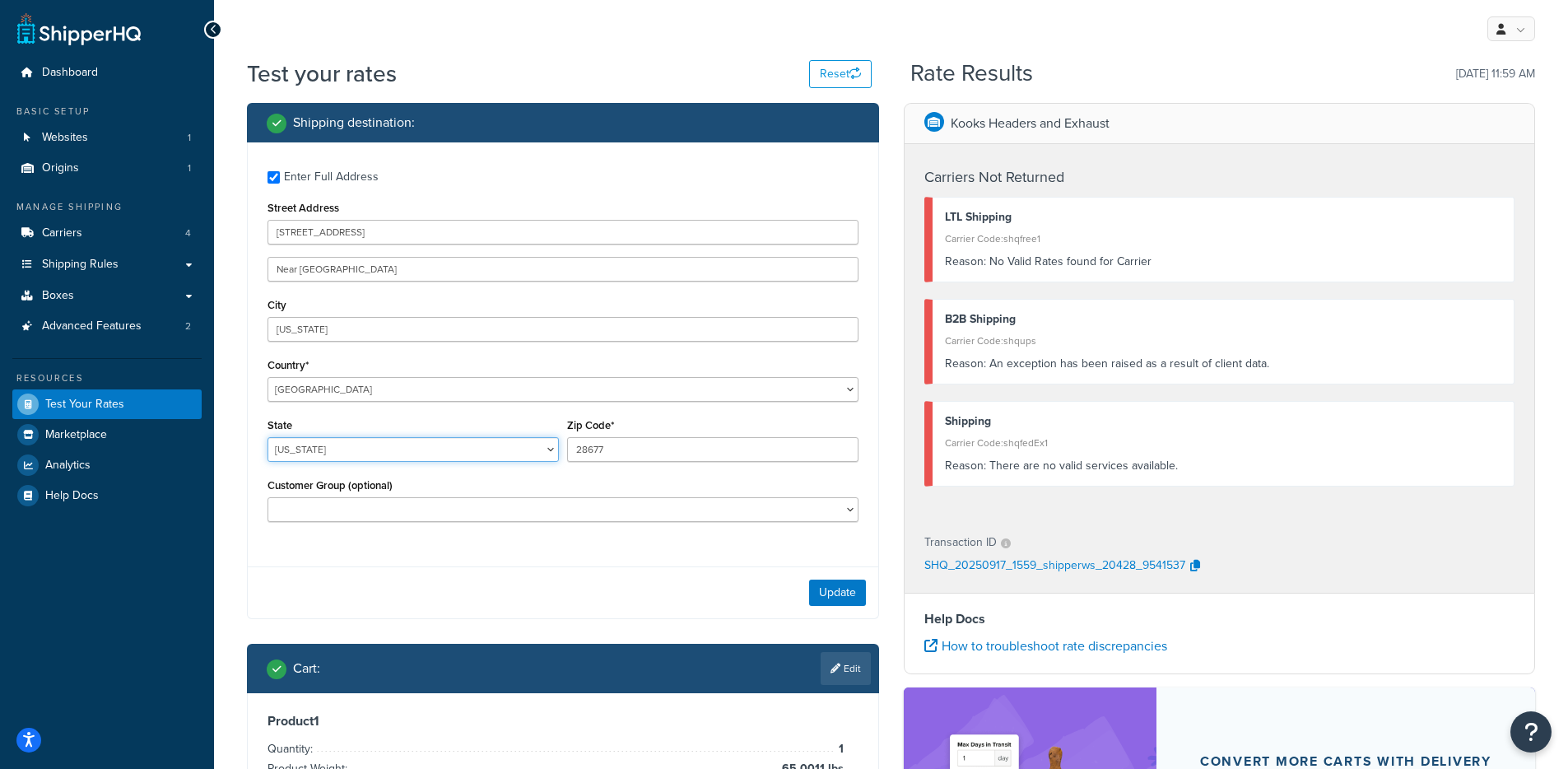
click at [340, 451] on select "Alabama Alaska American Samoa Arizona Arkansas Armed Forces Americas Armed Forc…" at bounding box center [412, 449] width 291 height 25
select select "NC"
click at [267, 438] on select "Alabama Alaska American Samoa Arizona Arkansas Armed Forces Americas Armed Forc…" at bounding box center [412, 449] width 291 height 25
click at [791, 582] on div "Update" at bounding box center [562, 592] width 631 height 52
click at [856, 588] on button "Update" at bounding box center [838, 592] width 57 height 27
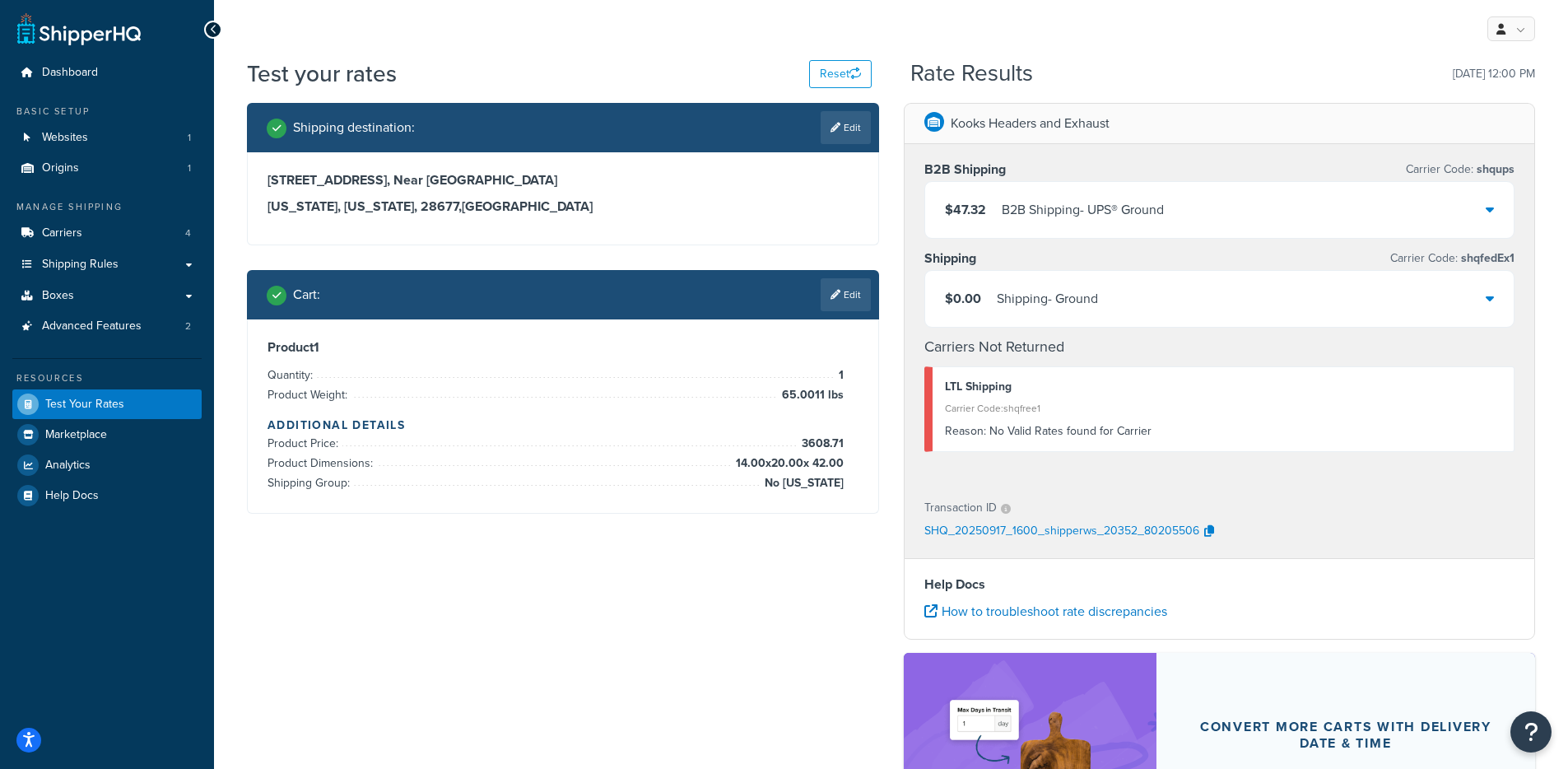
click at [1079, 219] on div "B2B Shipping - UPS® Ground" at bounding box center [1083, 209] width 162 height 23
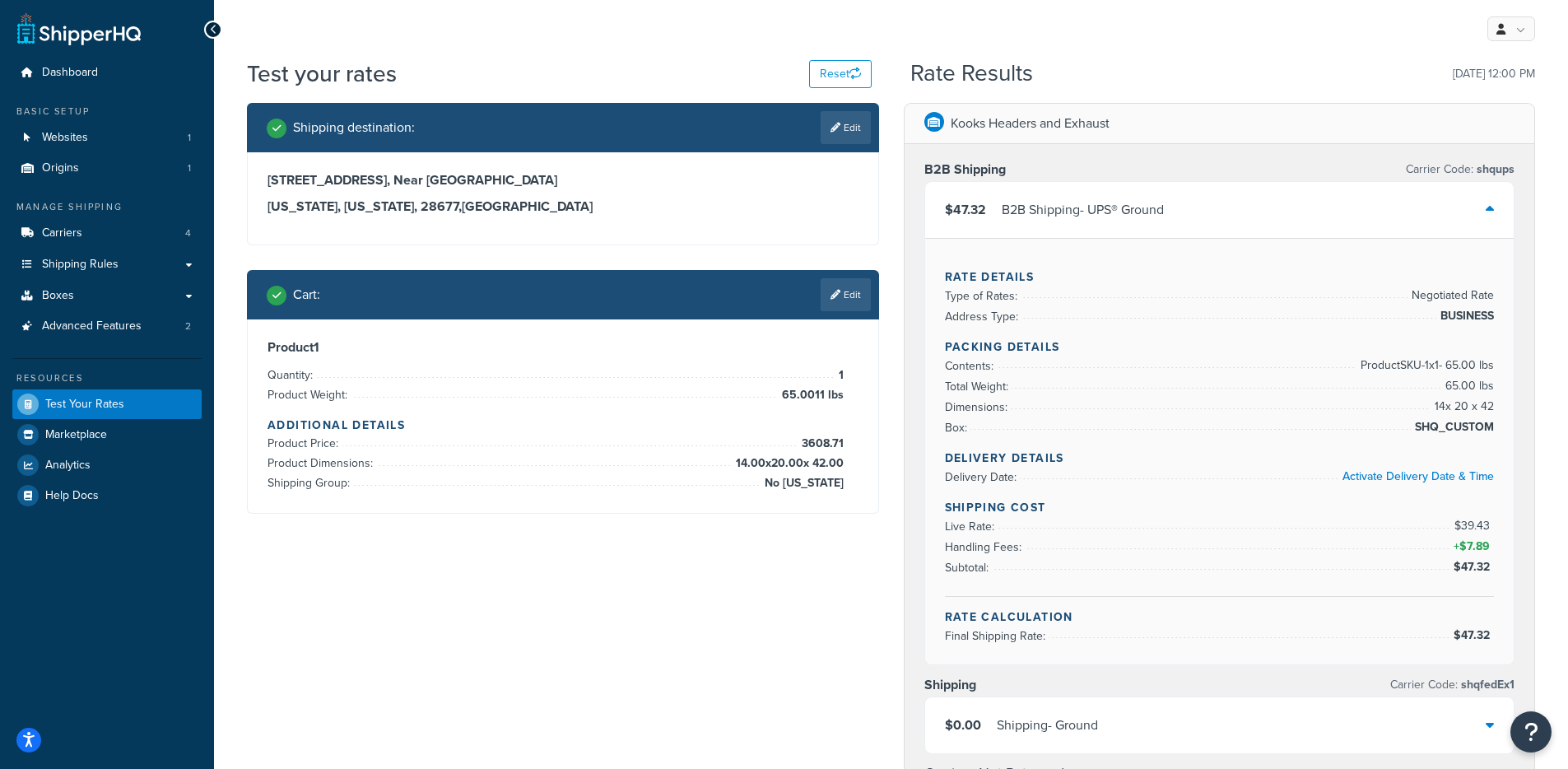
click at [1080, 221] on div "B2B Shipping - UPS® Ground" at bounding box center [1083, 209] width 162 height 23
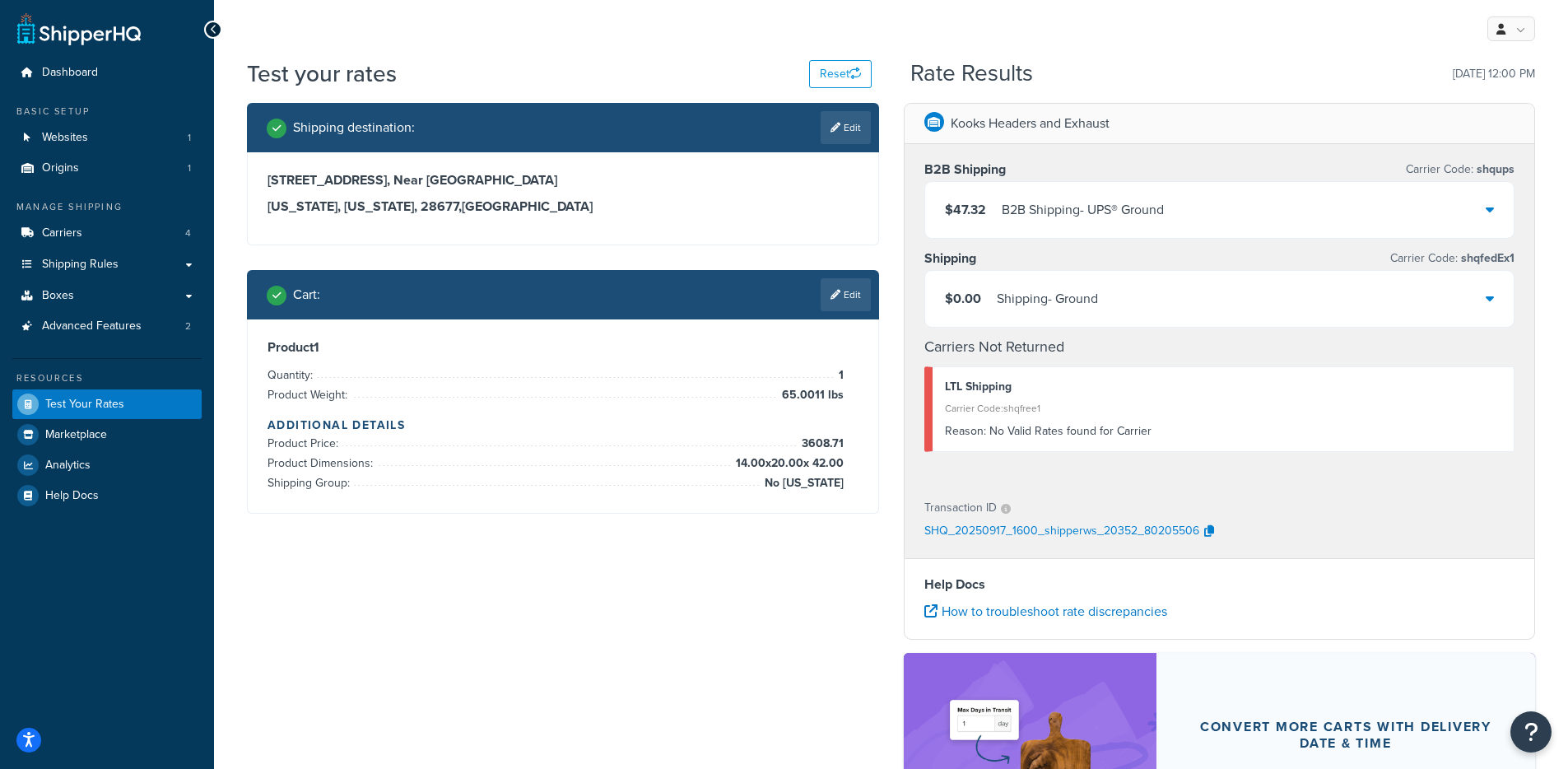
select select "NC"
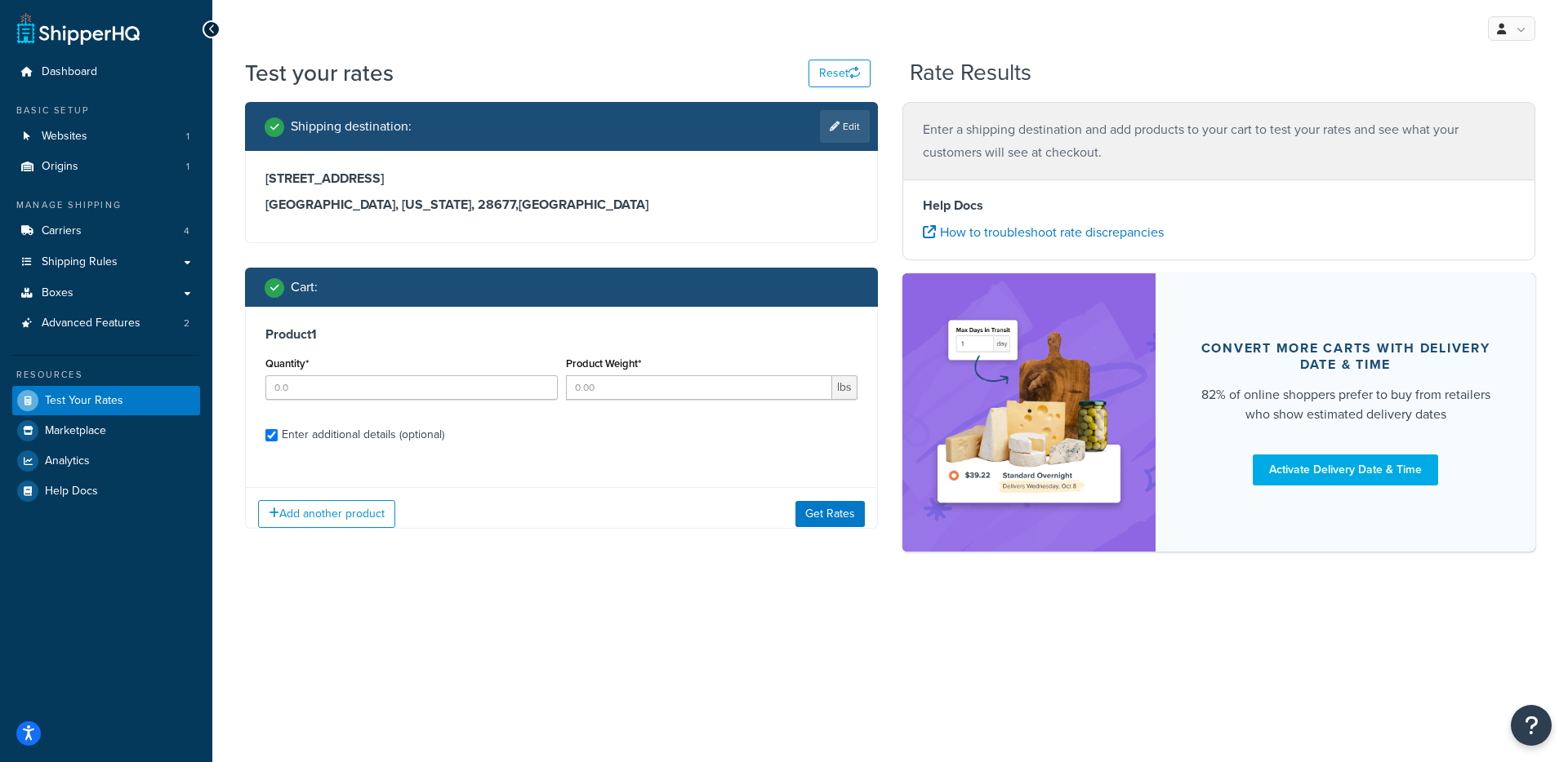
checkbox input "true"
type input "1"
type input "65.0011"
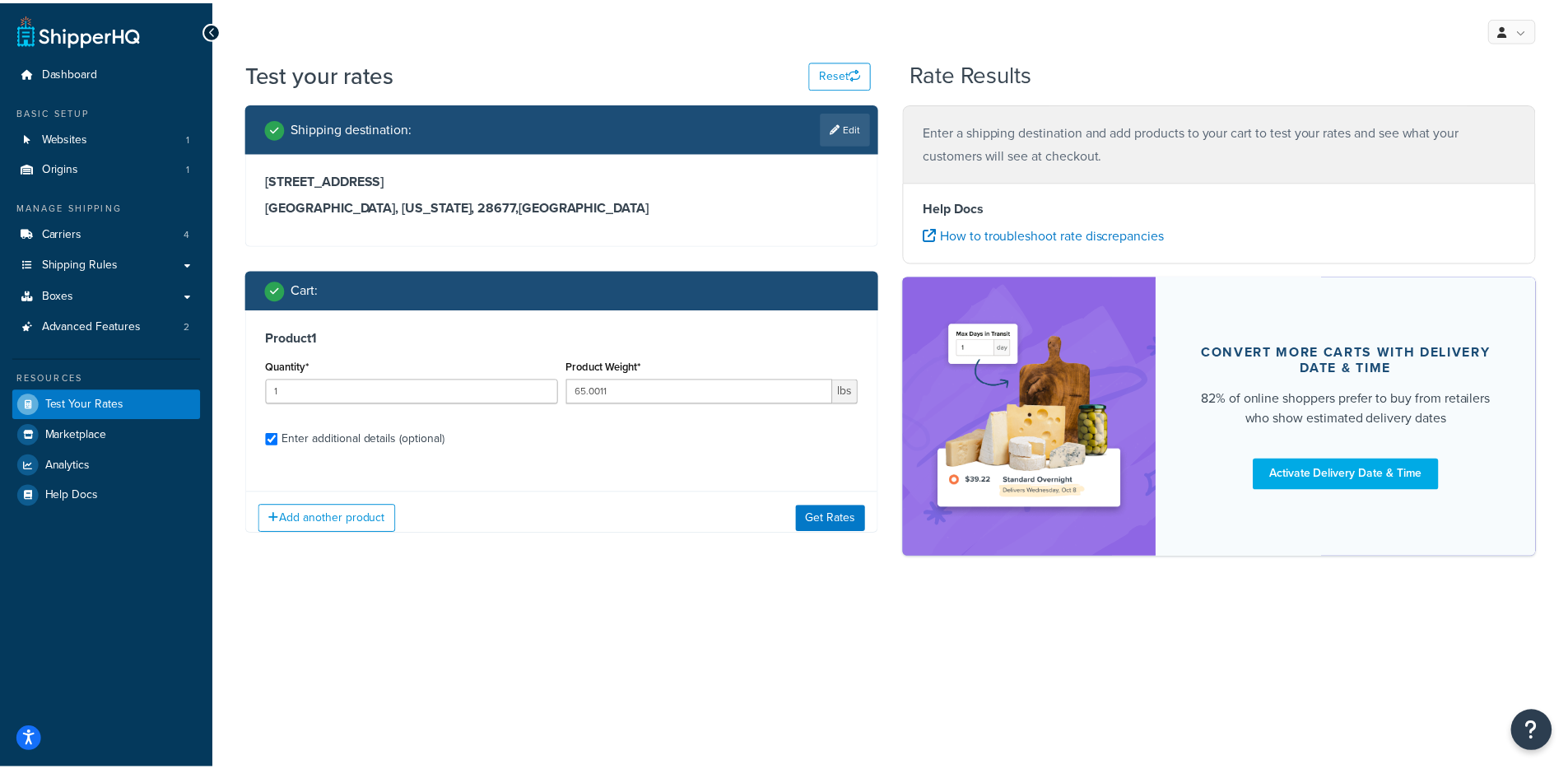
scroll to position [156, 0]
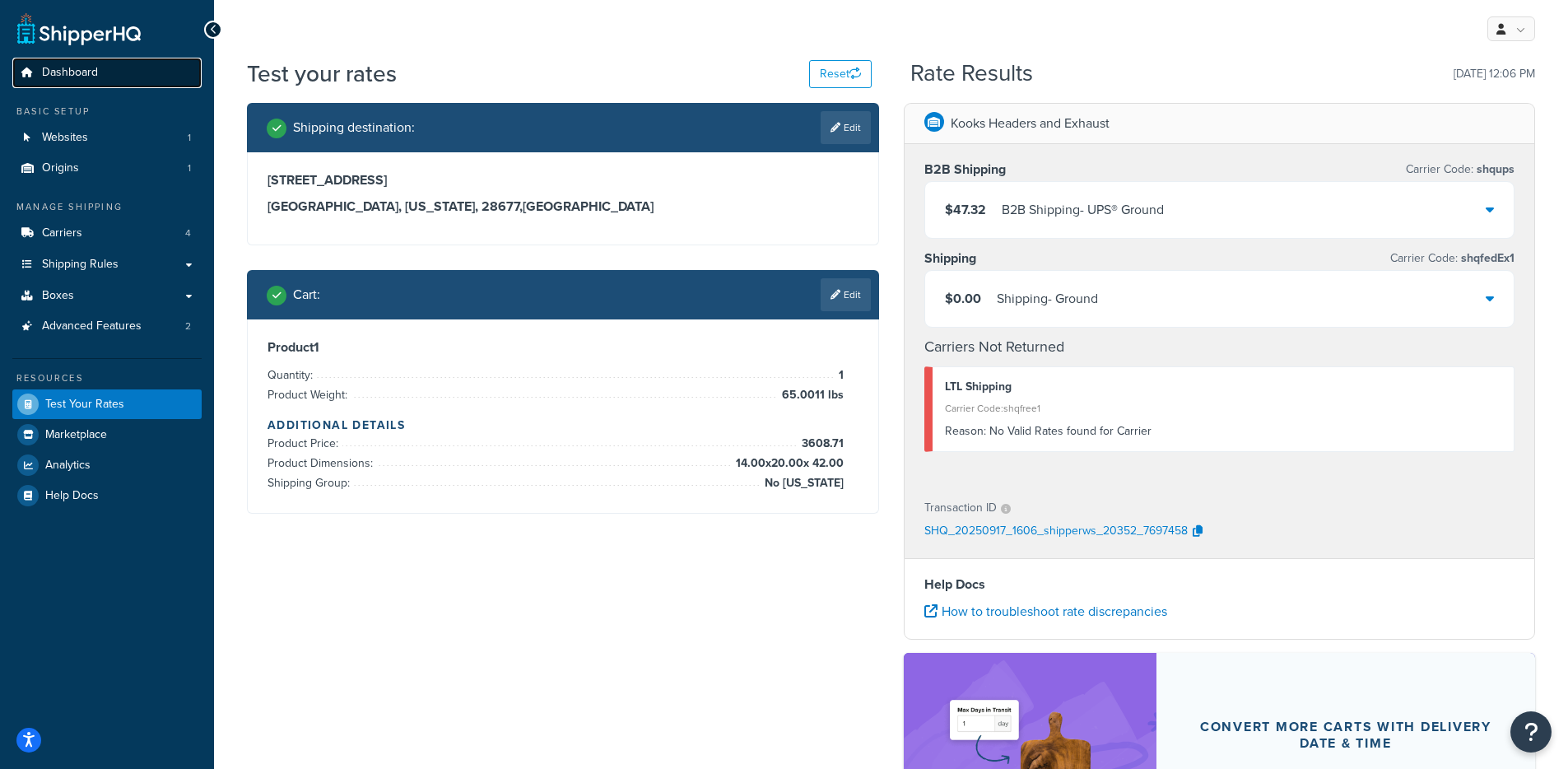
click at [83, 66] on span "Dashboard" at bounding box center [70, 73] width 56 height 14
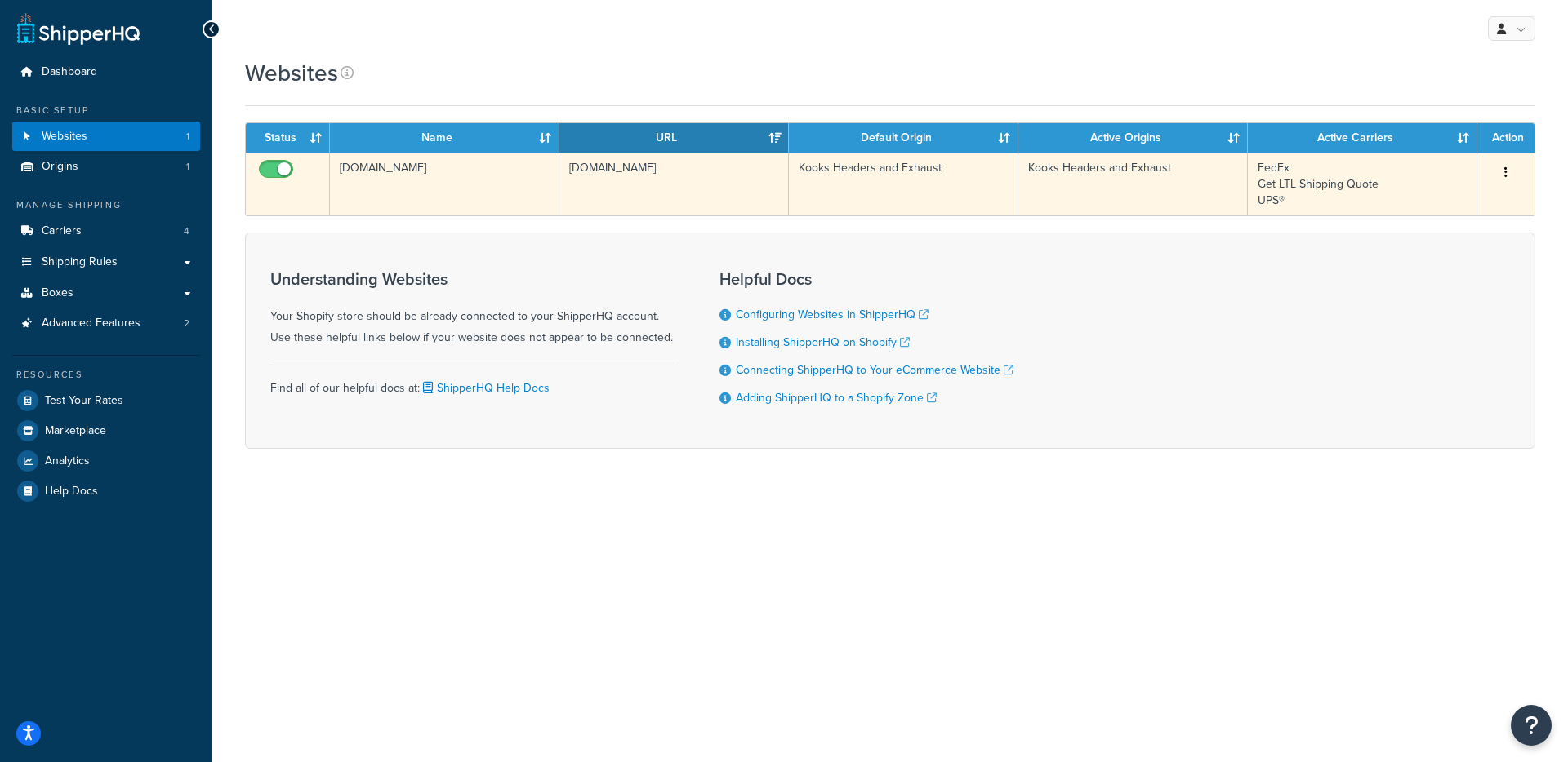
click at [465, 197] on td "[DOMAIN_NAME]" at bounding box center [444, 184] width 229 height 63
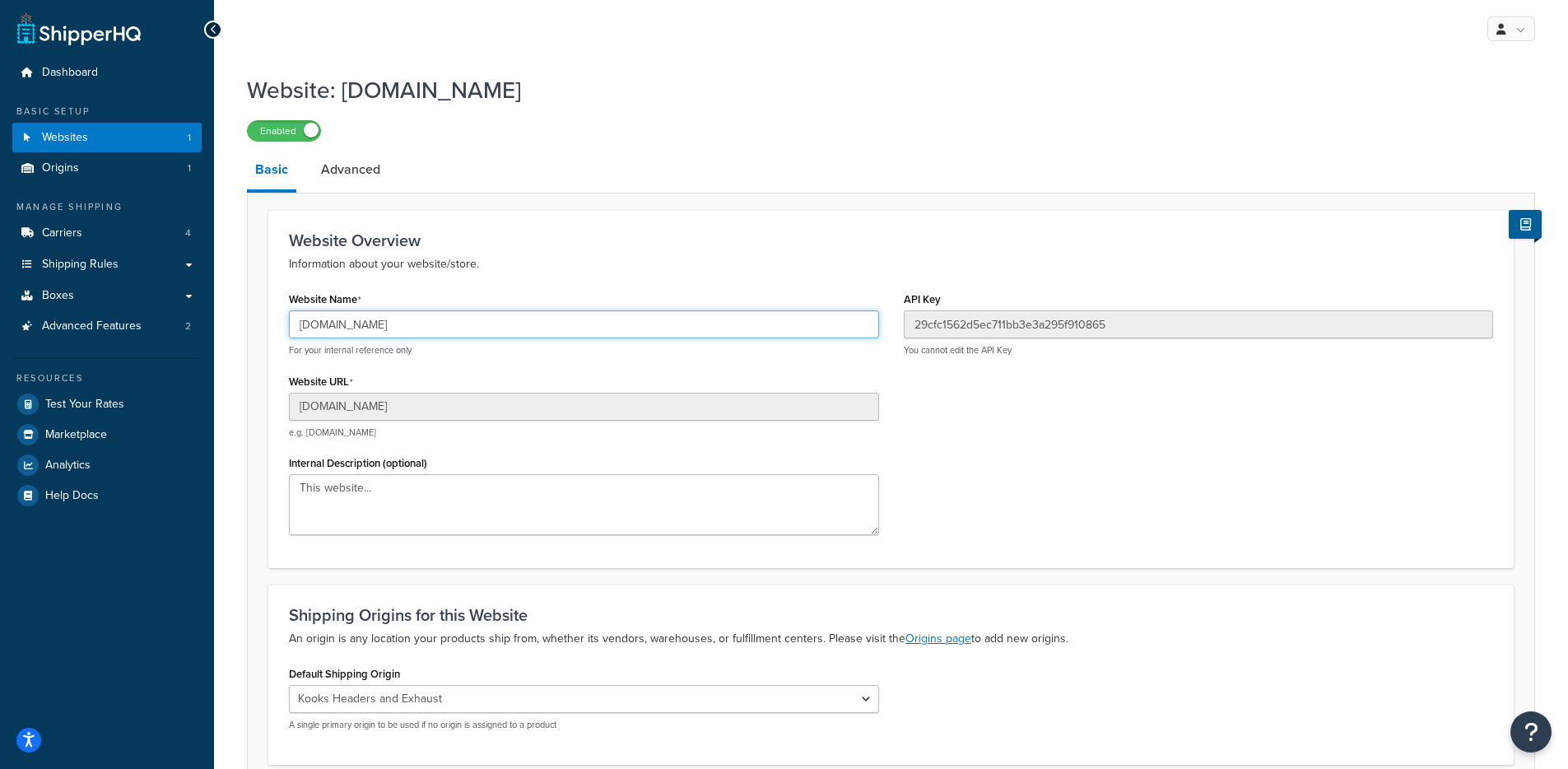
click at [454, 327] on input "[DOMAIN_NAME]" at bounding box center [584, 324] width 590 height 28
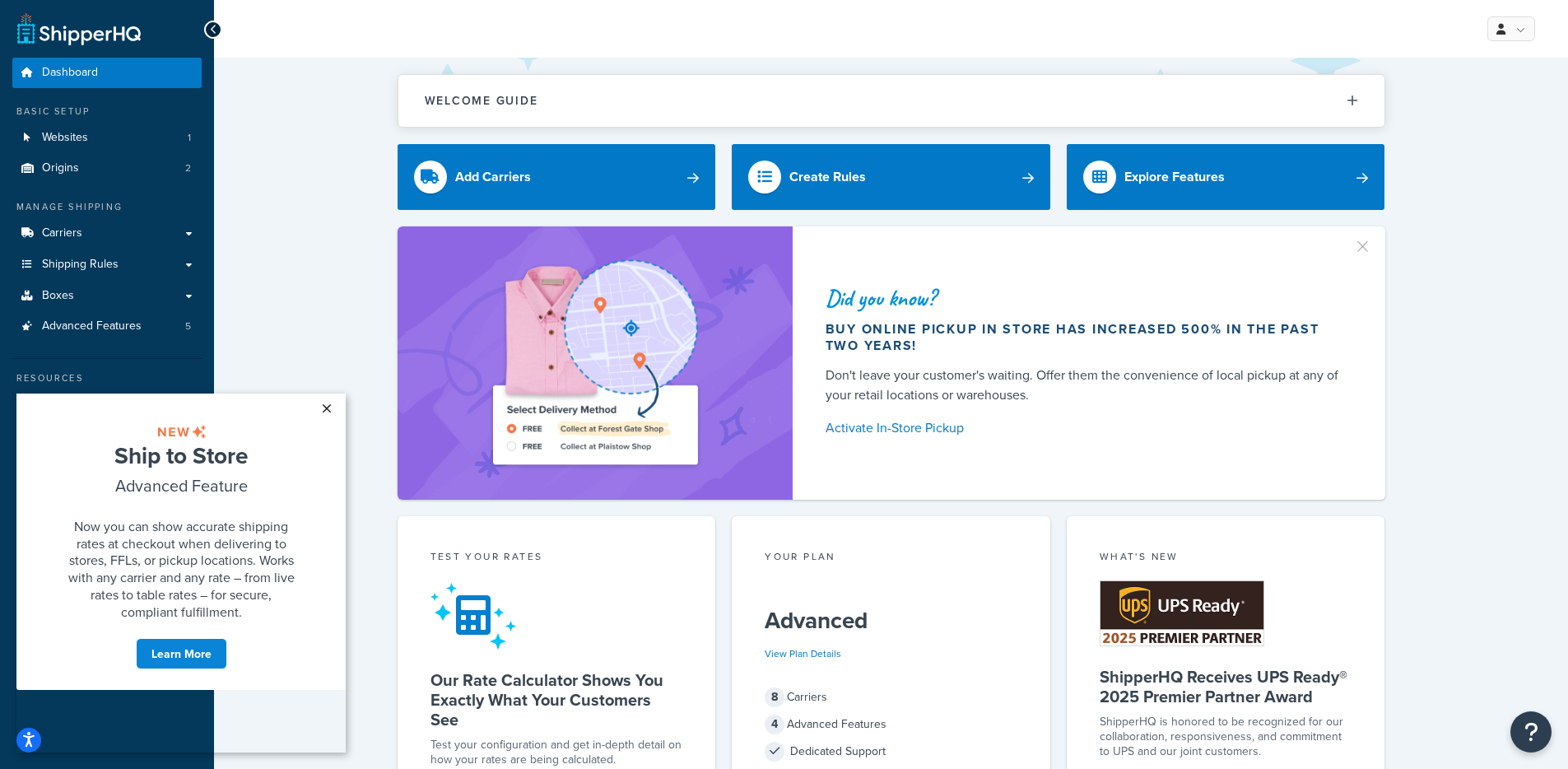
click at [333, 410] on link "×" at bounding box center [326, 409] width 29 height 30
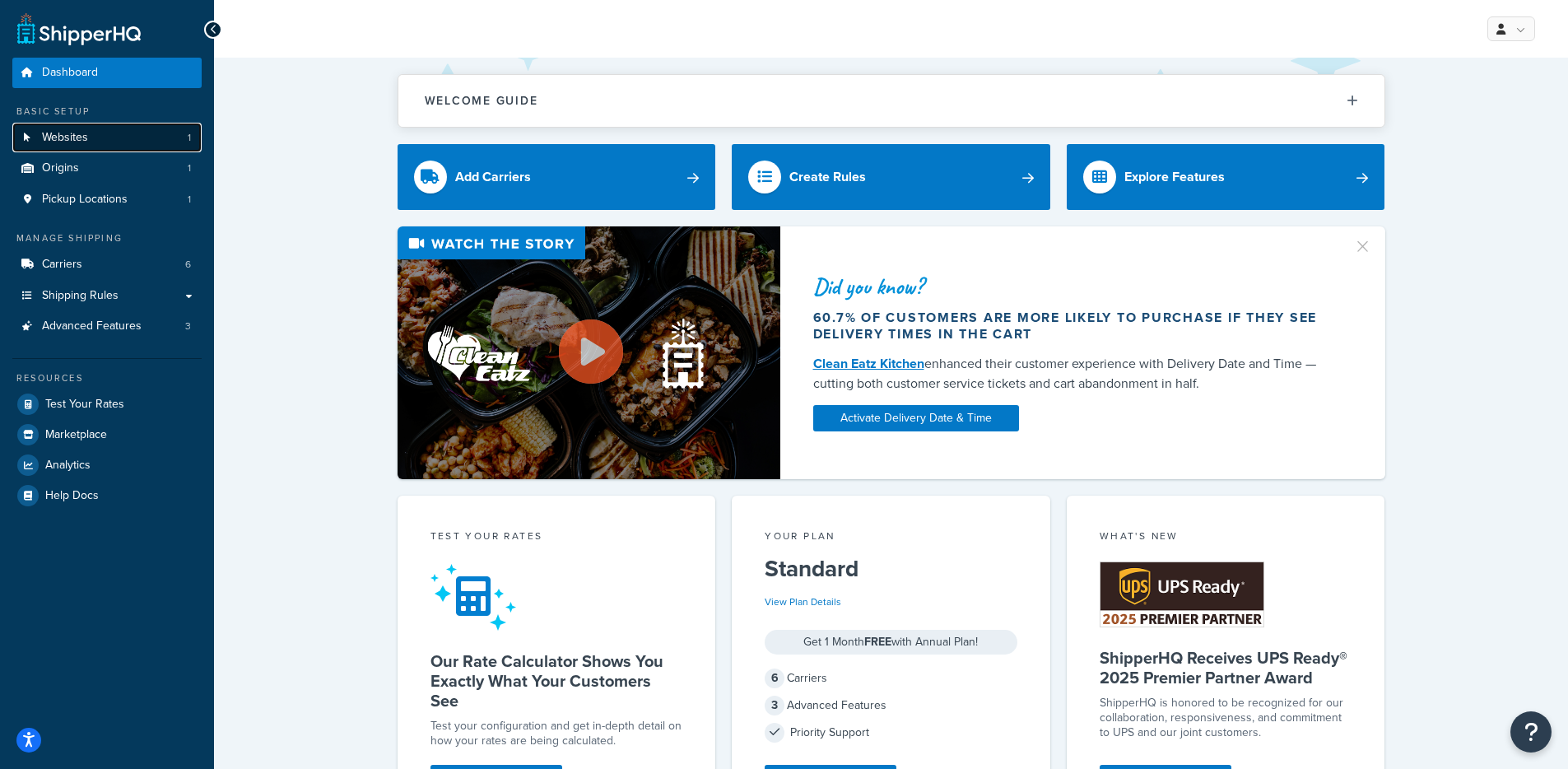
click at [136, 138] on link "Websites 1" at bounding box center [108, 137] width 189 height 31
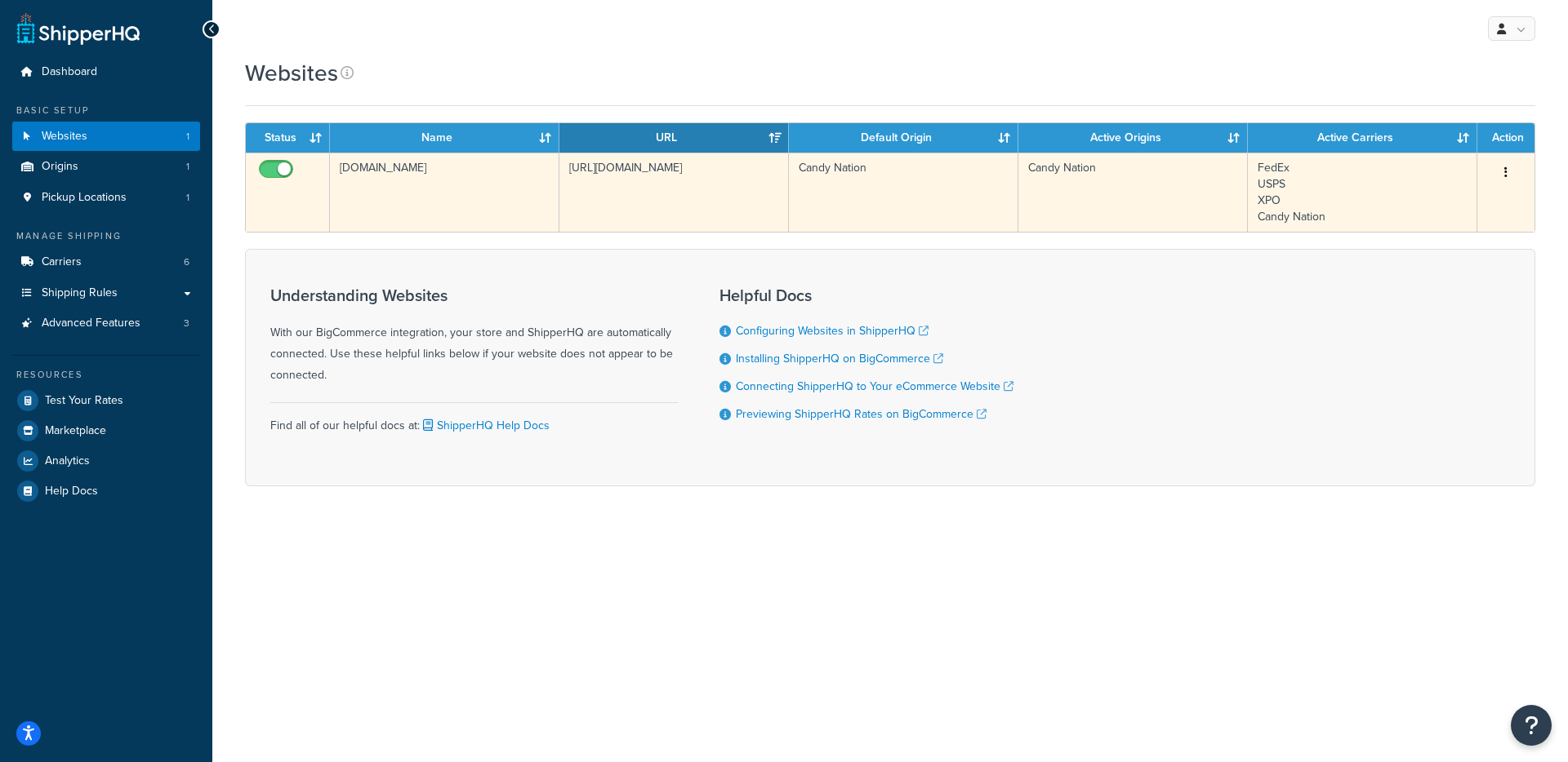
click at [431, 185] on td "[DOMAIN_NAME]" at bounding box center [444, 192] width 229 height 79
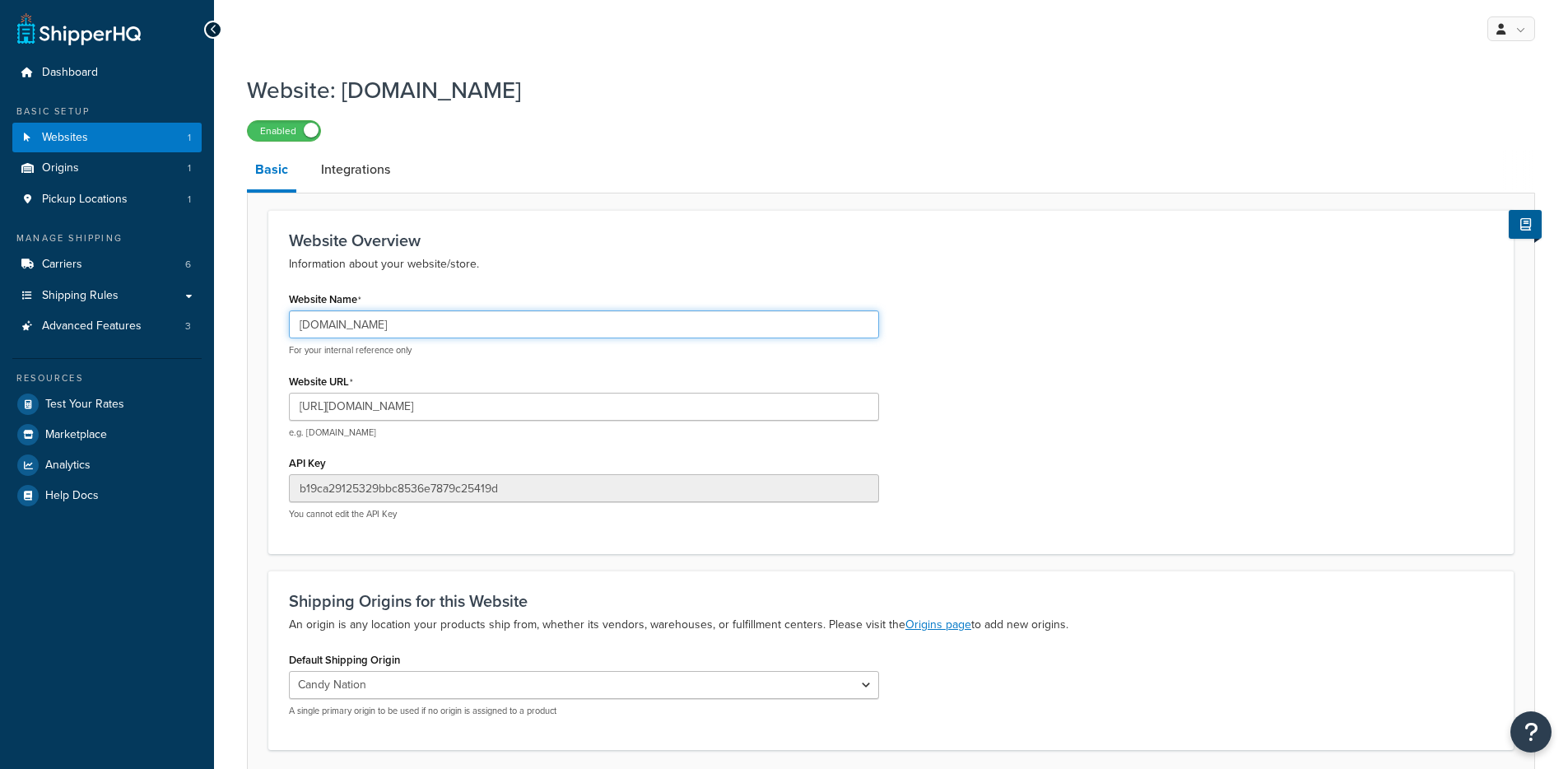
click at [495, 321] on input "[DOMAIN_NAME]" at bounding box center [584, 324] width 590 height 28
click at [434, 412] on input "[URL][DOMAIN_NAME]" at bounding box center [584, 407] width 590 height 28
drag, startPoint x: 447, startPoint y: 409, endPoint x: 363, endPoint y: 410, distance: 84.0
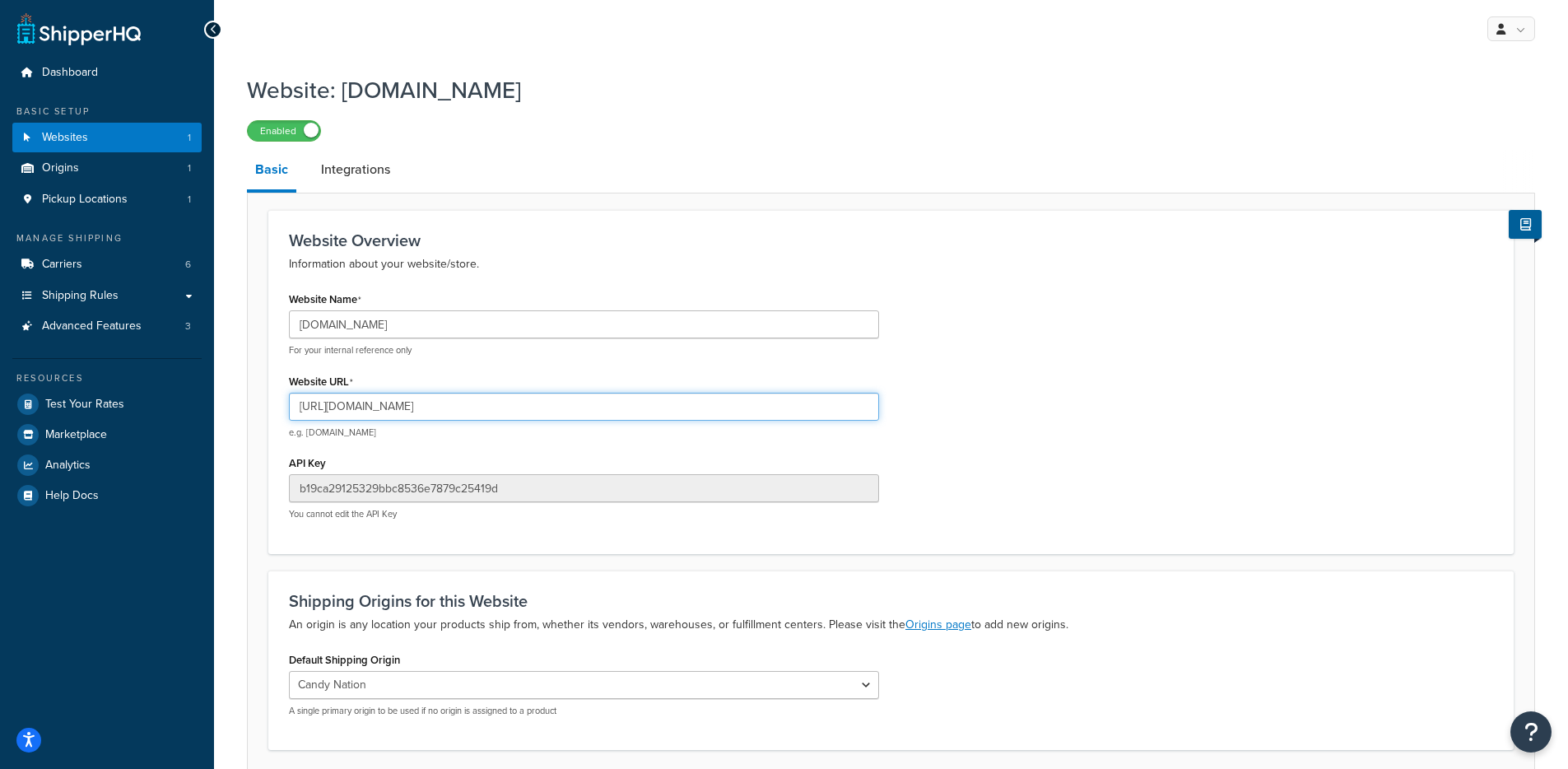
click at [363, 410] on input "[URL][DOMAIN_NAME]" at bounding box center [584, 407] width 590 height 28
click at [156, 397] on link "Test Your Rates" at bounding box center [108, 405] width 189 height 30
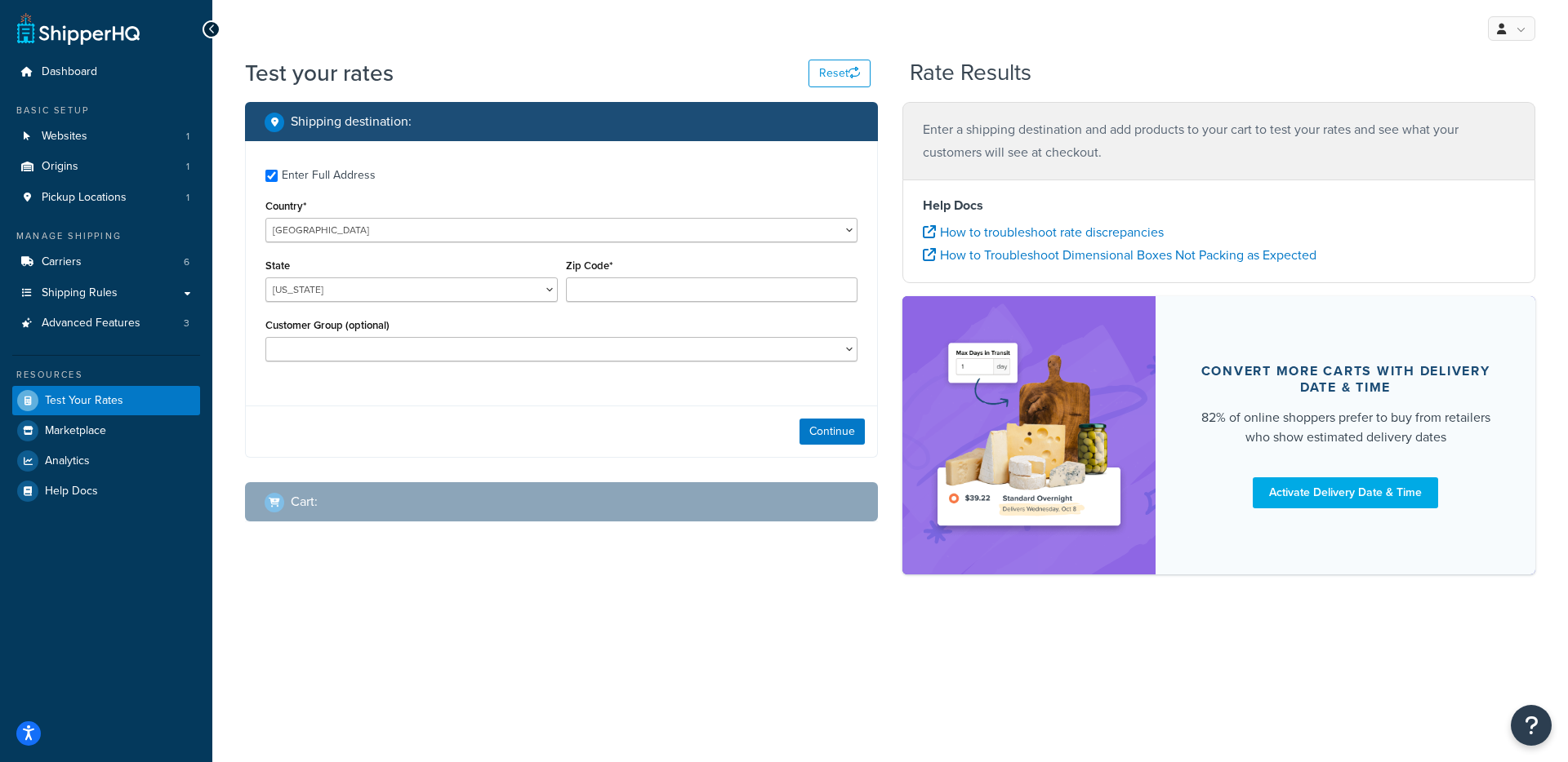
checkbox input "true"
type input "22407"
select select "VA"
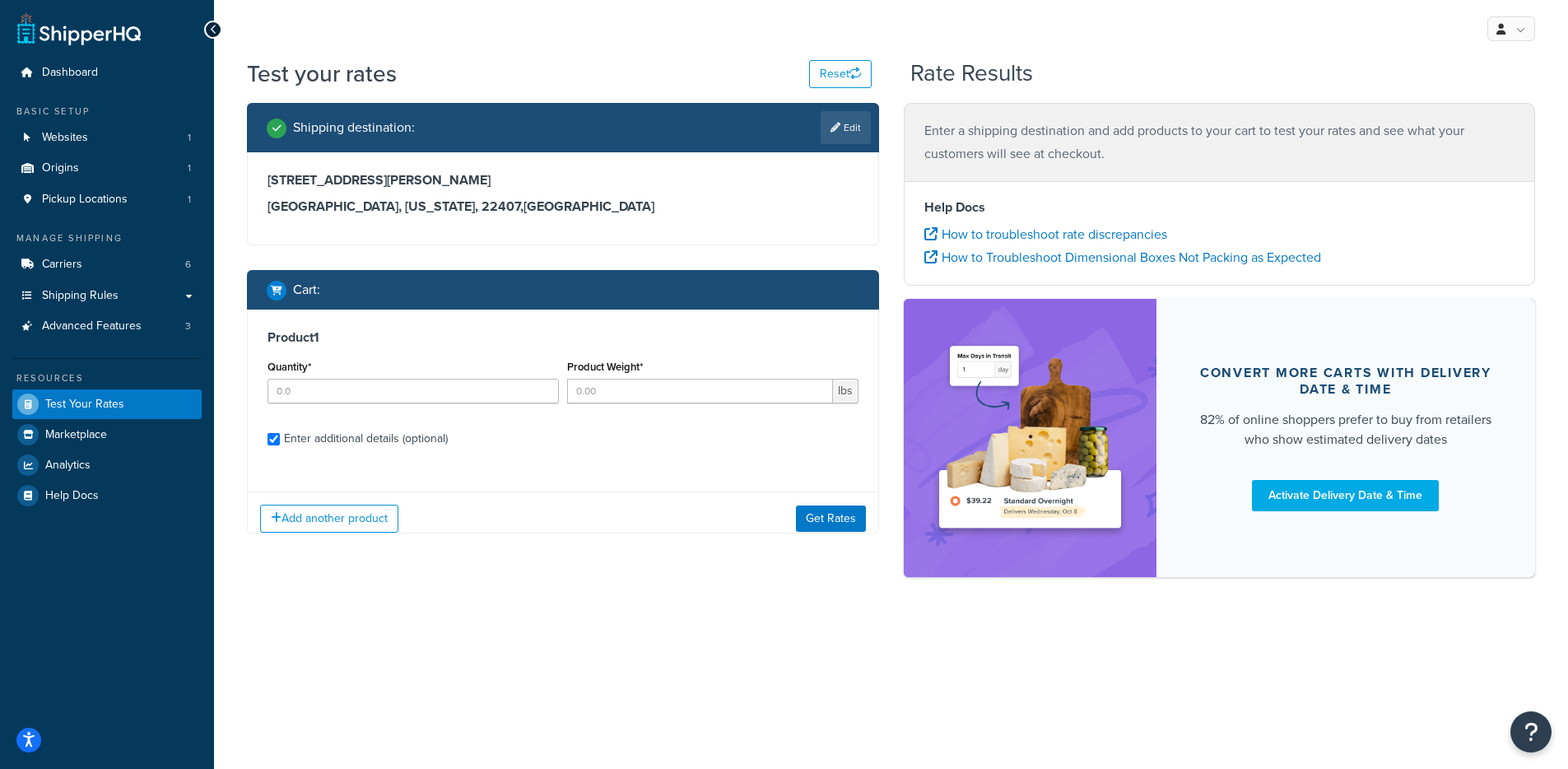
checkbox input "true"
type input "5"
type input "1.3"
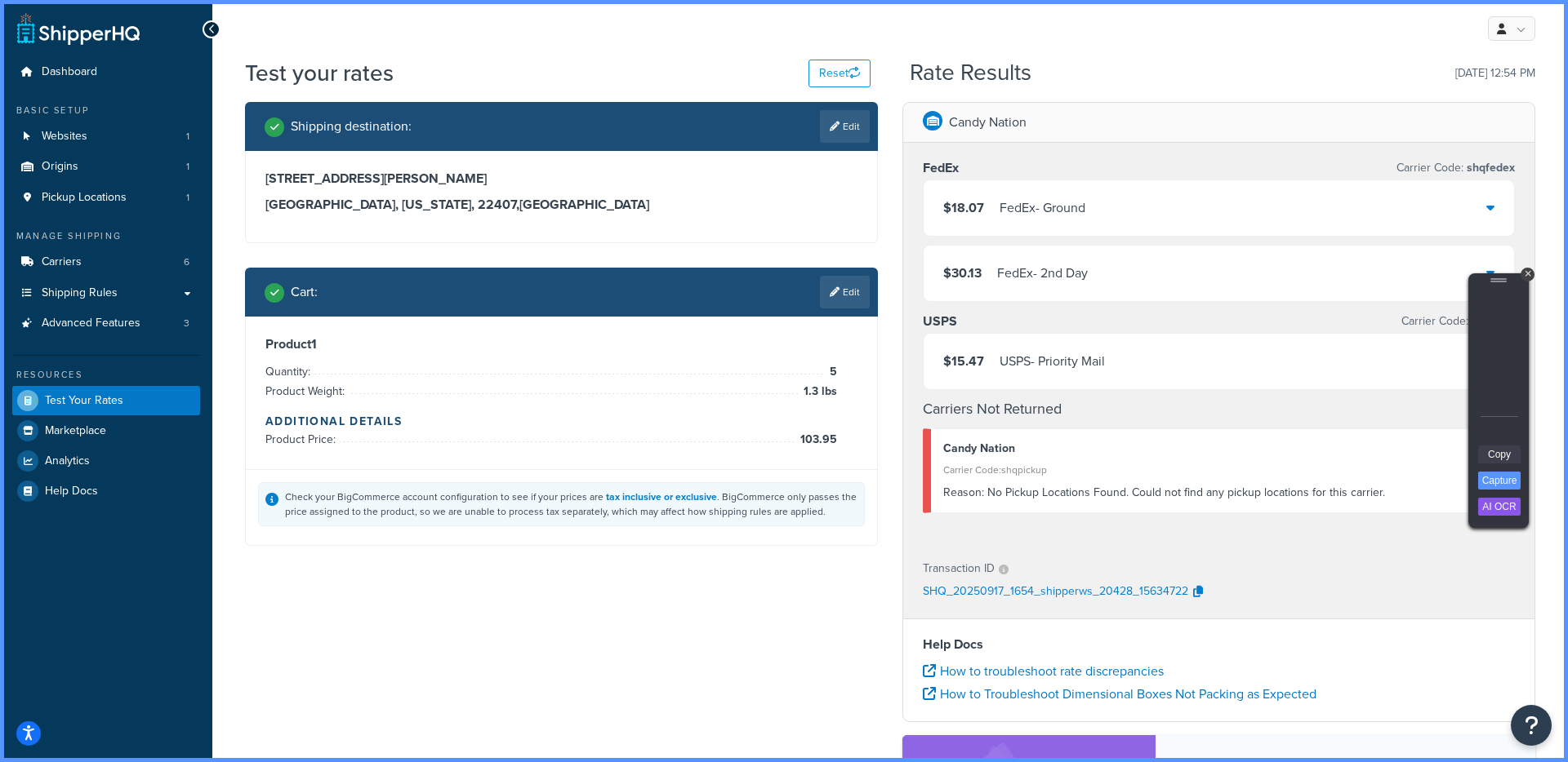
click at [1499, 449] on link "Copy" at bounding box center [1499, 454] width 42 height 18
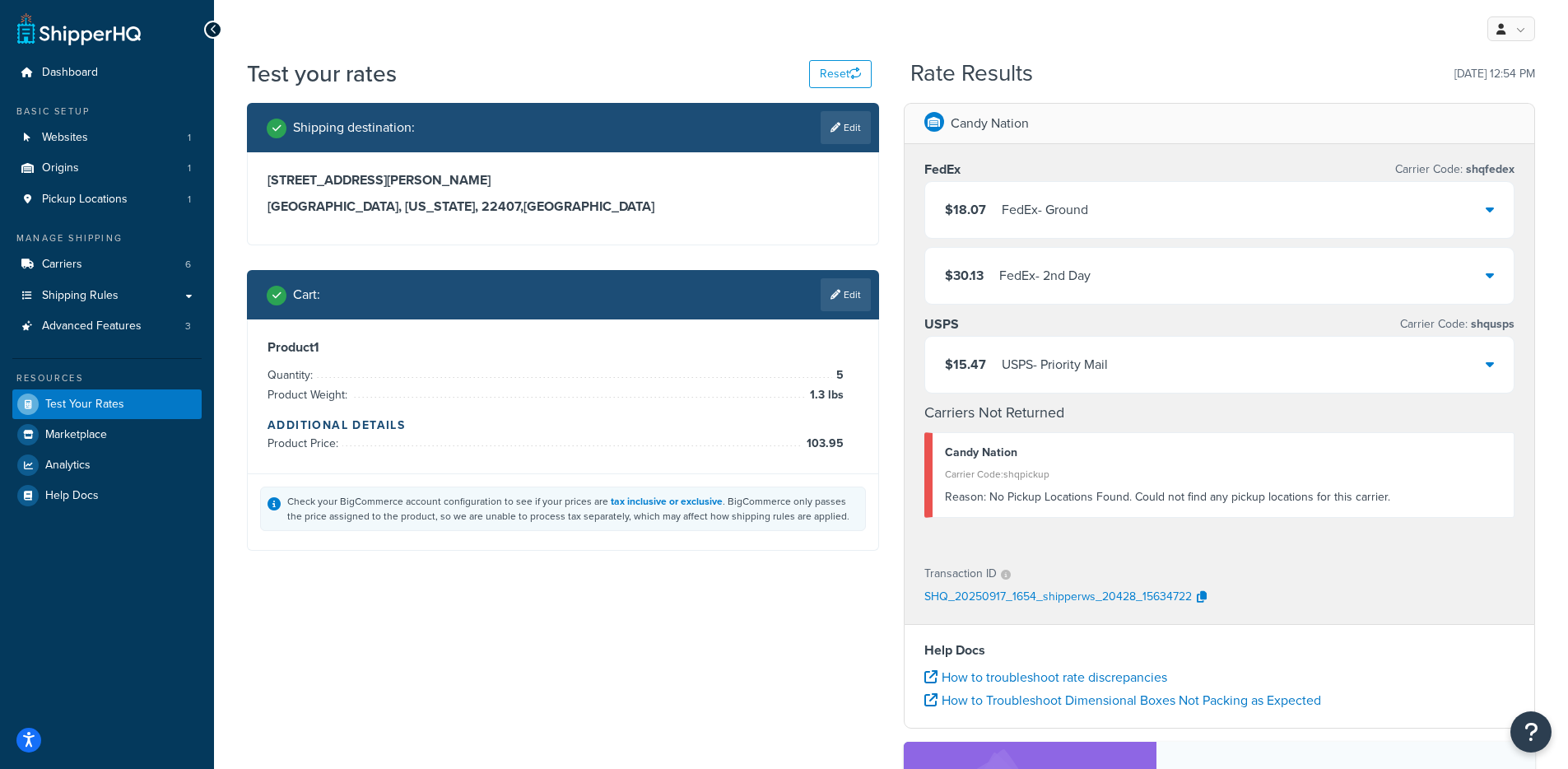
click at [1248, 369] on div "$15.47 USPS - Priority Mail" at bounding box center [1220, 364] width 589 height 56
